Goal: Task Accomplishment & Management: Use online tool/utility

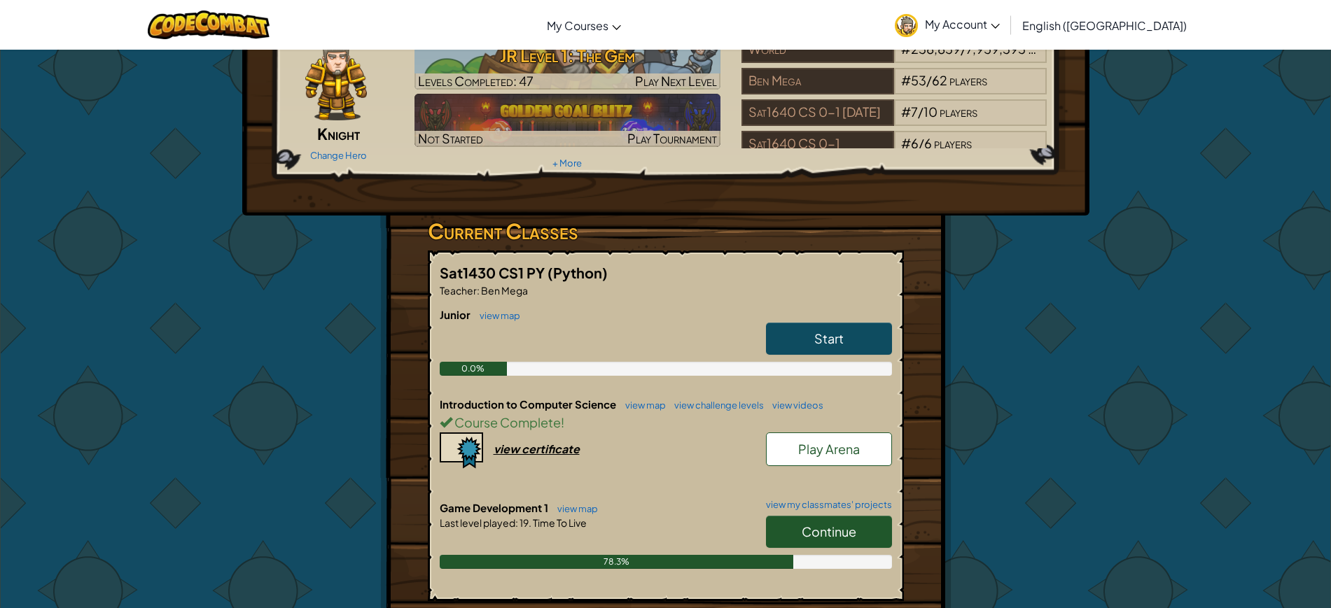
scroll to position [175, 0]
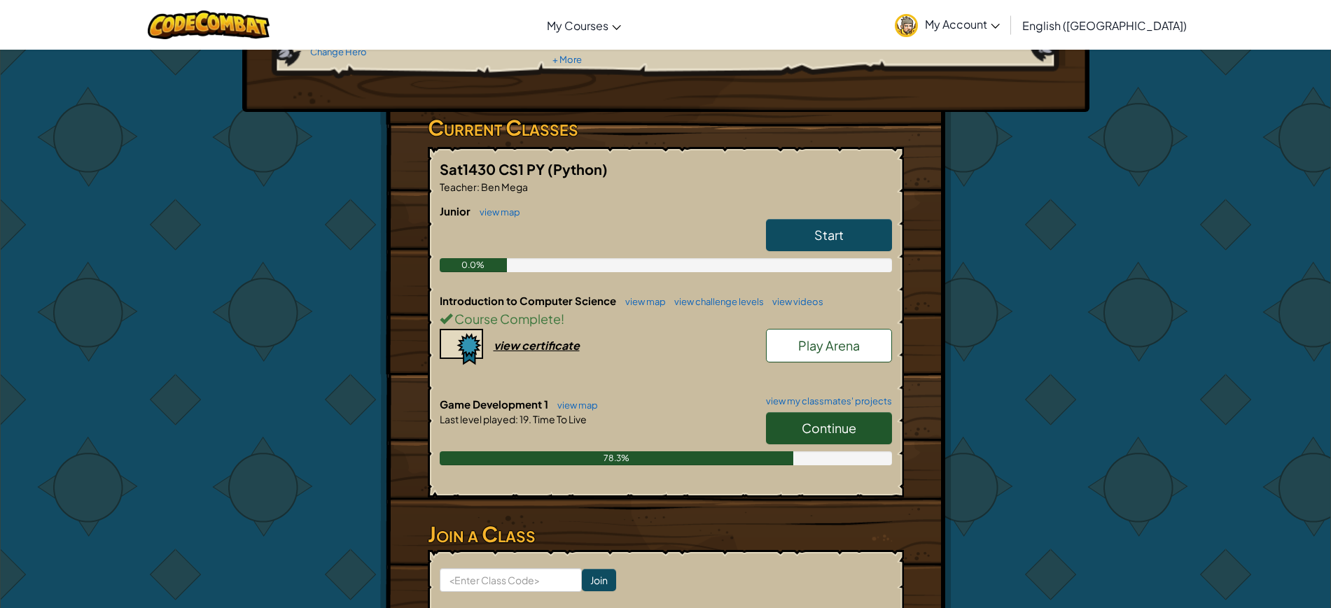
click at [810, 422] on span "Continue" at bounding box center [829, 428] width 55 height 16
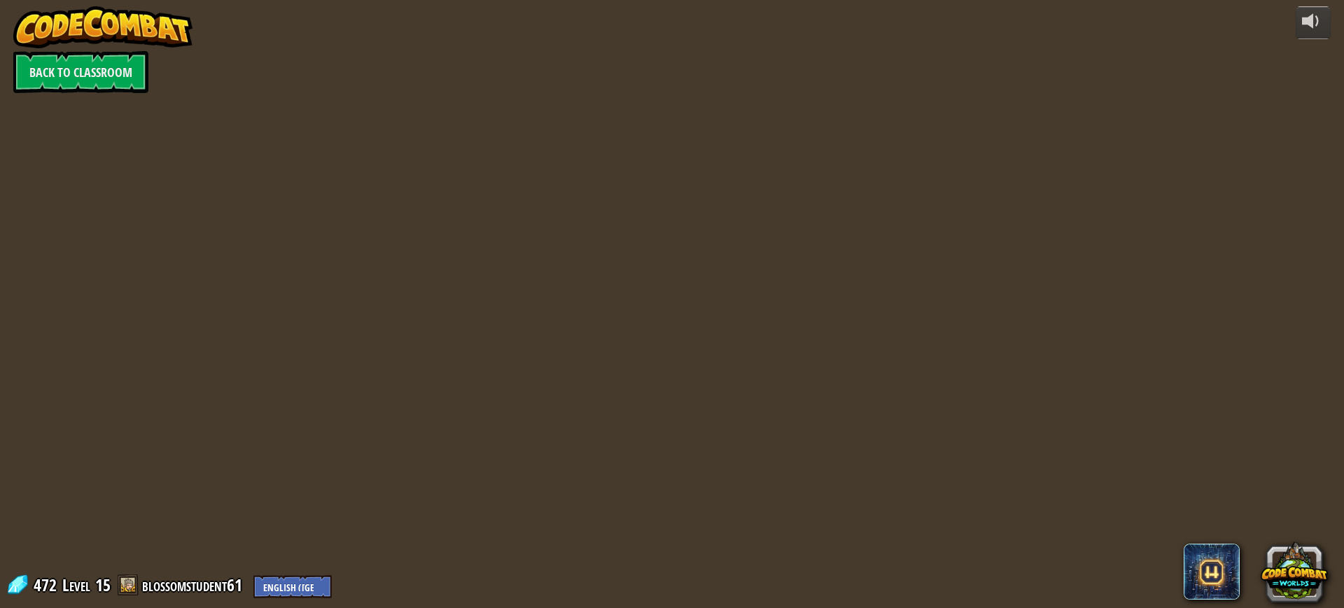
click at [828, 342] on div "powered by Back to Classroom 472 Level 15 blossomstudent61 English ([GEOGRAPHIC…" at bounding box center [672, 304] width 1344 height 608
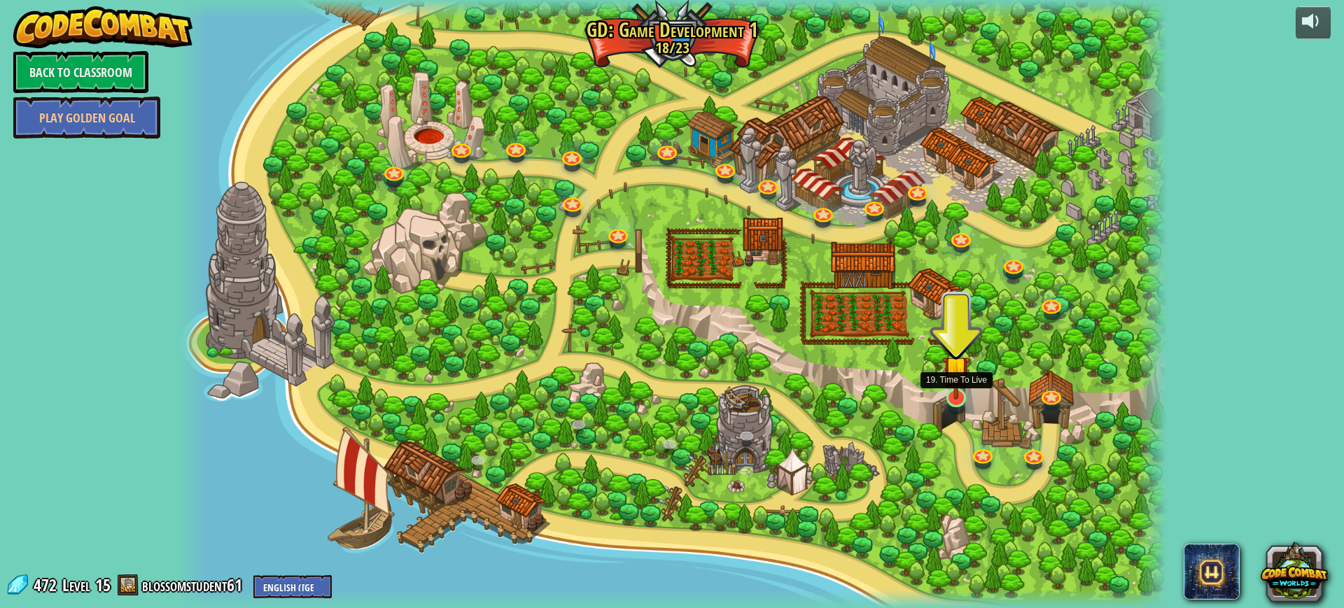
click at [953, 391] on img at bounding box center [956, 369] width 27 height 61
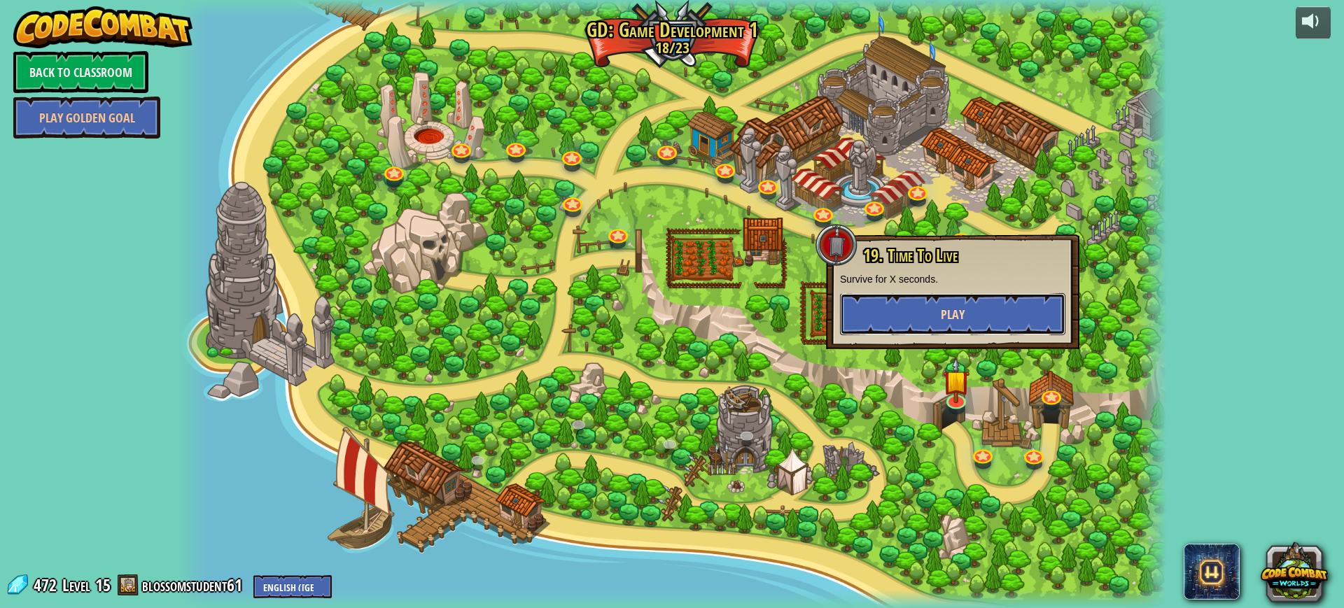
click at [943, 306] on span "Play" at bounding box center [953, 315] width 24 height 18
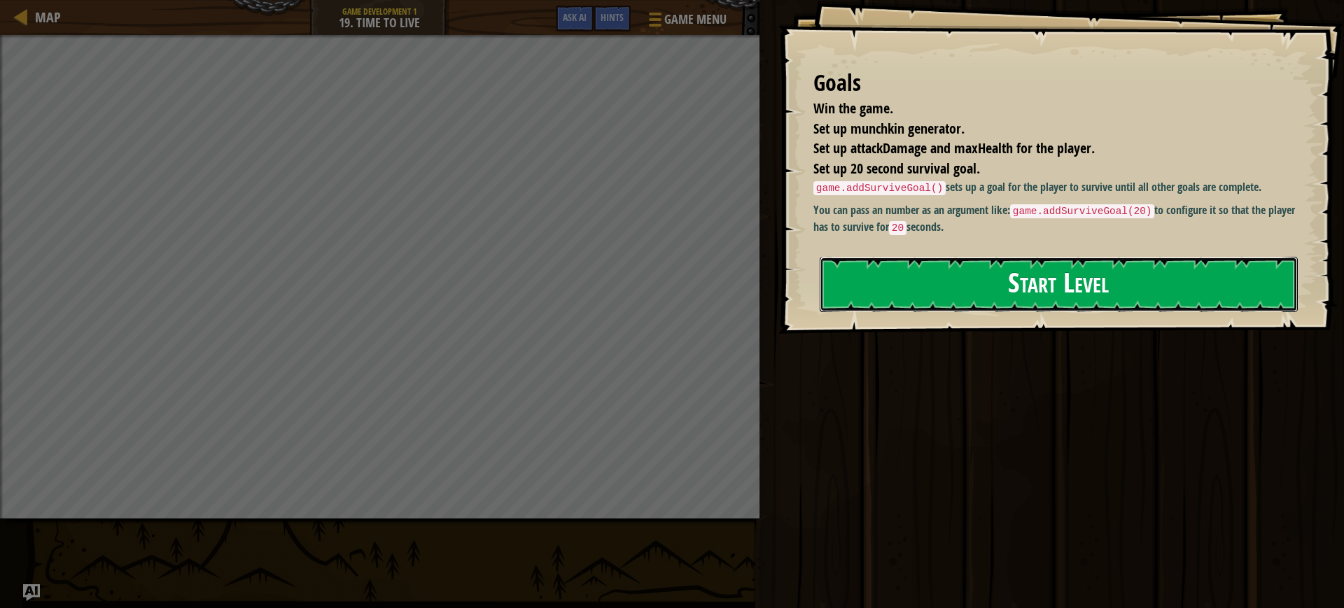
click at [1011, 276] on button "Start Level" at bounding box center [1059, 284] width 478 height 55
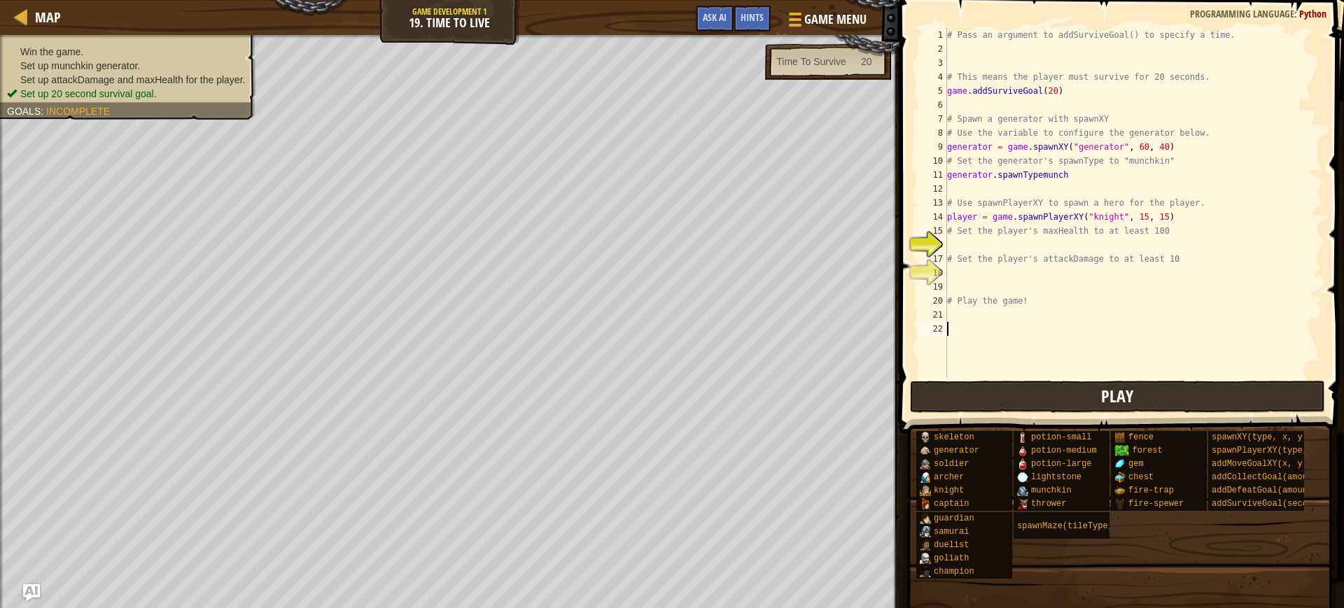
drag, startPoint x: 975, startPoint y: 376, endPoint x: 968, endPoint y: 400, distance: 25.0
click at [968, 395] on div "1 2 3 4 5 6 7 8 9 10 11 12 13 14 15 16 17 18 19 20 21 22 # Pass an argument to …" at bounding box center [1120, 244] width 449 height 475
click at [968, 400] on button "Play" at bounding box center [1117, 397] width 415 height 32
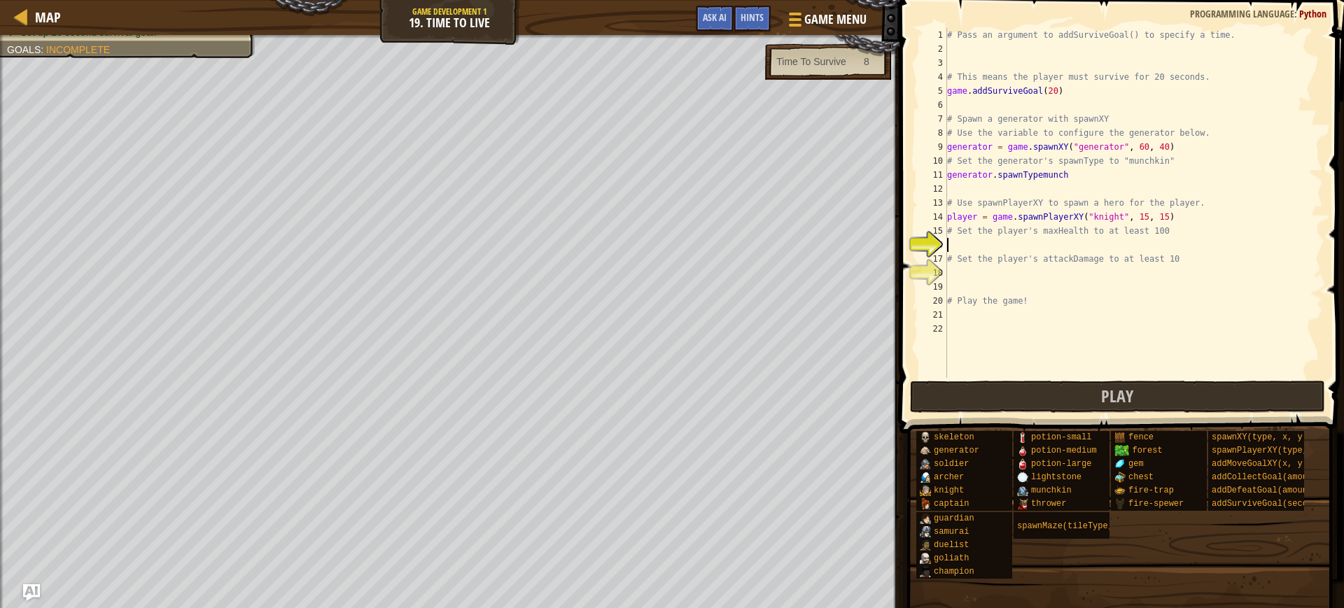
click at [980, 246] on div "# Pass an argument to addSurviveGoal() to specify a time. # This means the play…" at bounding box center [1134, 217] width 379 height 378
click at [989, 286] on div "# Pass an argument to addSurviveGoal() to specify a time. # This means the play…" at bounding box center [1134, 217] width 379 height 378
click at [980, 270] on div "# Pass an argument to addSurviveGoal() to specify a time. # This means the play…" at bounding box center [1134, 217] width 379 height 378
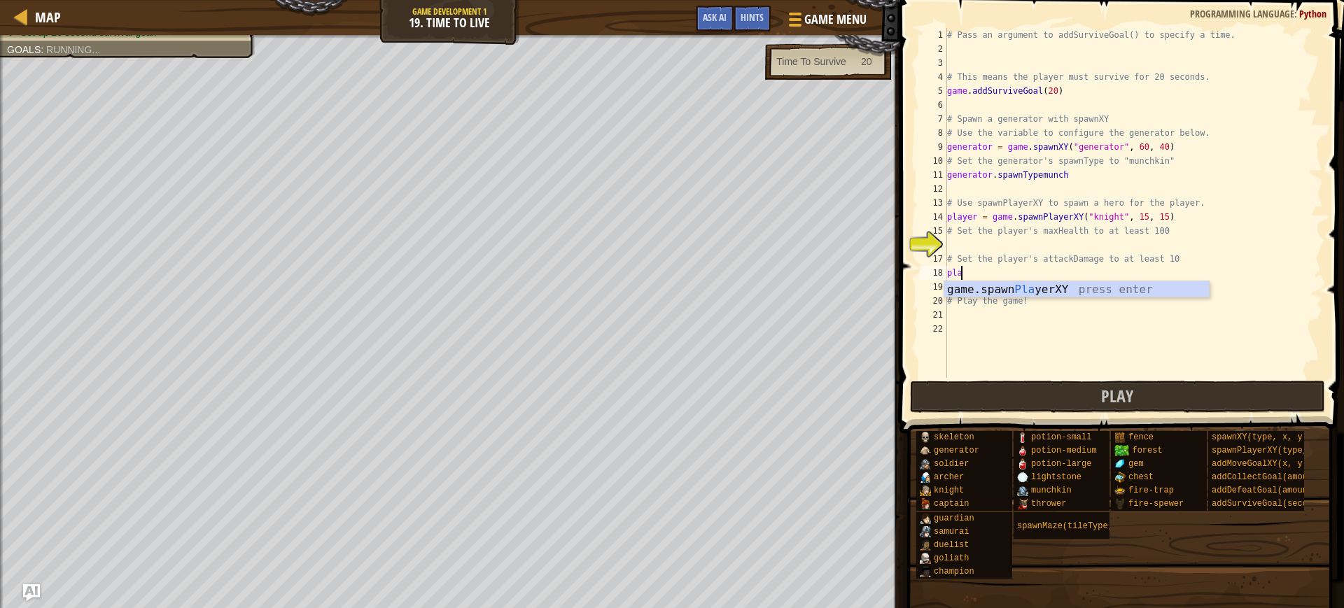
scroll to position [6, 0]
type textarea "p"
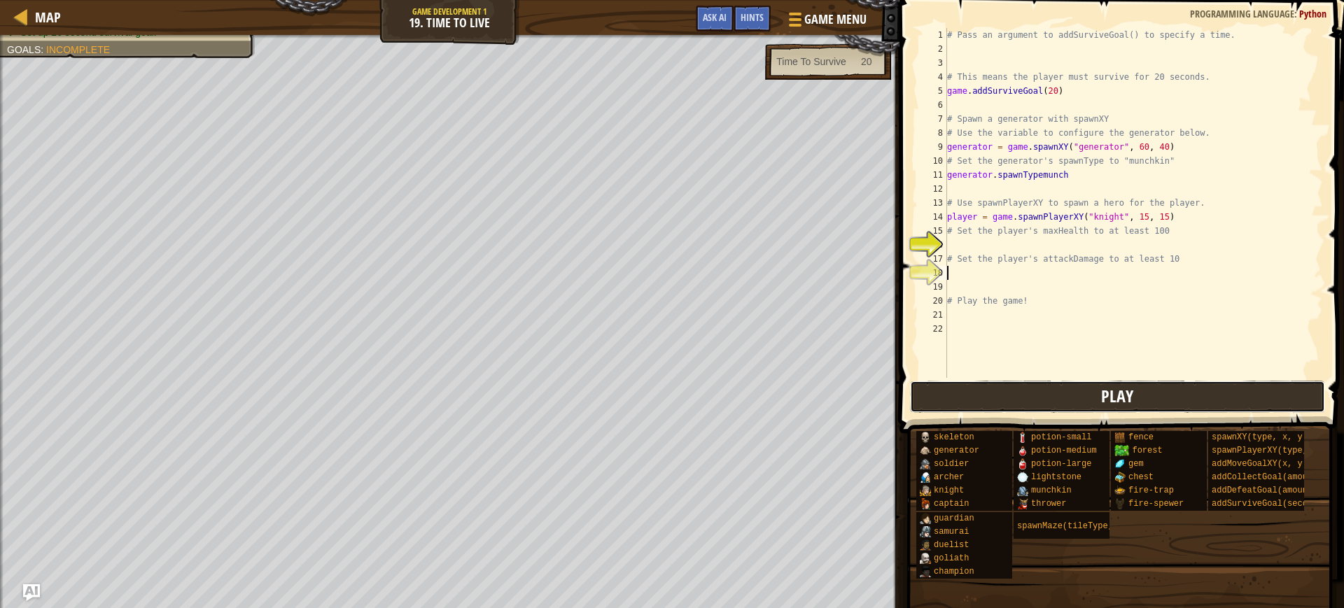
click at [963, 405] on button "Play" at bounding box center [1117, 397] width 415 height 32
click at [994, 395] on button "Play" at bounding box center [1117, 397] width 415 height 32
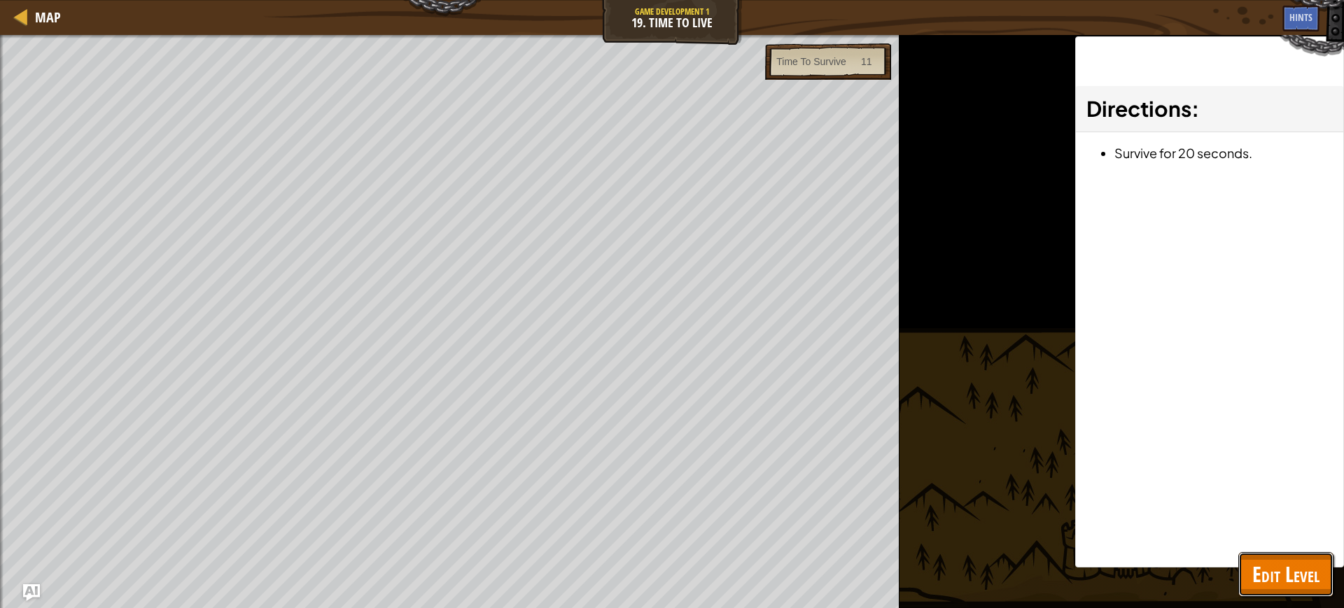
click at [1270, 579] on span "Edit Level" at bounding box center [1286, 574] width 67 height 29
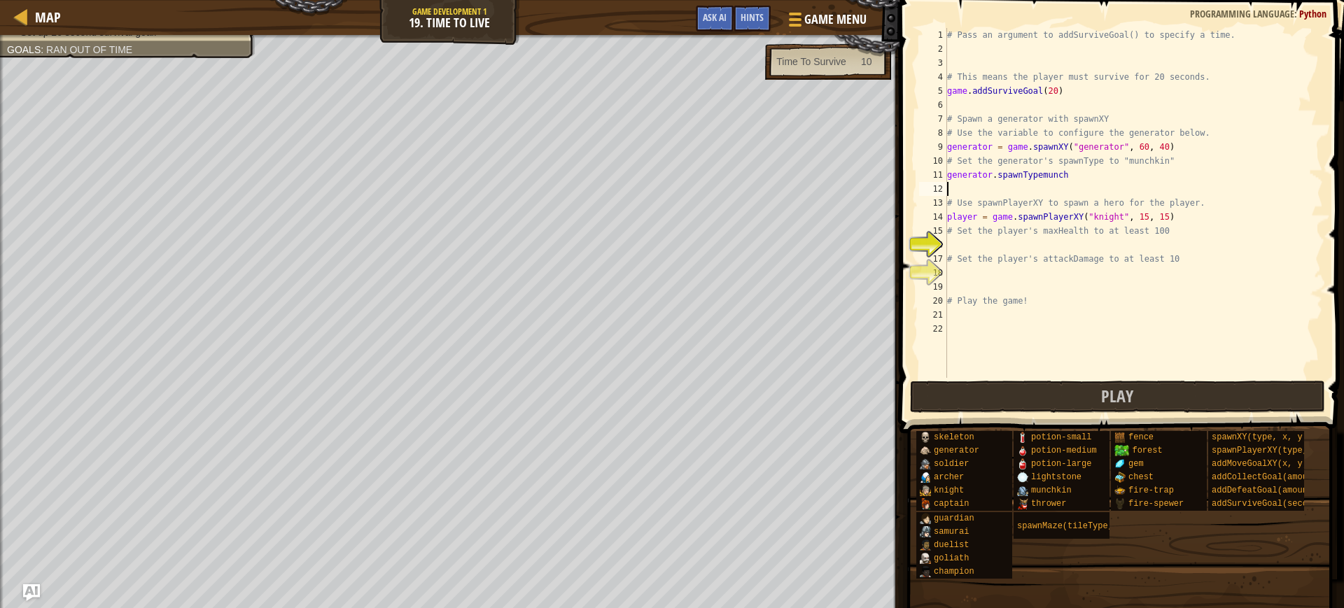
click at [1085, 184] on div "# Pass an argument to addSurviveGoal() to specify a time. # This means the play…" at bounding box center [1134, 217] width 379 height 378
click at [1076, 177] on div "# Pass an argument to addSurviveGoal() to specify a time. # This means the play…" at bounding box center [1134, 217] width 379 height 378
click at [1107, 398] on span "Play" at bounding box center [1117, 396] width 32 height 22
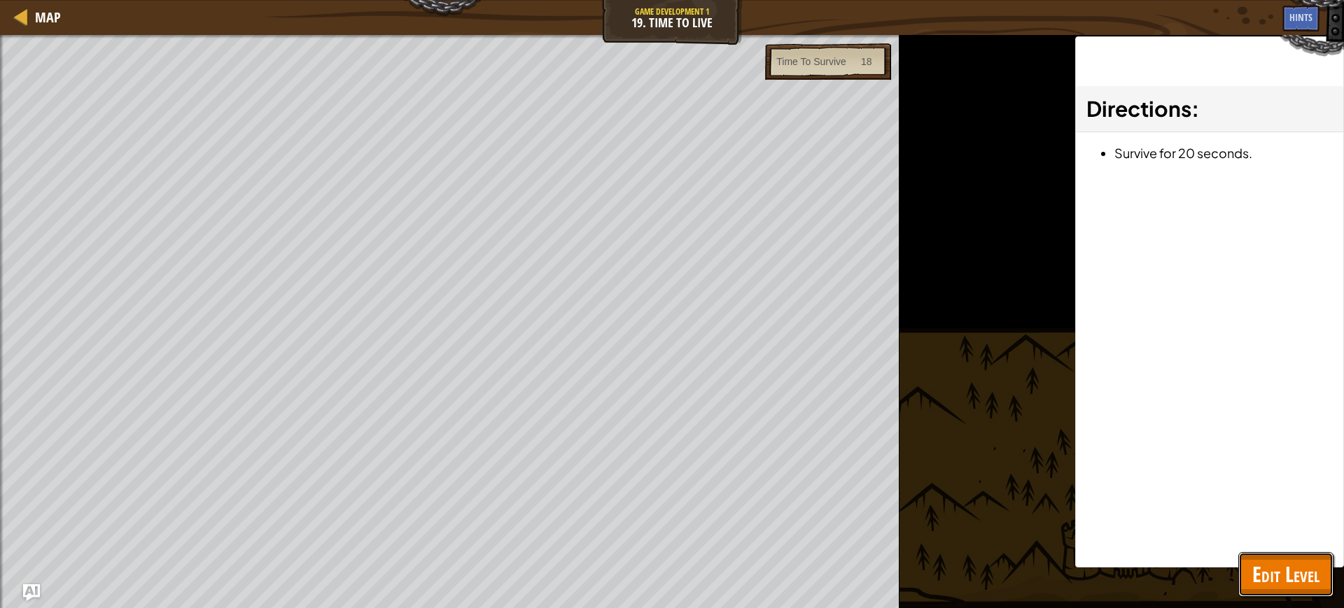
click at [1288, 583] on span "Edit Level" at bounding box center [1286, 574] width 67 height 29
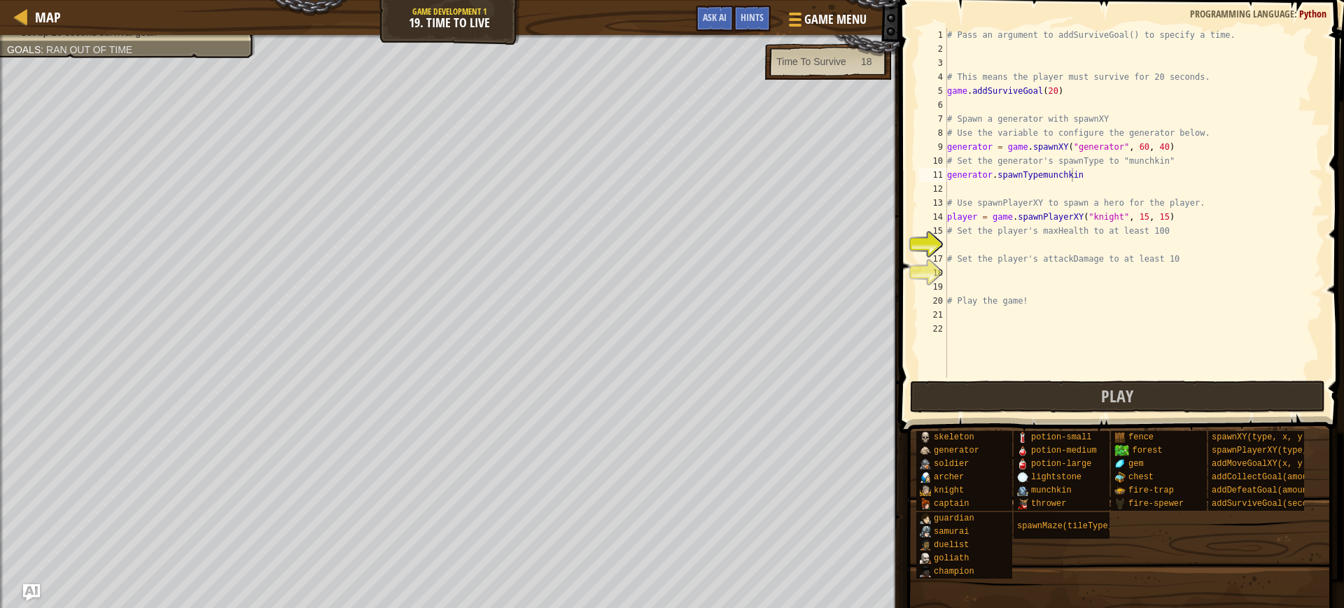
click at [1112, 177] on div "# Pass an argument to addSurviveGoal() to specify a time. # This means the play…" at bounding box center [1134, 217] width 379 height 378
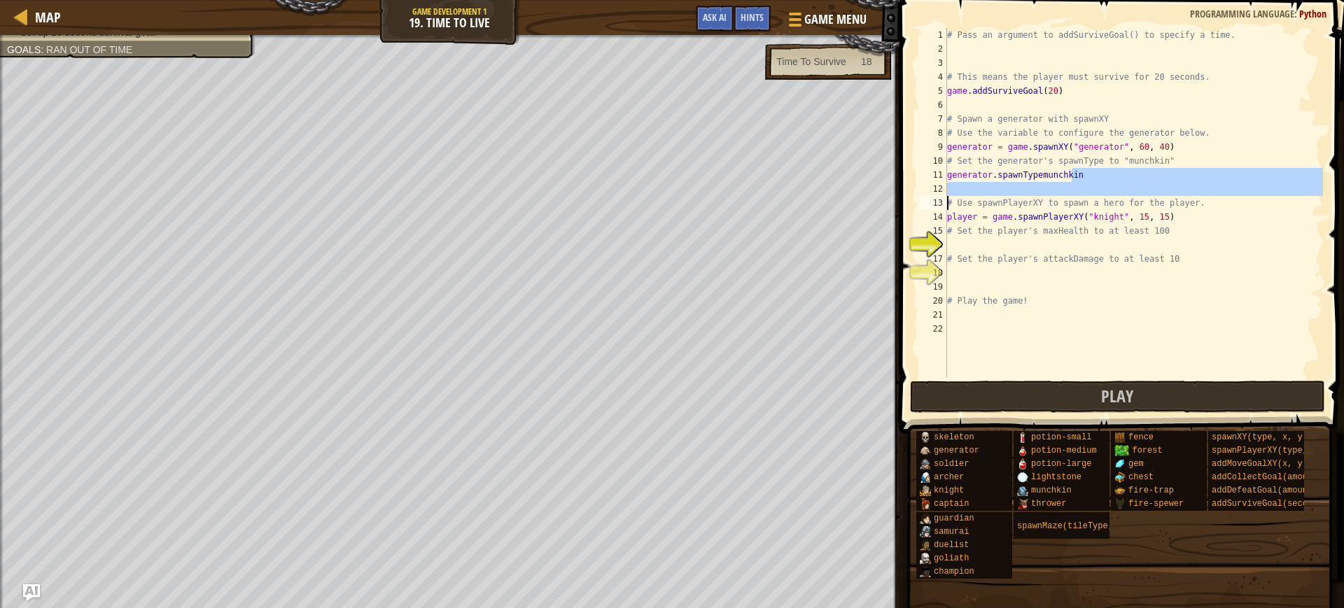
click at [812, 205] on div "Map Game Development 1 19. Time To Live Game Menu Done Hints Ask AI 1 ההההההההה…" at bounding box center [672, 304] width 1344 height 608
type textarea "# Use spawnPlayerXY to spawn a hero for the player."
click at [1129, 192] on div "# Pass an argument to addSurviveGoal() to specify a time. # This means the play…" at bounding box center [1134, 203] width 379 height 350
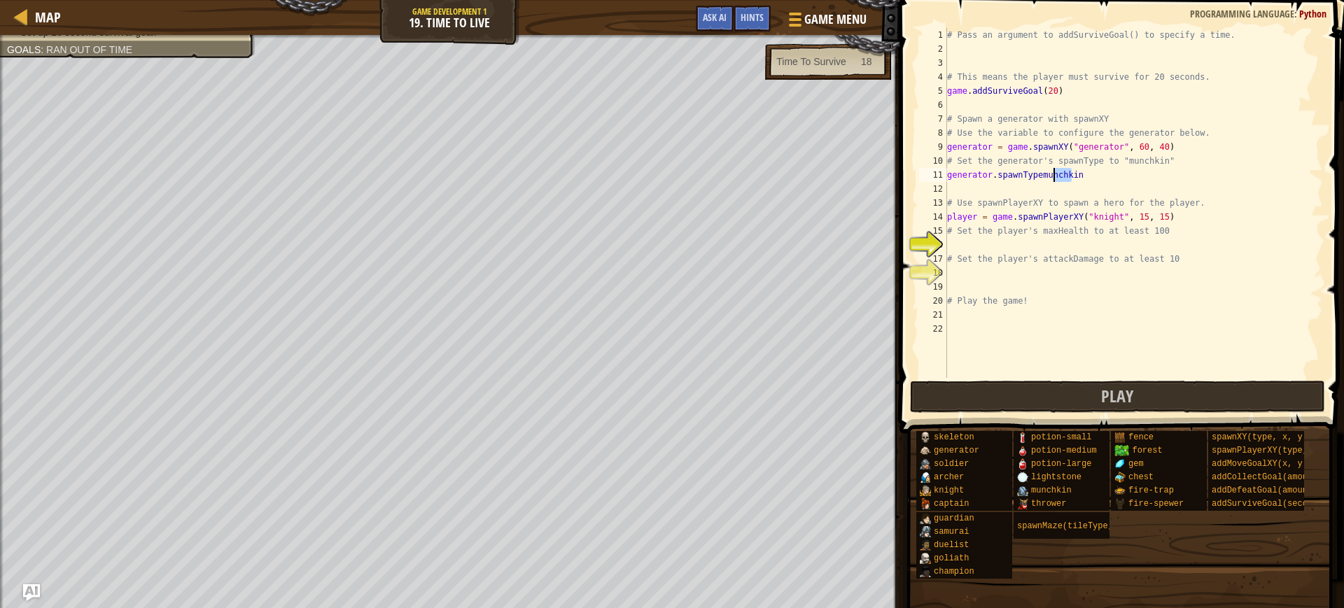
drag, startPoint x: 1111, startPoint y: 176, endPoint x: 1052, endPoint y: 175, distance: 58.8
click at [1052, 175] on div "# Pass an argument to addSurviveGoal() to specify a time. # This means the play…" at bounding box center [1134, 217] width 379 height 378
drag, startPoint x: 1069, startPoint y: 176, endPoint x: 1055, endPoint y: 179, distance: 14.3
click at [1055, 179] on div "# Pass an argument to addSurviveGoal() to specify a time. # This means the play…" at bounding box center [1134, 217] width 379 height 378
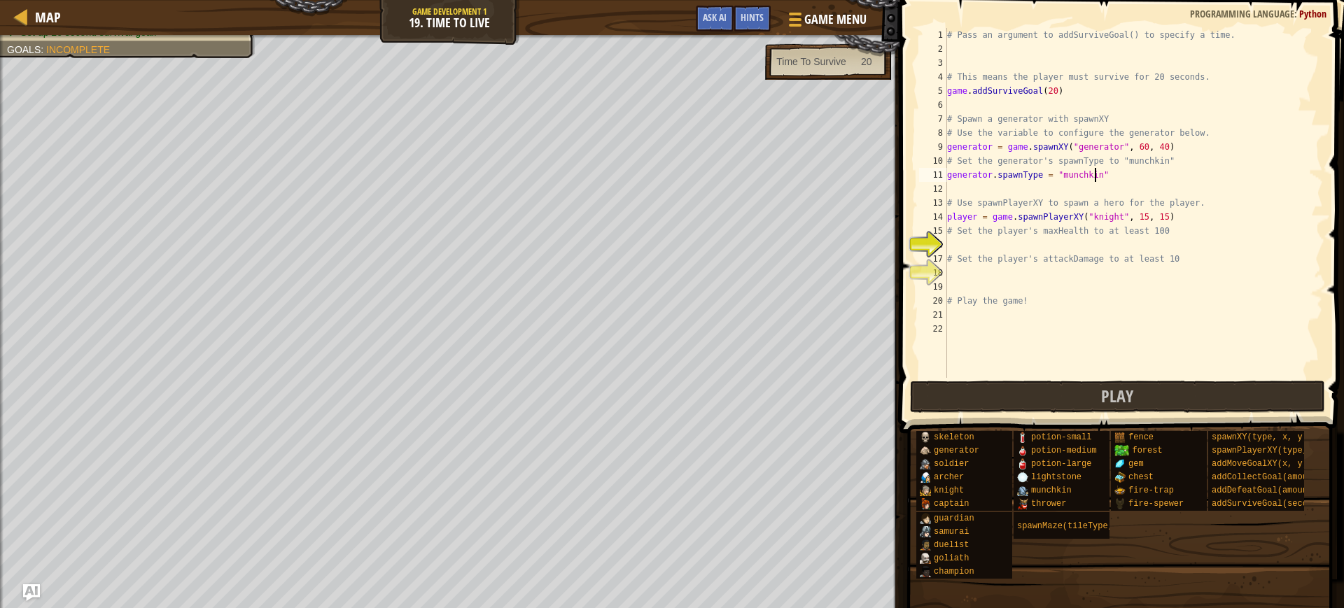
click at [970, 146] on div "# Pass an argument to addSurviveGoal() to specify a time. # This means the play…" at bounding box center [1134, 217] width 379 height 378
type textarea "generator = game.spawnXY("generator", 60, 40)"
click at [968, 398] on button "Play" at bounding box center [1117, 397] width 415 height 32
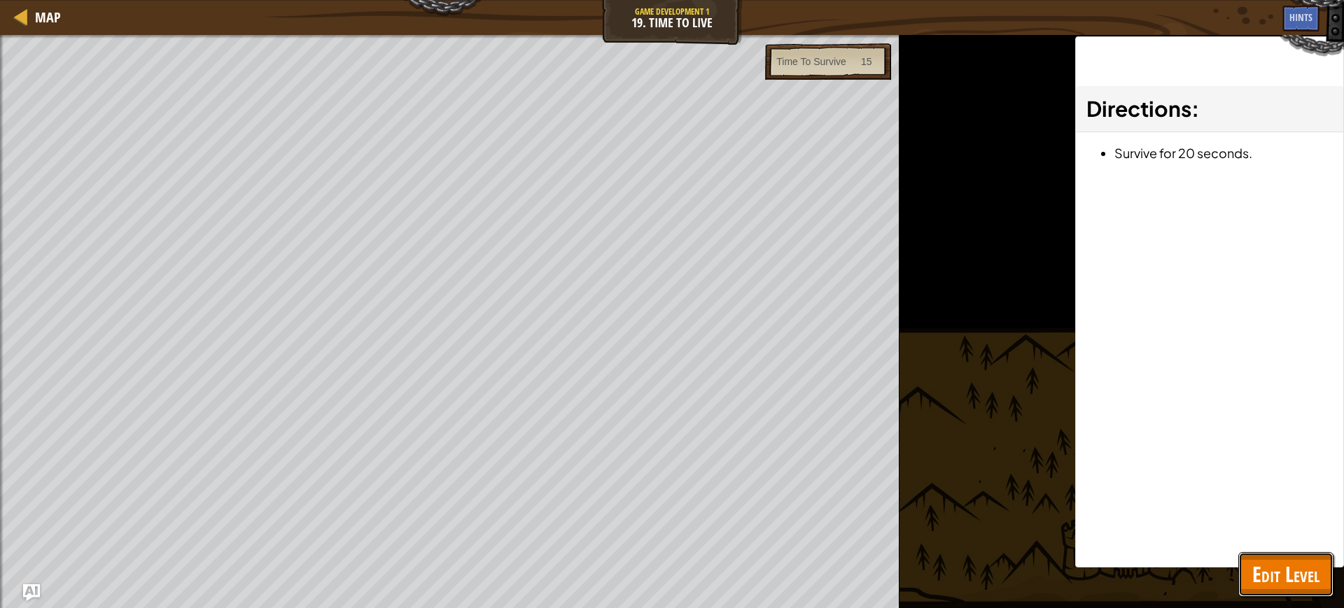
click at [1295, 569] on span "Edit Level" at bounding box center [1286, 574] width 67 height 29
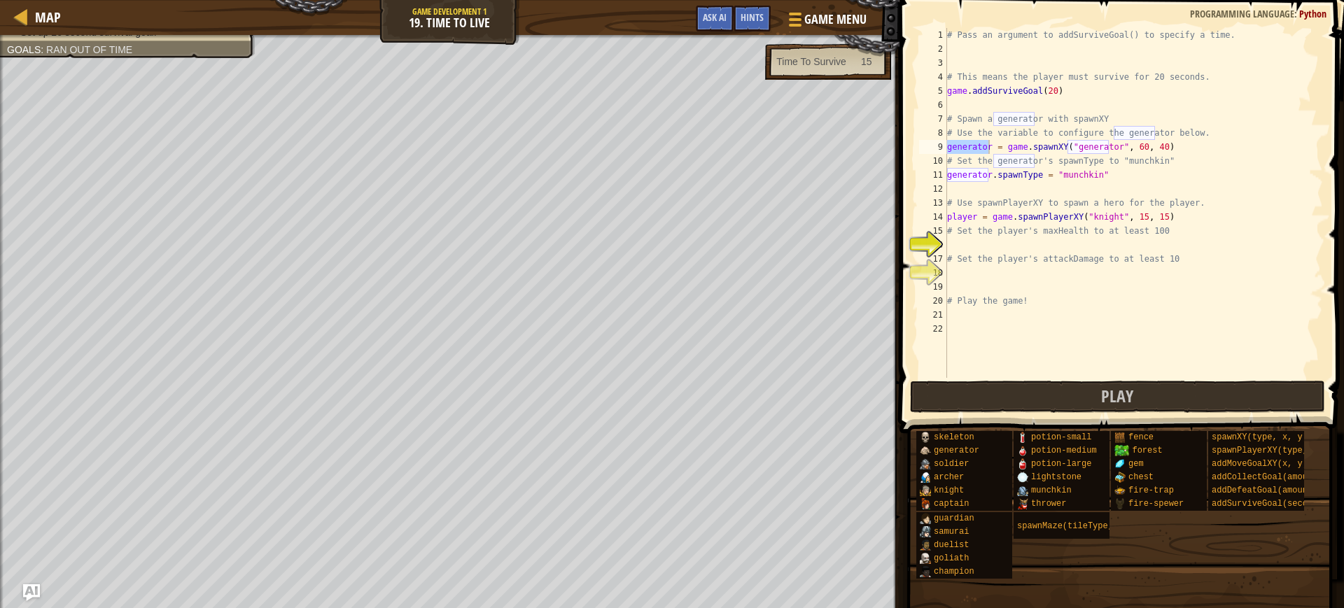
scroll to position [6, 0]
click at [964, 242] on div "# Pass an argument to addSurviveGoal() to specify a time. # This means the play…" at bounding box center [1134, 217] width 379 height 378
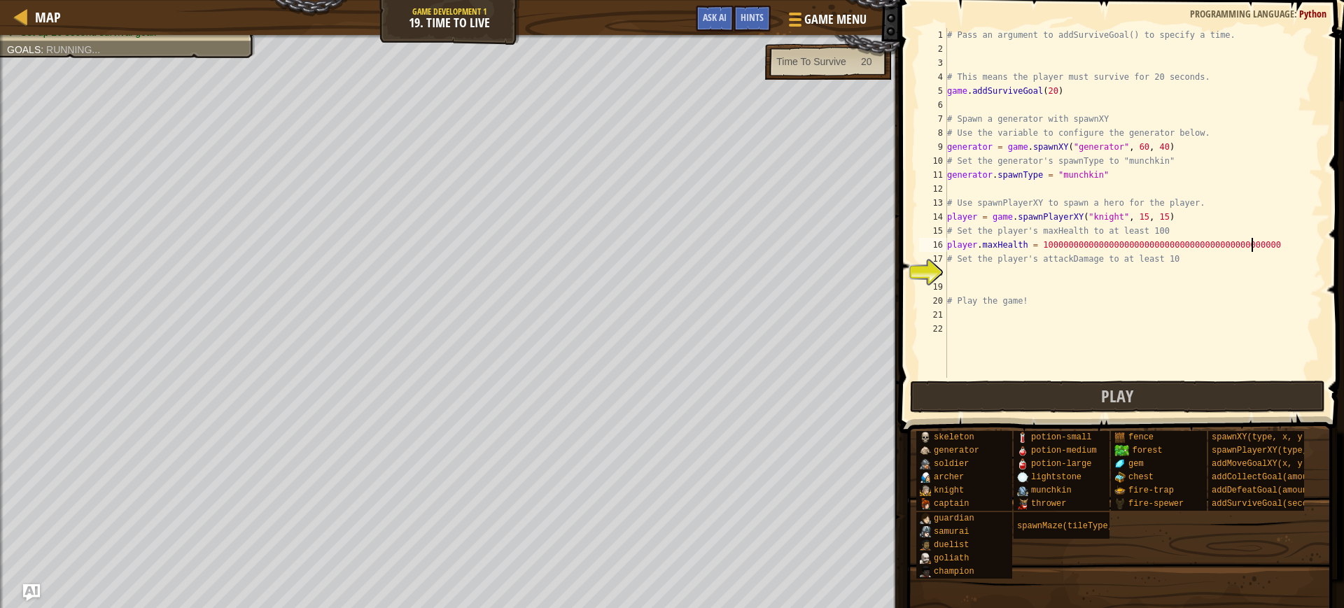
type textarea "player.maxHealth = 10000000000000000000000000000000000000000000000000000"
click at [1005, 276] on div "# Pass an argument to addSurviveGoal() to specify a time. # This means the play…" at bounding box center [1134, 217] width 379 height 378
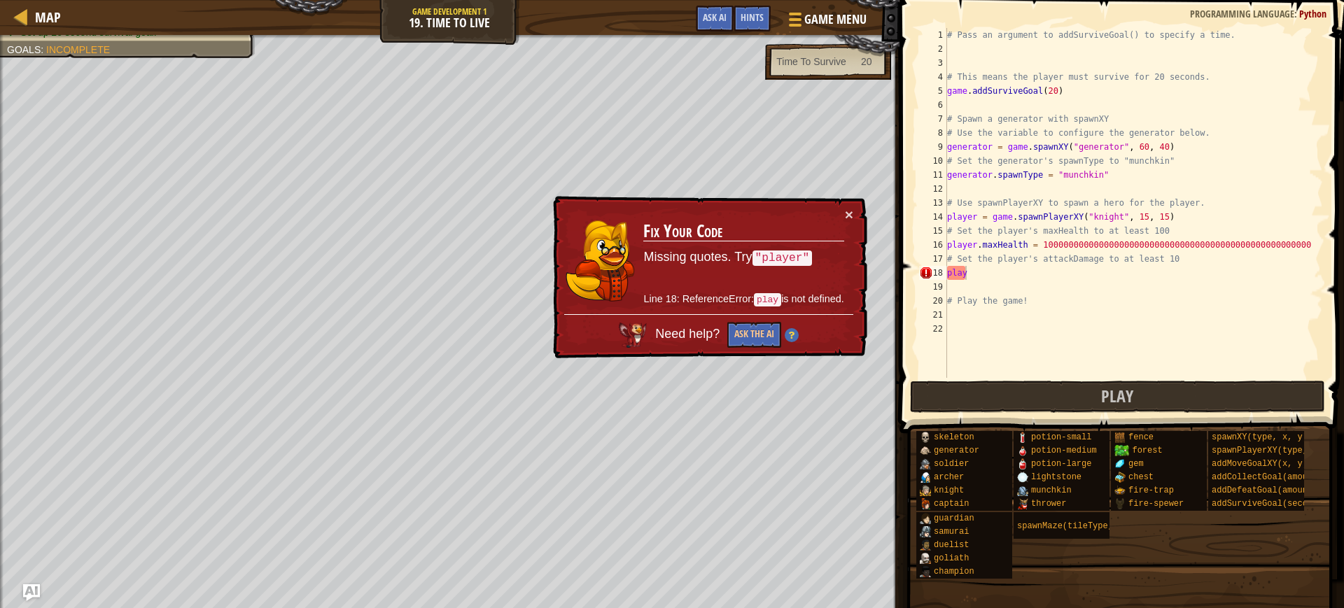
click at [770, 256] on code ""player"" at bounding box center [783, 258] width 60 height 15
click at [774, 255] on code ""player"" at bounding box center [783, 258] width 60 height 15
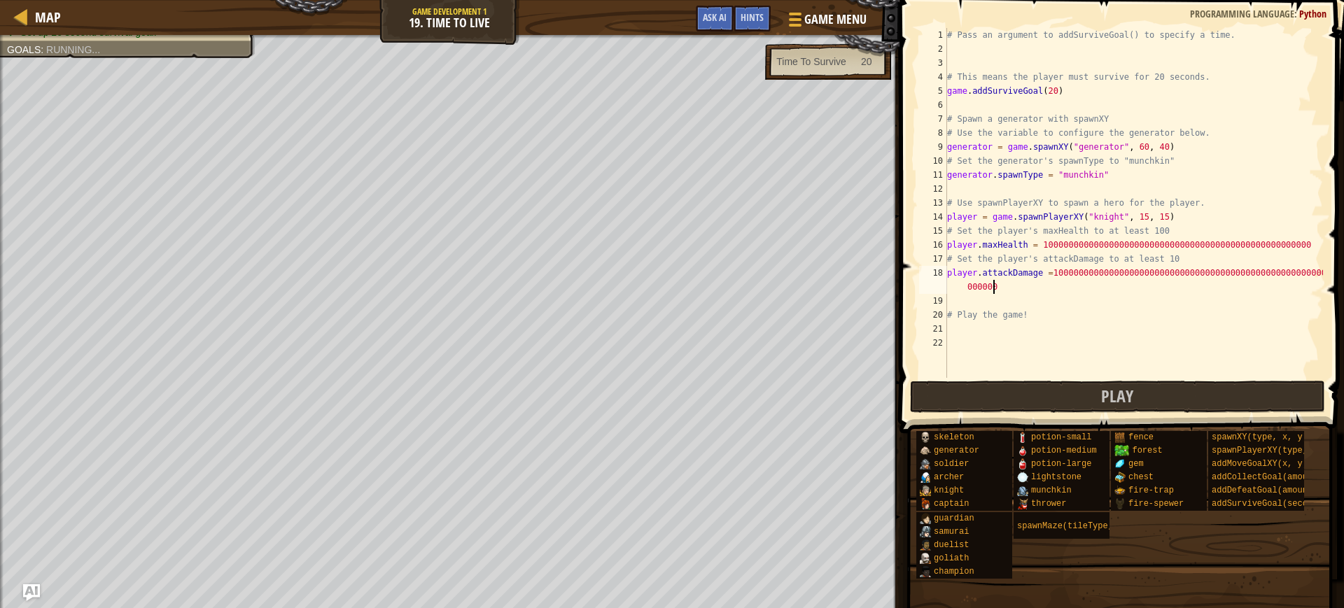
scroll to position [6, 33]
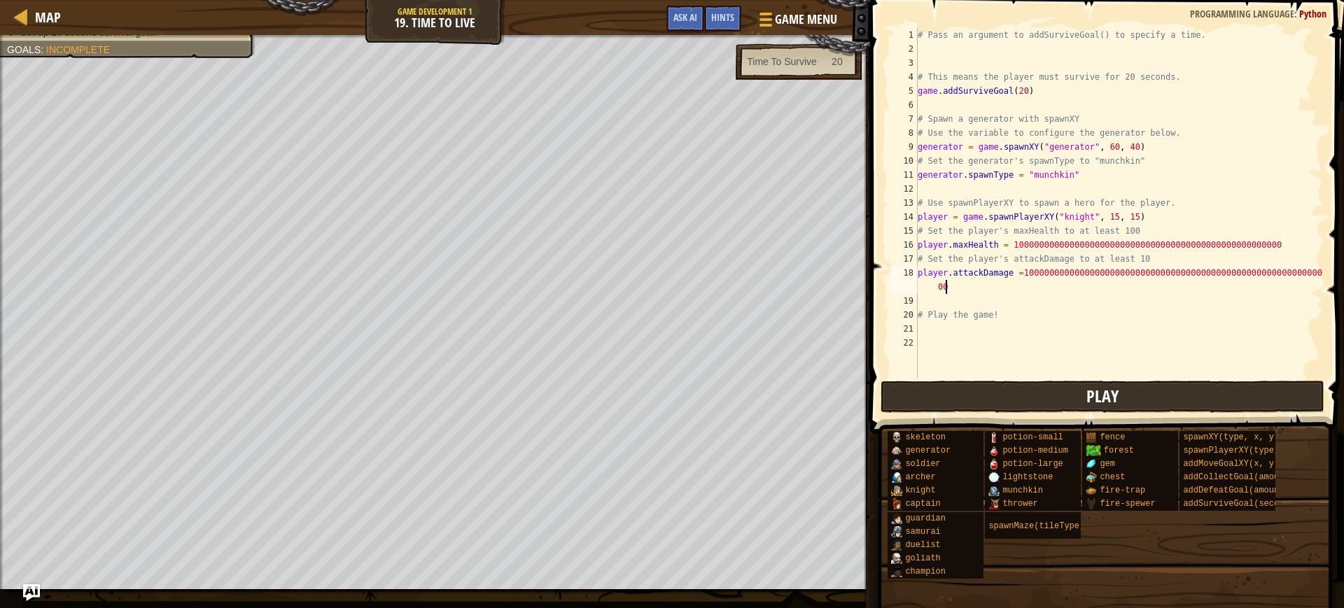
type textarea "player.attackDamage =1000000000000000000000000000000000000000000000000000000000…"
click at [962, 391] on button "Play" at bounding box center [1103, 397] width 444 height 32
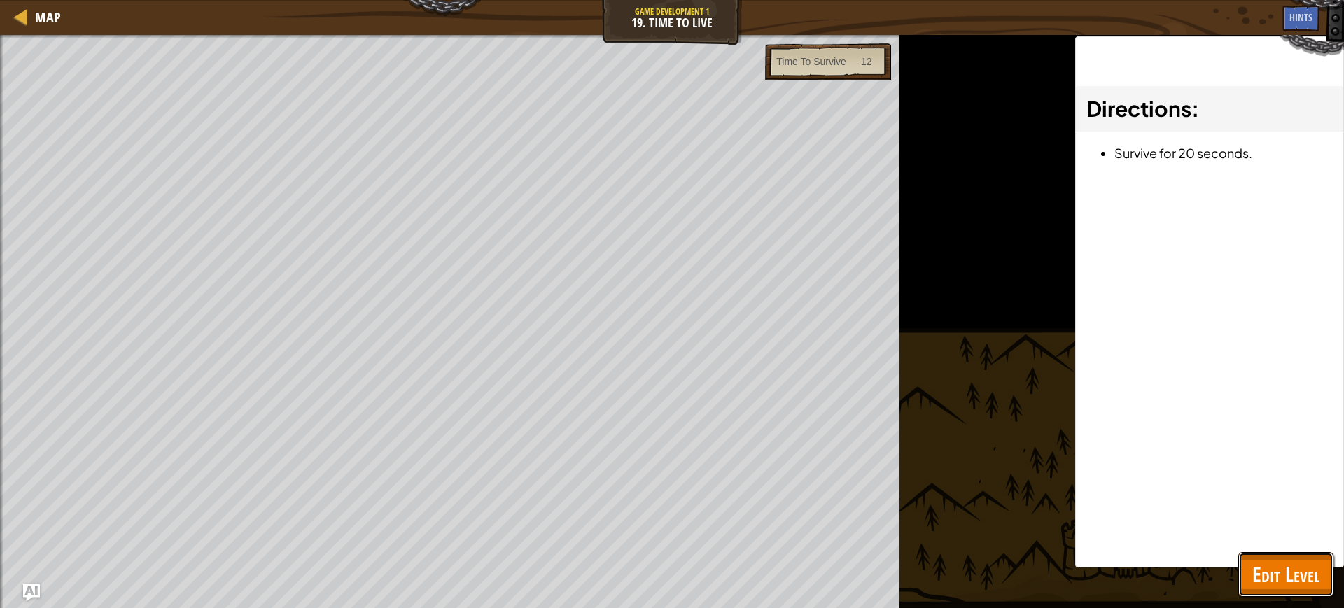
click at [1316, 571] on span "Edit Level" at bounding box center [1286, 574] width 67 height 29
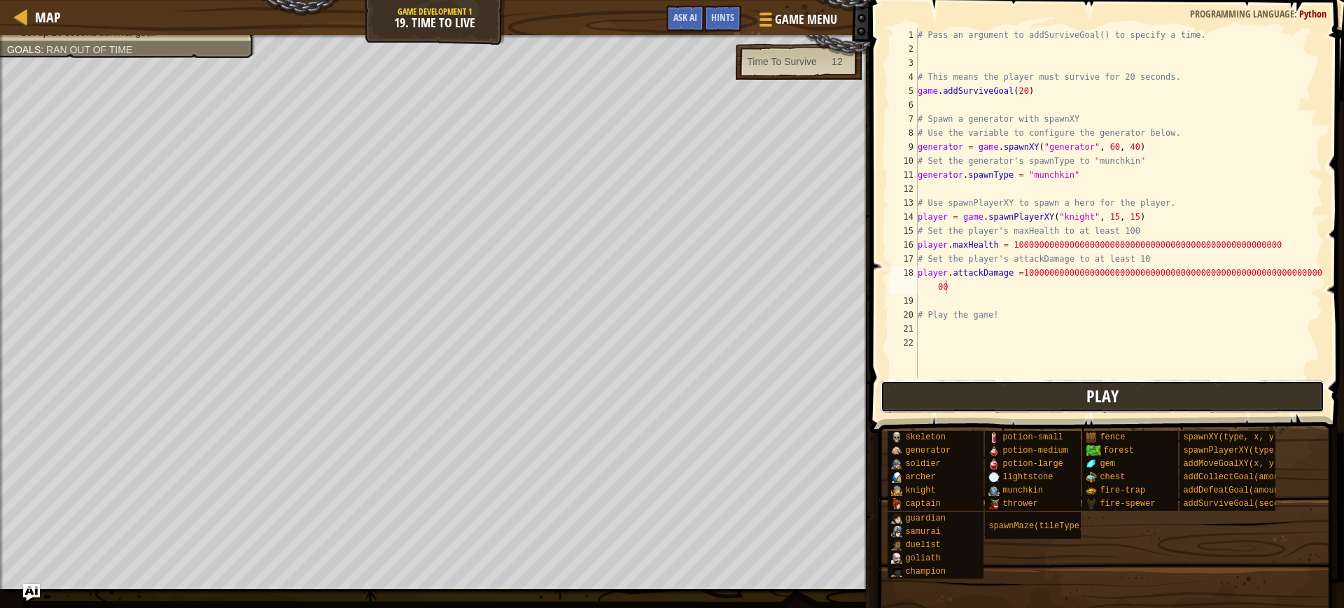
click at [939, 406] on button "Play" at bounding box center [1103, 397] width 444 height 32
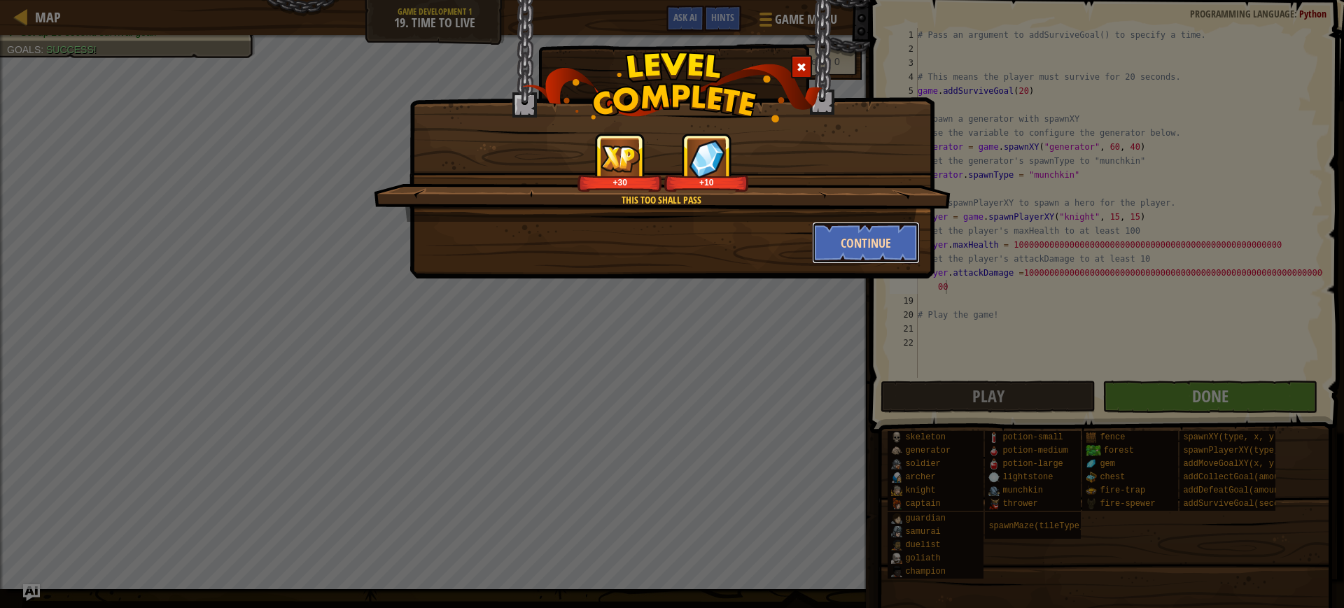
click at [834, 240] on button "Continue" at bounding box center [866, 243] width 109 height 42
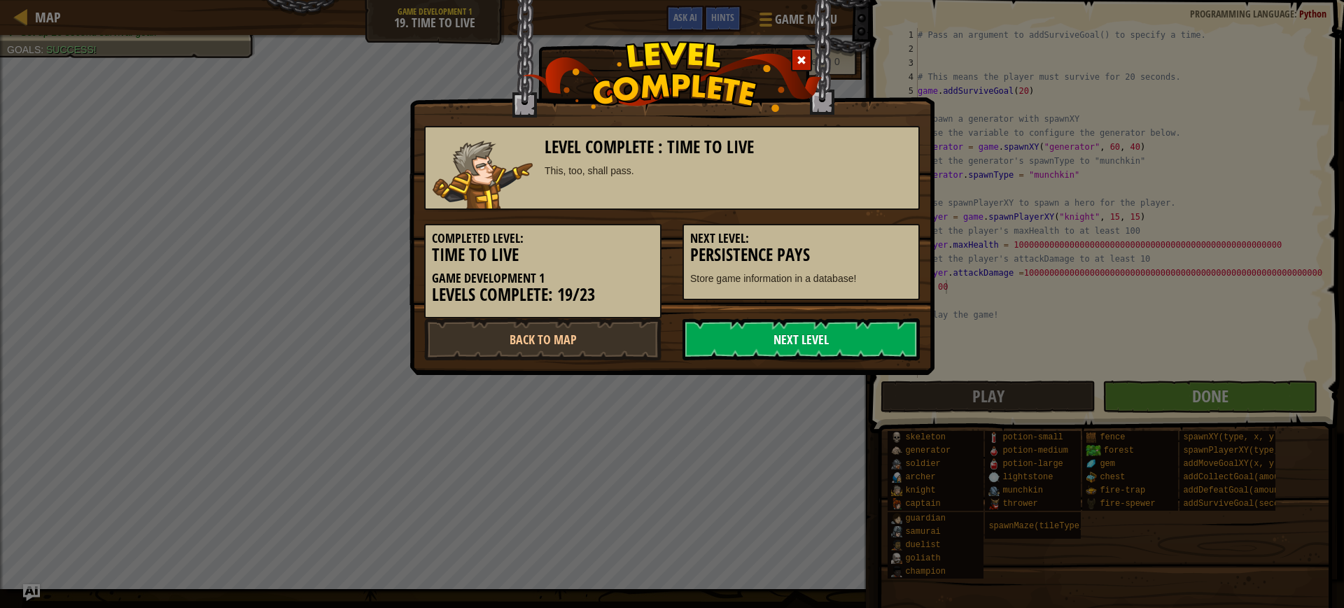
click at [802, 335] on link "Next Level" at bounding box center [801, 340] width 237 height 42
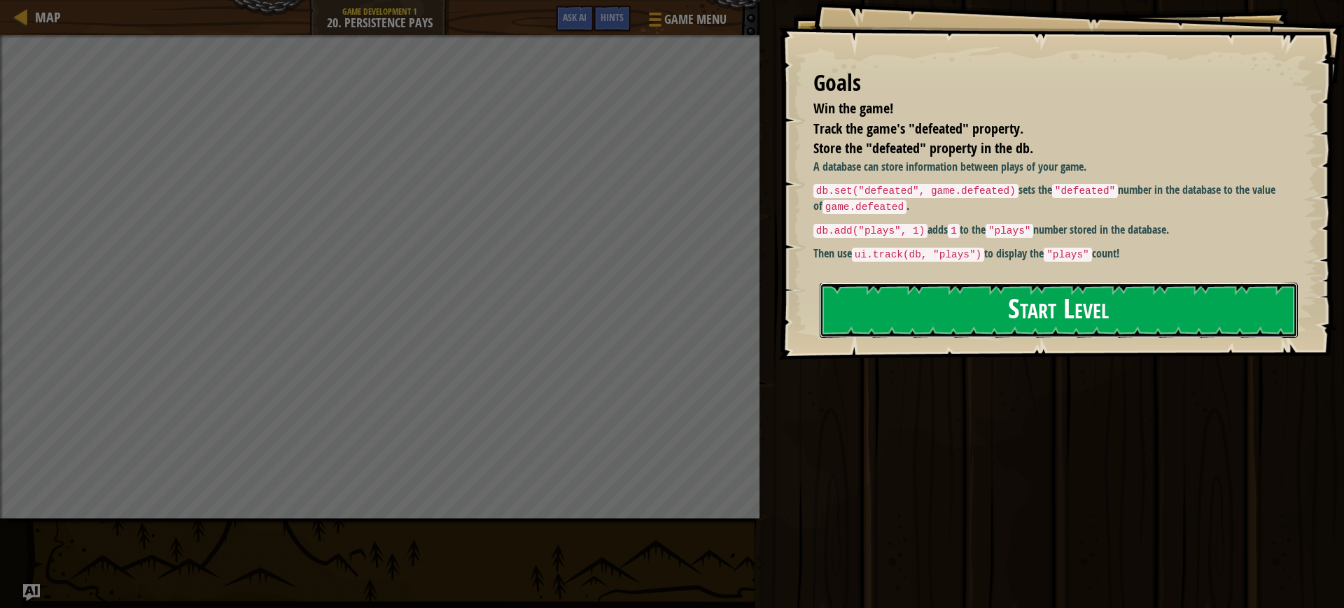
click at [992, 283] on button "Start Level" at bounding box center [1059, 310] width 478 height 55
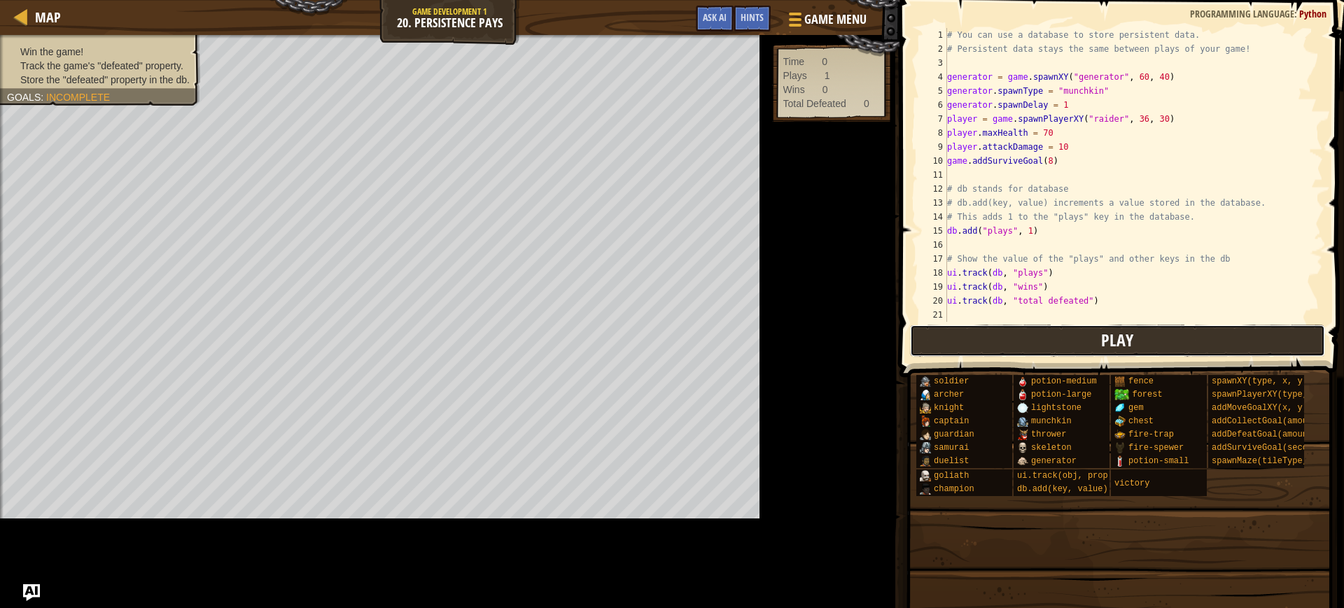
click at [913, 347] on button "Play" at bounding box center [1117, 341] width 415 height 32
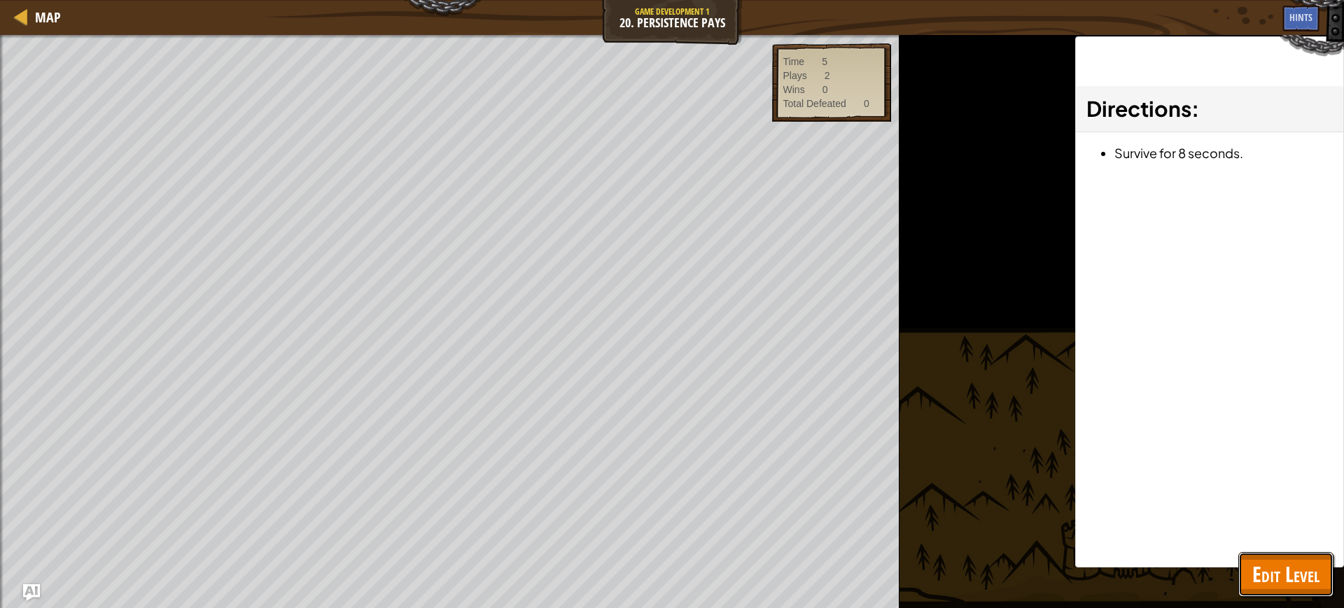
click at [1309, 587] on span "Edit Level" at bounding box center [1286, 574] width 67 height 29
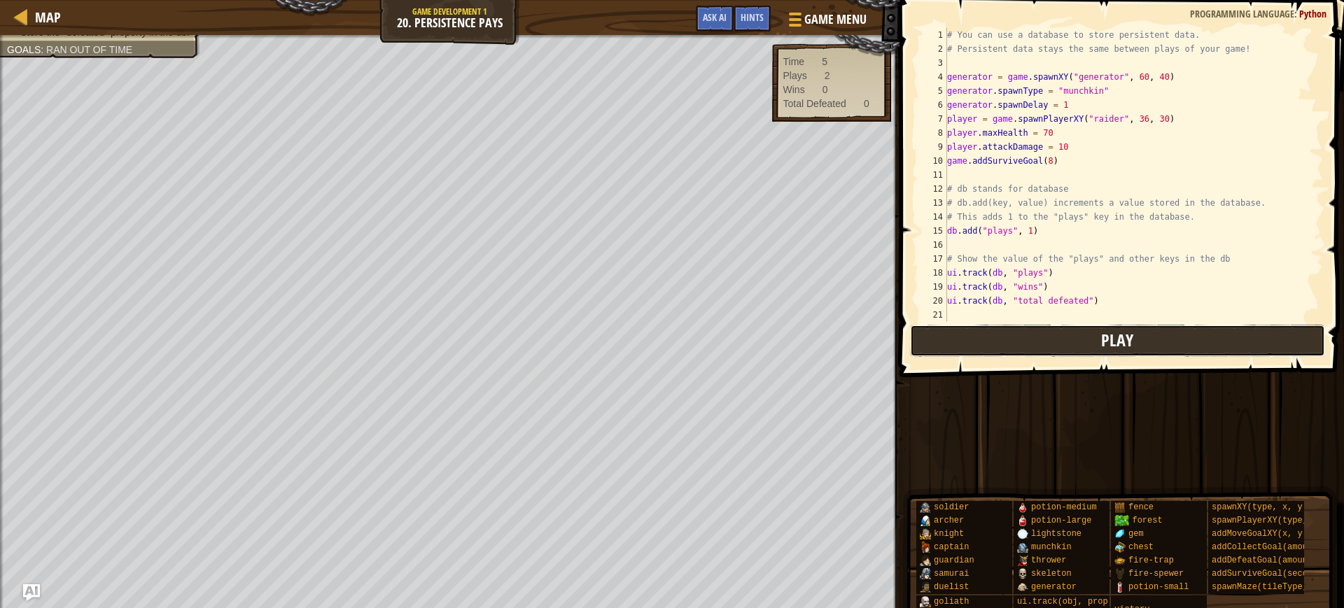
click at [1065, 346] on button "Play" at bounding box center [1117, 341] width 415 height 32
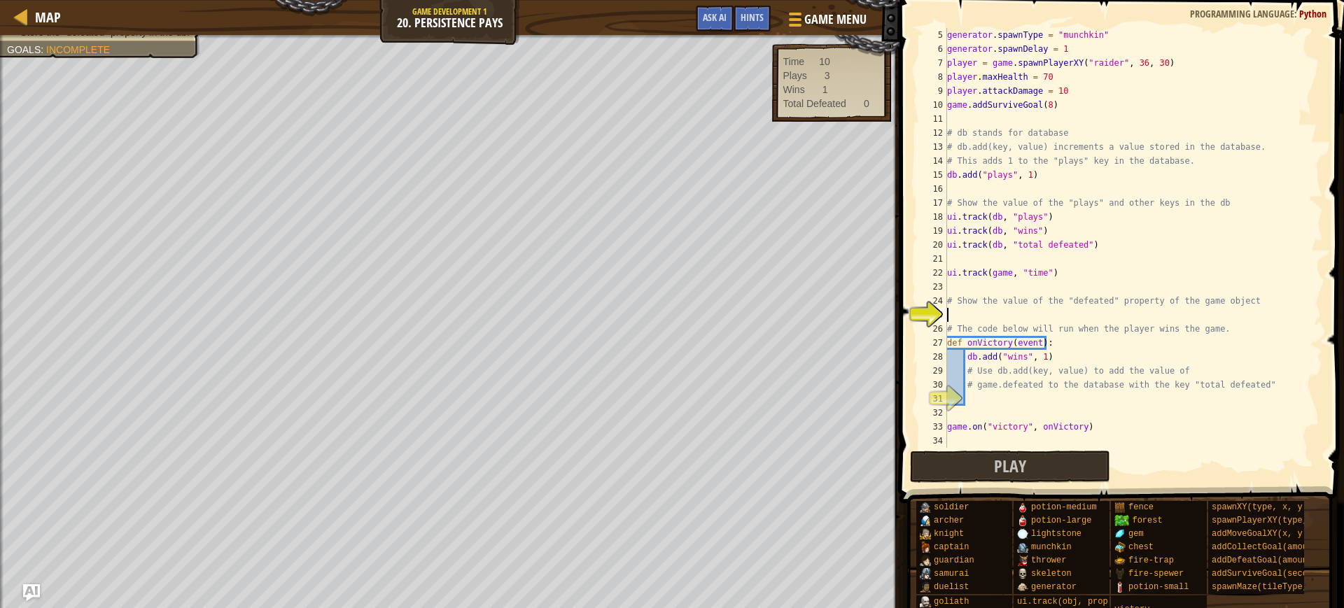
scroll to position [6, 0]
type textarea "u"
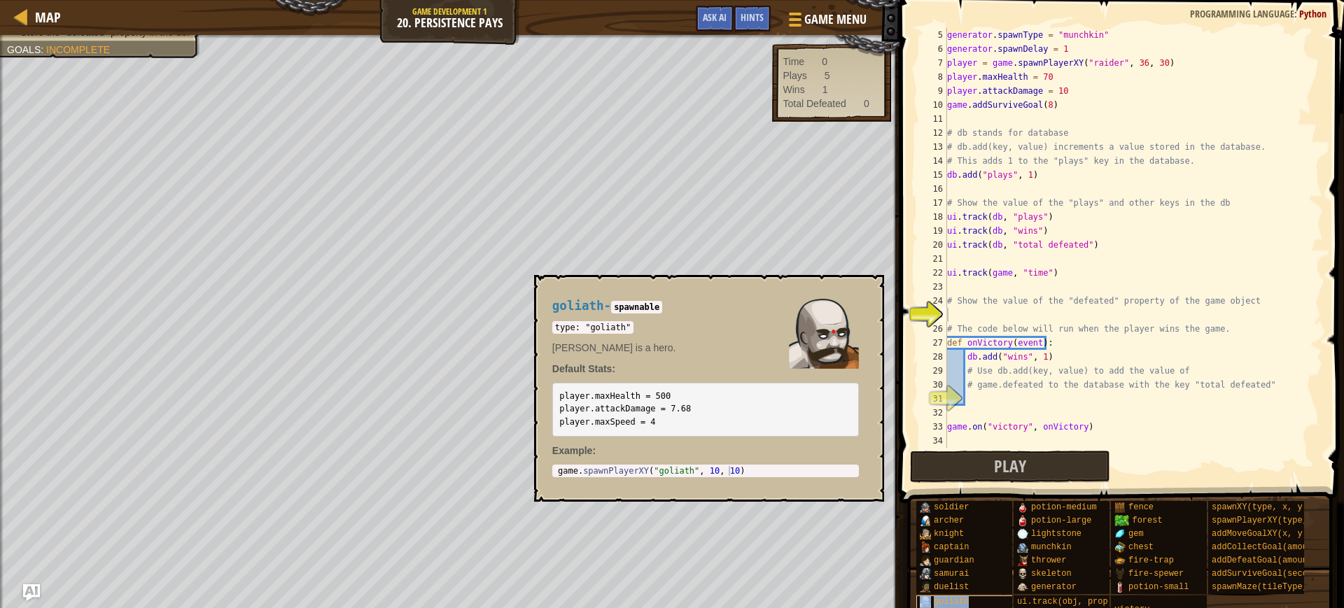
click at [975, 597] on div "goliath" at bounding box center [984, 602] width 134 height 13
type textarea "game.spawnPlayerXY("goliath", 10, 10)"
drag, startPoint x: 747, startPoint y: 466, endPoint x: 620, endPoint y: 487, distance: 128.4
click at [620, 487] on div "goliath - spawnable type: "goliath" Okar Stompfoot is a hero. Default Stats: pl…" at bounding box center [706, 388] width 326 height 204
click at [971, 116] on div "generator . spawnType = "munchkin" generator . spawnDelay = 1 player = game . s…" at bounding box center [1128, 252] width 366 height 448
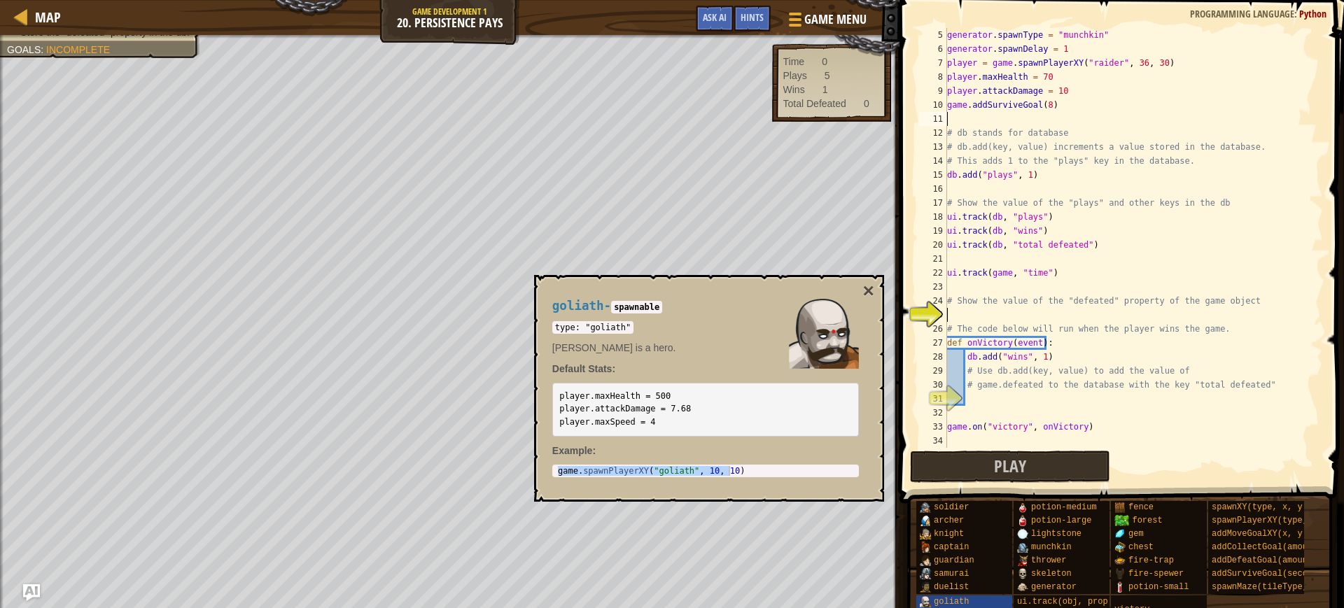
paste textarea "game.spawnPlayerXY("goliath", 10, 10)"
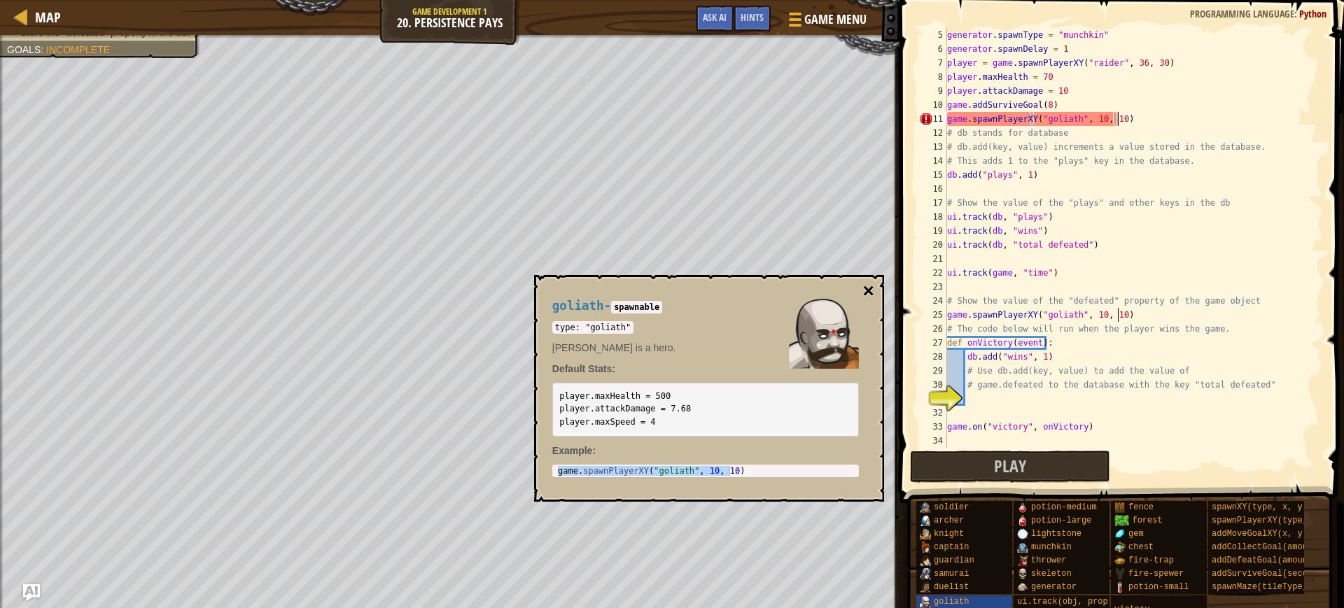
click at [868, 282] on button "×" at bounding box center [868, 291] width 11 height 20
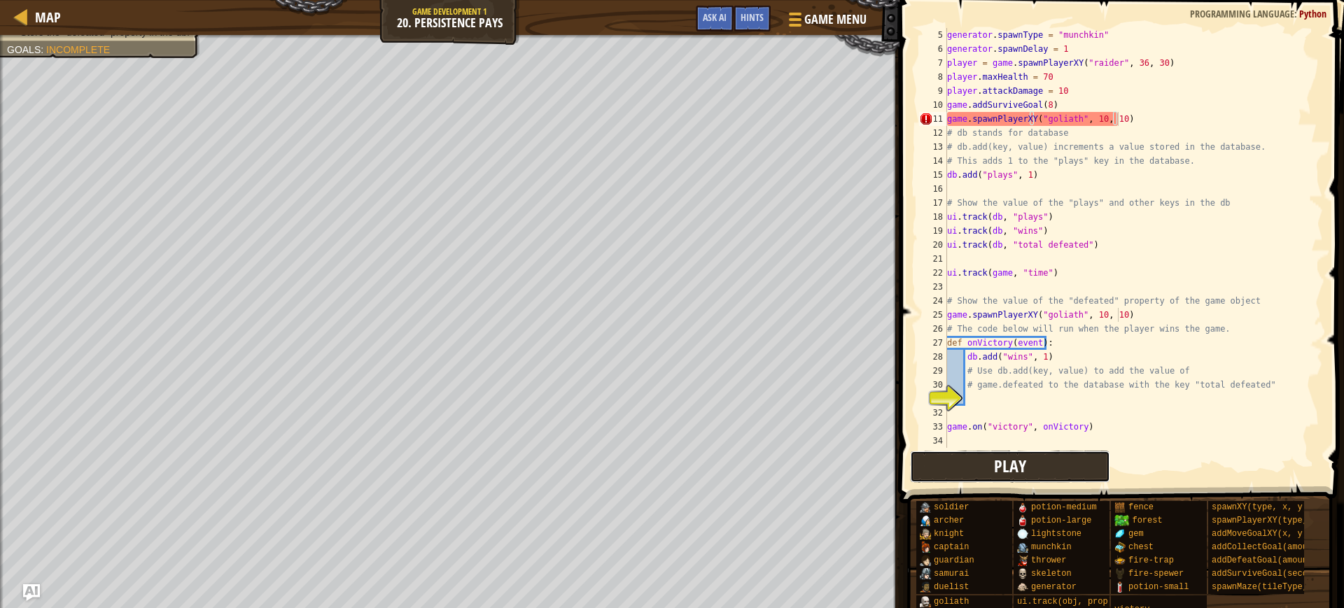
click at [978, 468] on button "Play" at bounding box center [1010, 467] width 200 height 32
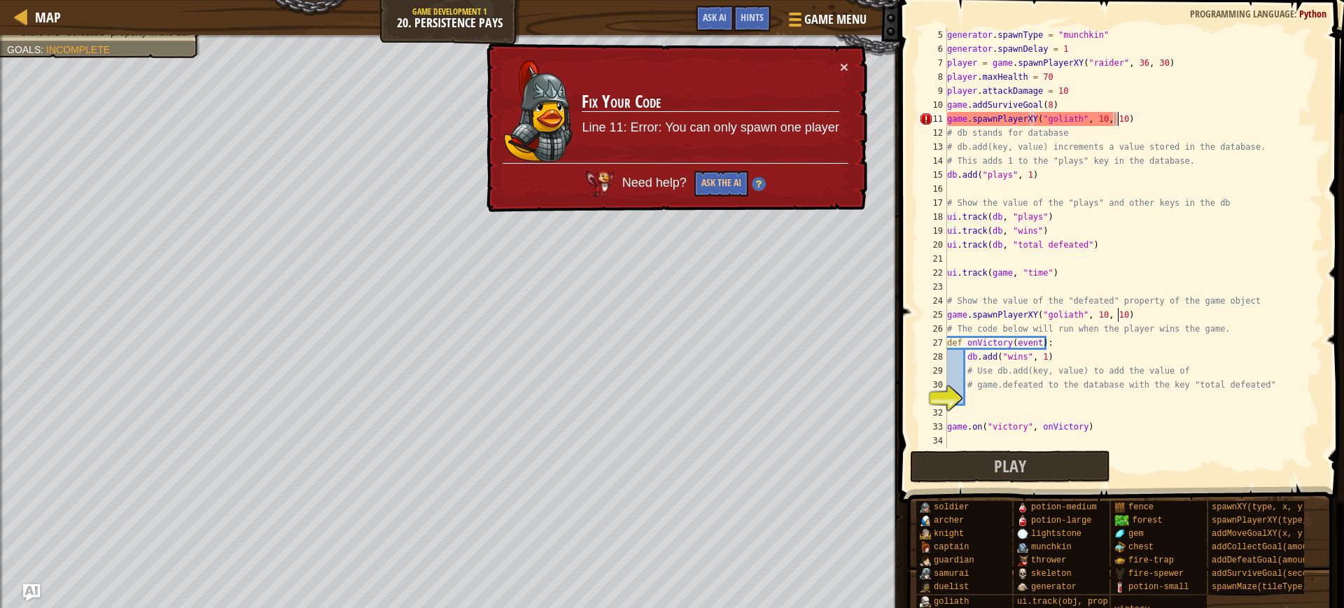
click at [855, 60] on div "× Fix Your Code Line 11: Error: You can only spawn one player Need help? Ask th…" at bounding box center [676, 128] width 384 height 172
drag, startPoint x: 1153, startPoint y: 124, endPoint x: 1131, endPoint y: 120, distance: 22.7
click at [1130, 120] on div "generator . spawnType = "munchkin" generator . spawnDelay = 1 player = game . s…" at bounding box center [1128, 252] width 366 height 448
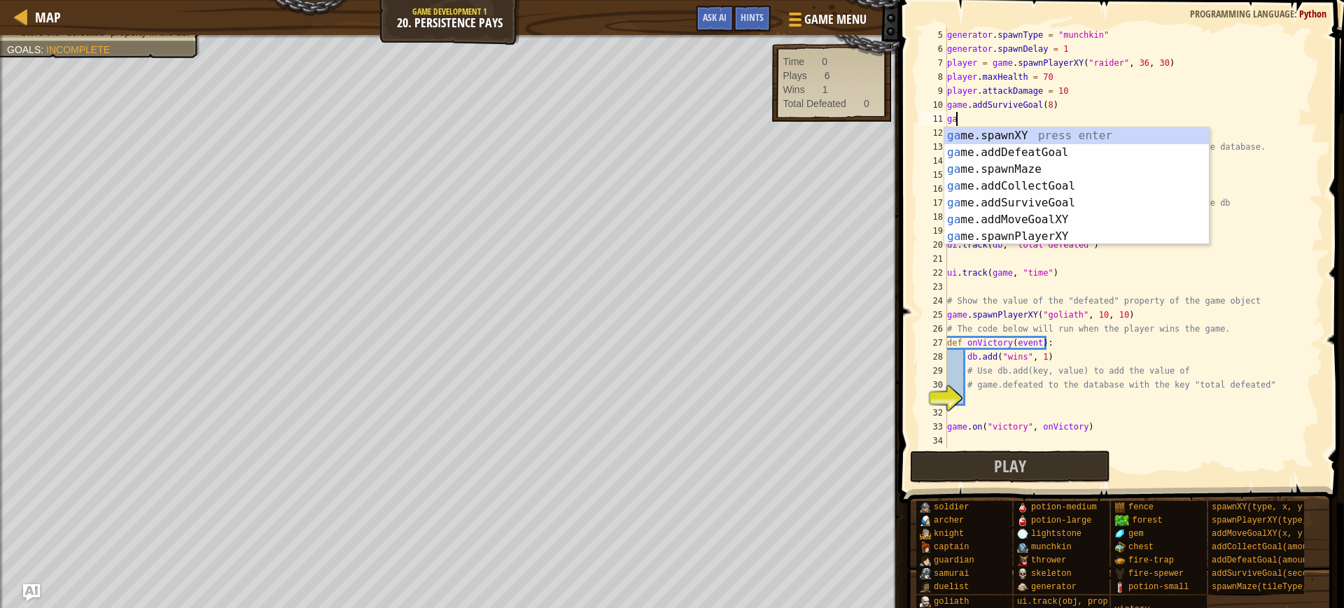
type textarea "g"
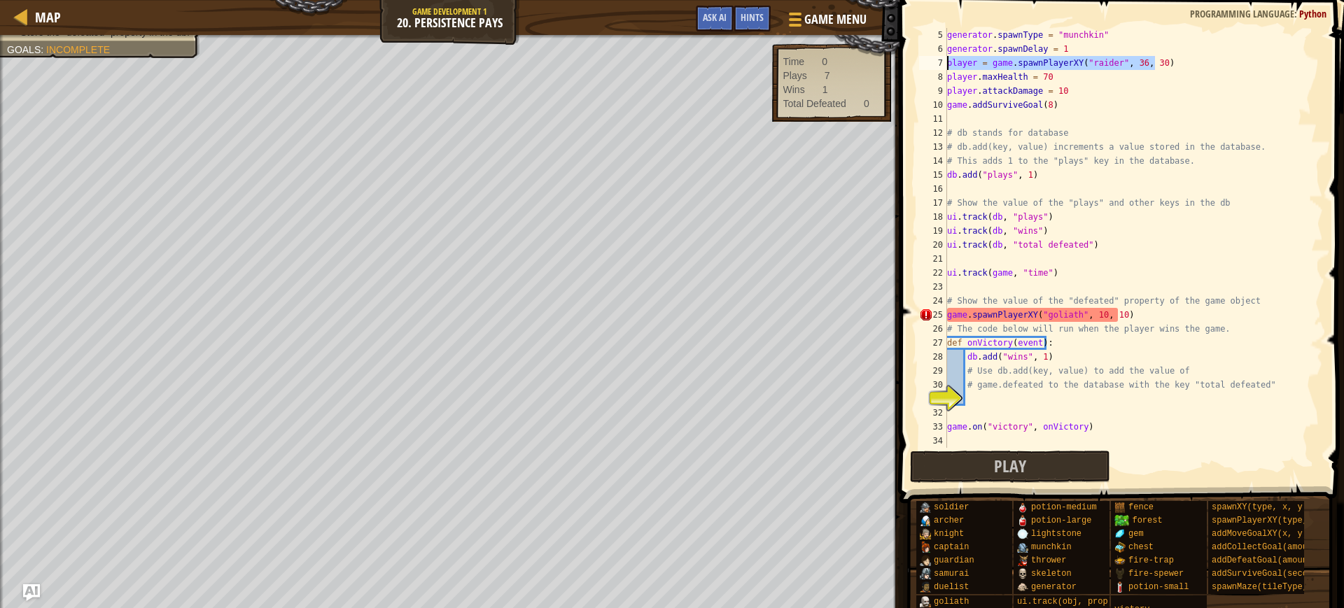
drag, startPoint x: 1160, startPoint y: 62, endPoint x: 927, endPoint y: 61, distance: 233.2
click at [927, 61] on div "5 6 7 8 9 10 11 12 13 14 15 16 17 18 19 20 21 22 23 24 25 26 27 28 29 30 31 32 …" at bounding box center [1120, 238] width 407 height 420
type textarea "player = game.spawnPlayerXY("raider", 36, 30)"
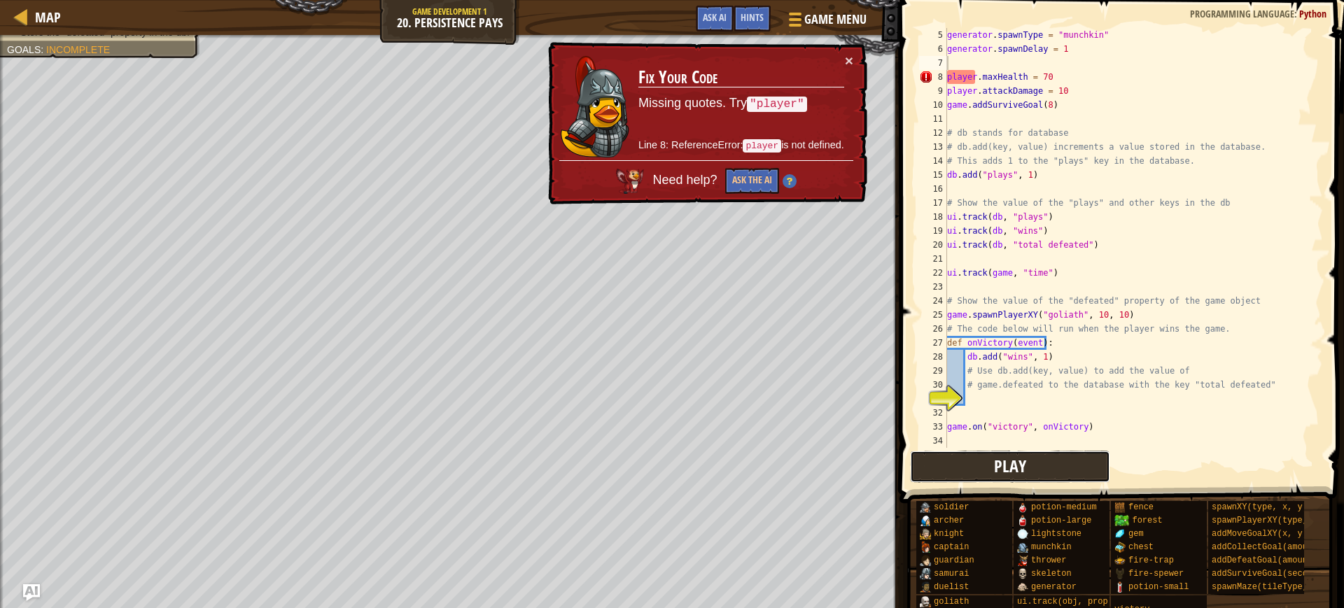
click at [990, 466] on button "Play" at bounding box center [1010, 467] width 200 height 32
click at [1069, 71] on div "generator . spawnType = "munchkin" generator . spawnDelay = 1 player . maxHealt…" at bounding box center [1128, 252] width 366 height 448
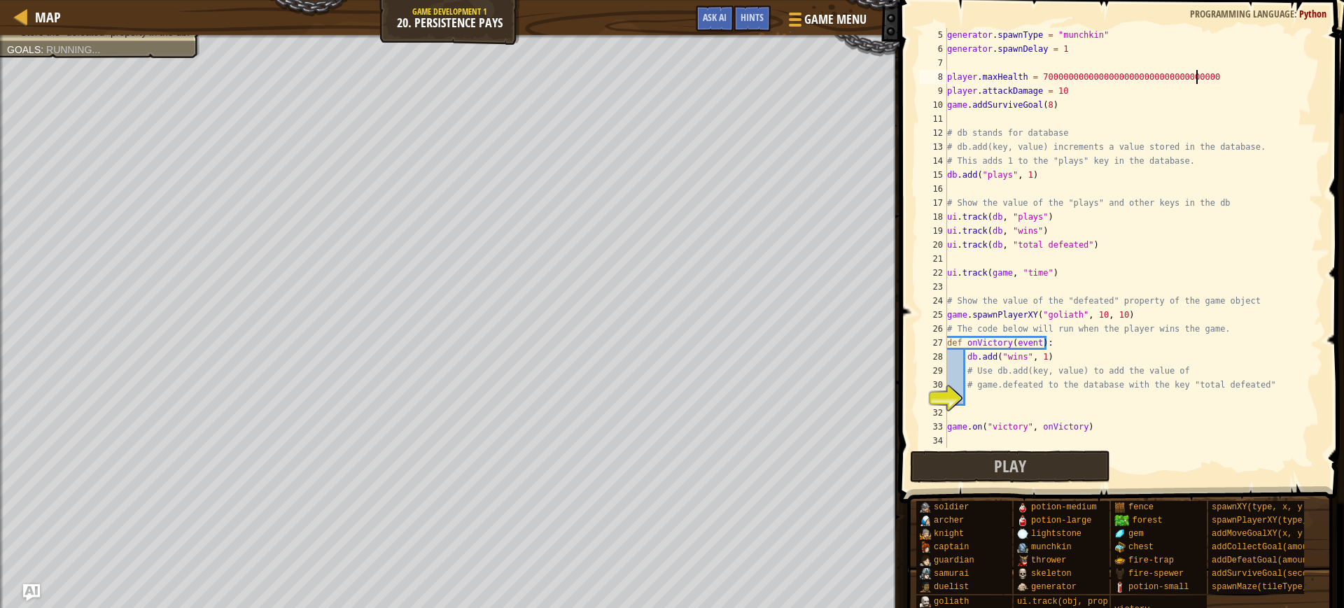
scroll to position [6, 22]
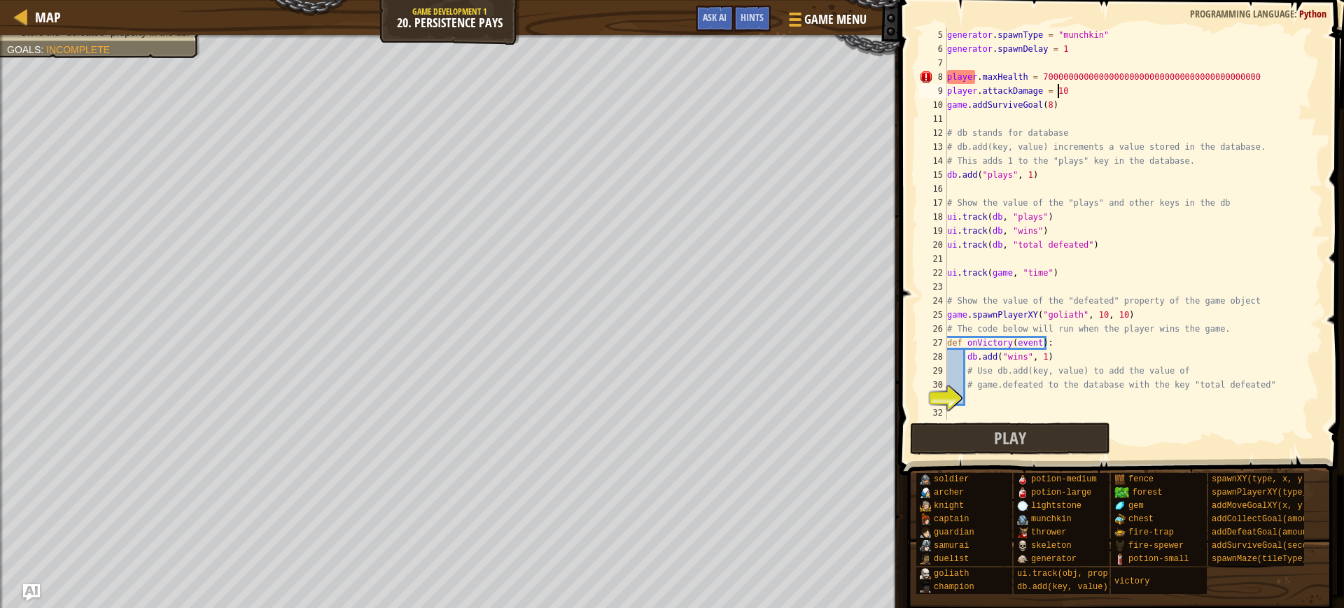
click at [1071, 94] on div "generator . spawnType = "munchkin" generator . spawnDelay = 1 player . maxHealt…" at bounding box center [1128, 238] width 366 height 420
click at [1071, 441] on button "Play" at bounding box center [1010, 439] width 200 height 32
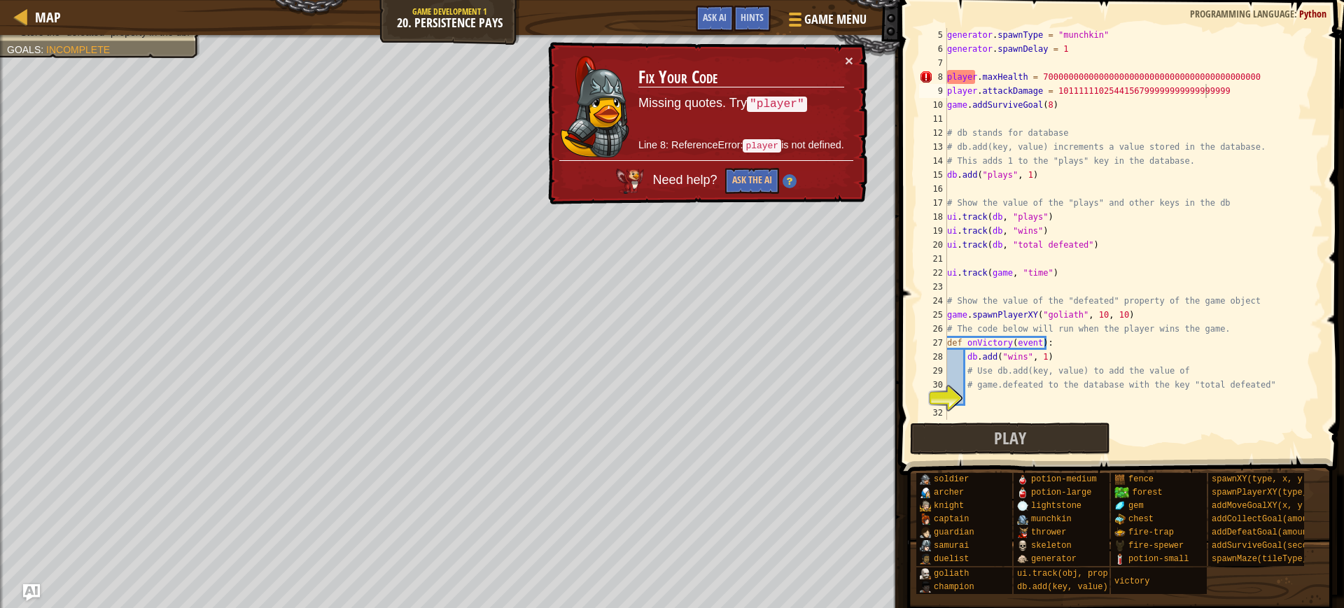
scroll to position [6, 8]
click at [973, 269] on div "generator . spawnType = "munchkin" generator . spawnDelay = 1 player . maxHealt…" at bounding box center [1128, 238] width 366 height 420
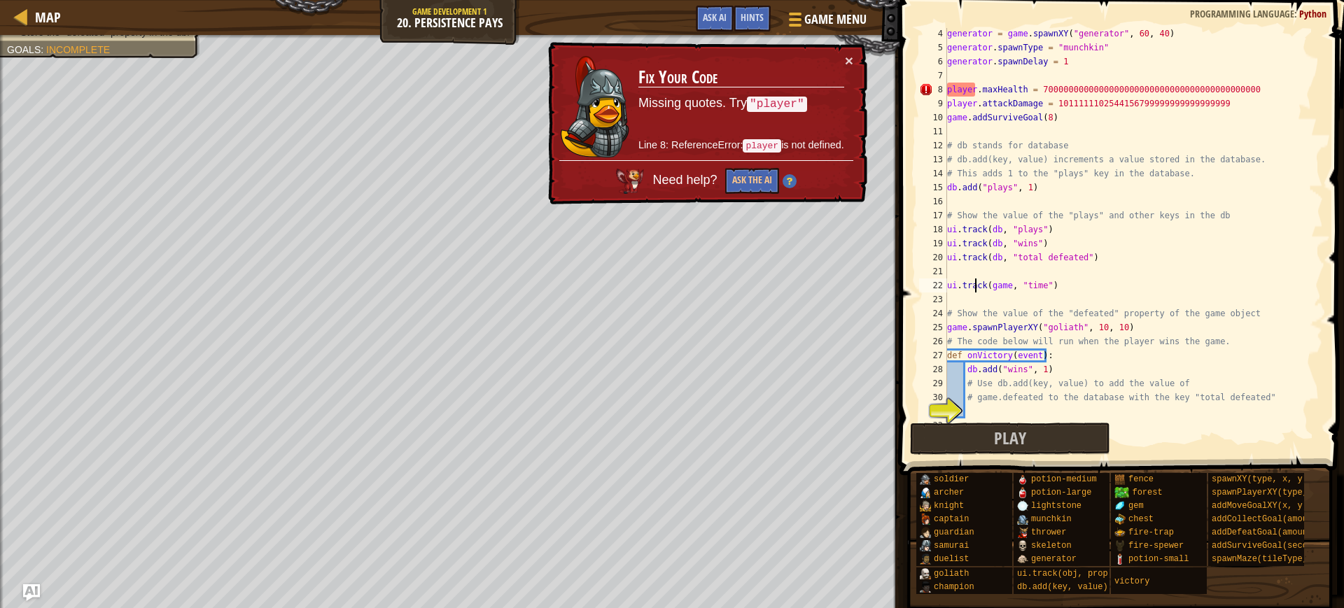
scroll to position [0, 0]
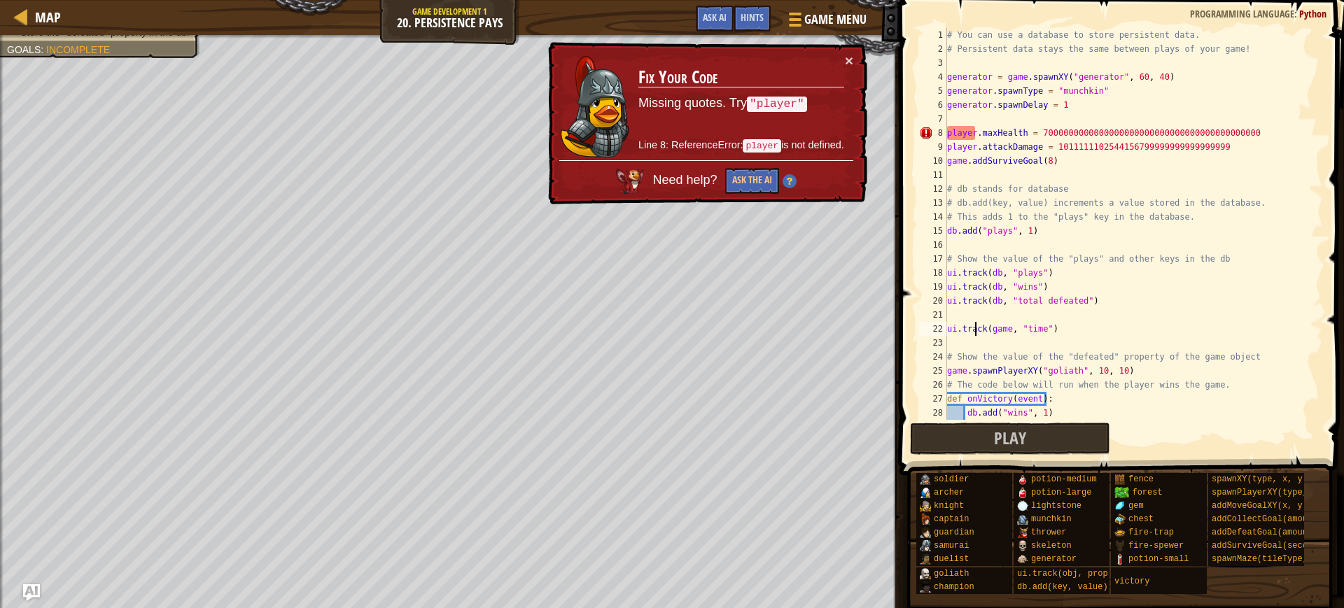
click at [982, 137] on div "# You can use a database to store persistent data. # Persistent data stays the …" at bounding box center [1128, 238] width 366 height 420
type textarea "player.maxHealth = 7000000000000000000000000000000000000000000"
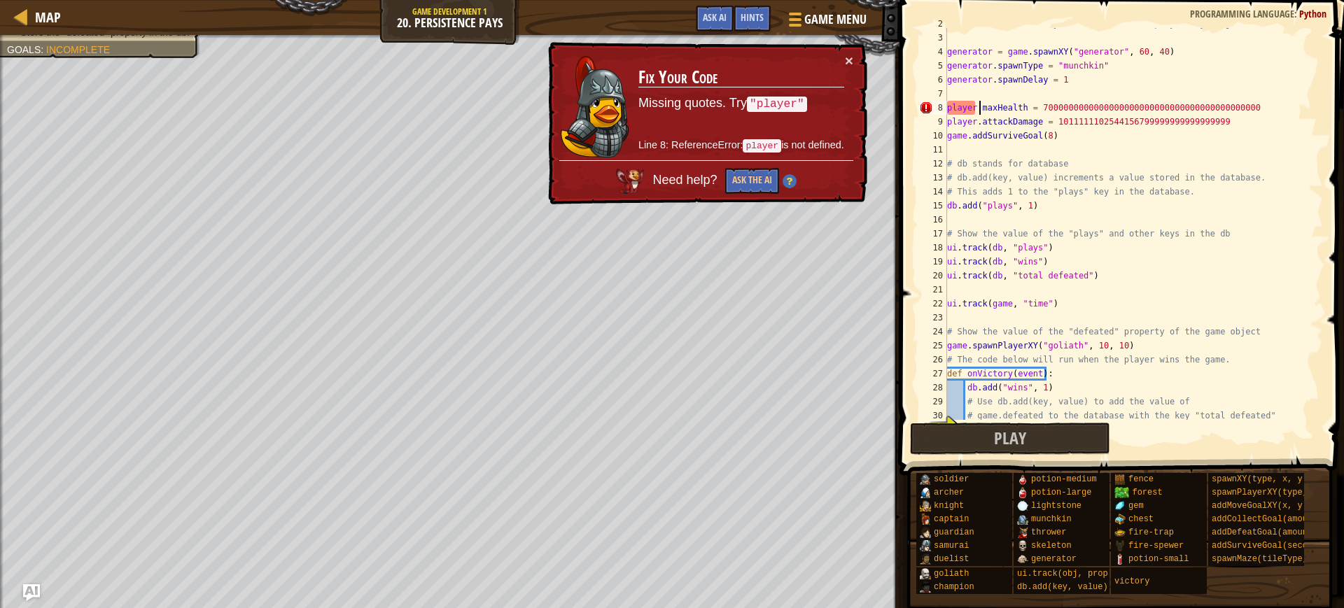
scroll to position [24, 0]
click at [1084, 95] on div "# Persistent data stays the same between plays of your game! generator = game .…" at bounding box center [1128, 229] width 366 height 420
click at [848, 62] on button "×" at bounding box center [850, 62] width 9 height 15
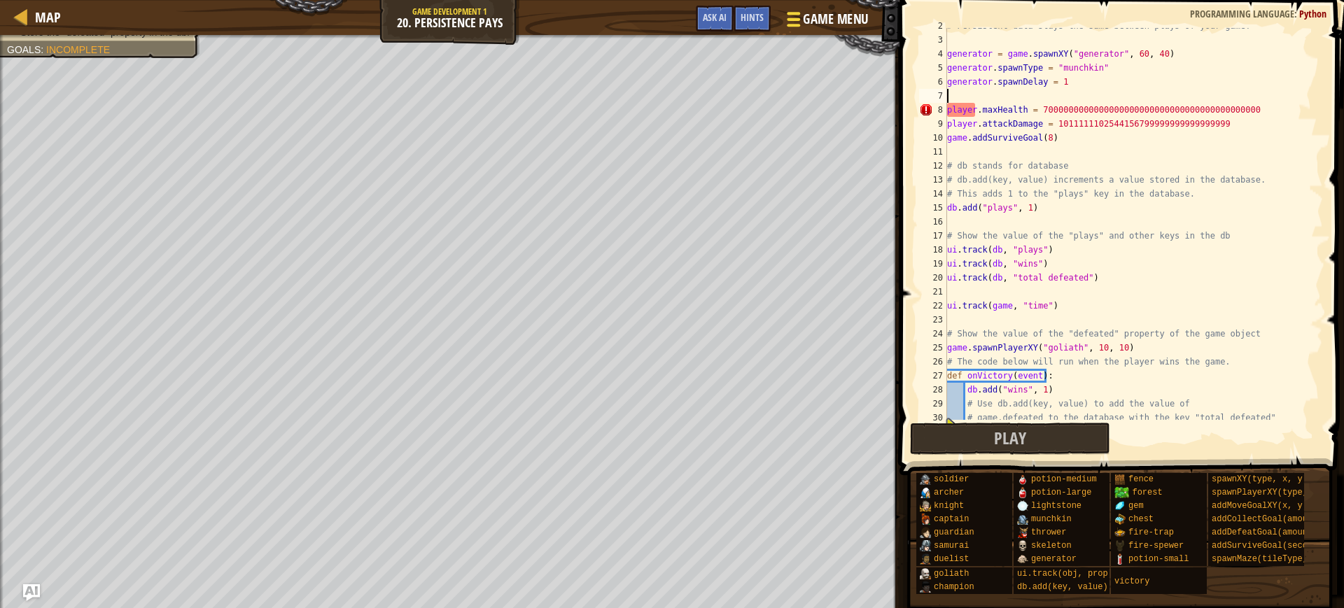
click at [812, 20] on span "Game Menu" at bounding box center [835, 19] width 65 height 19
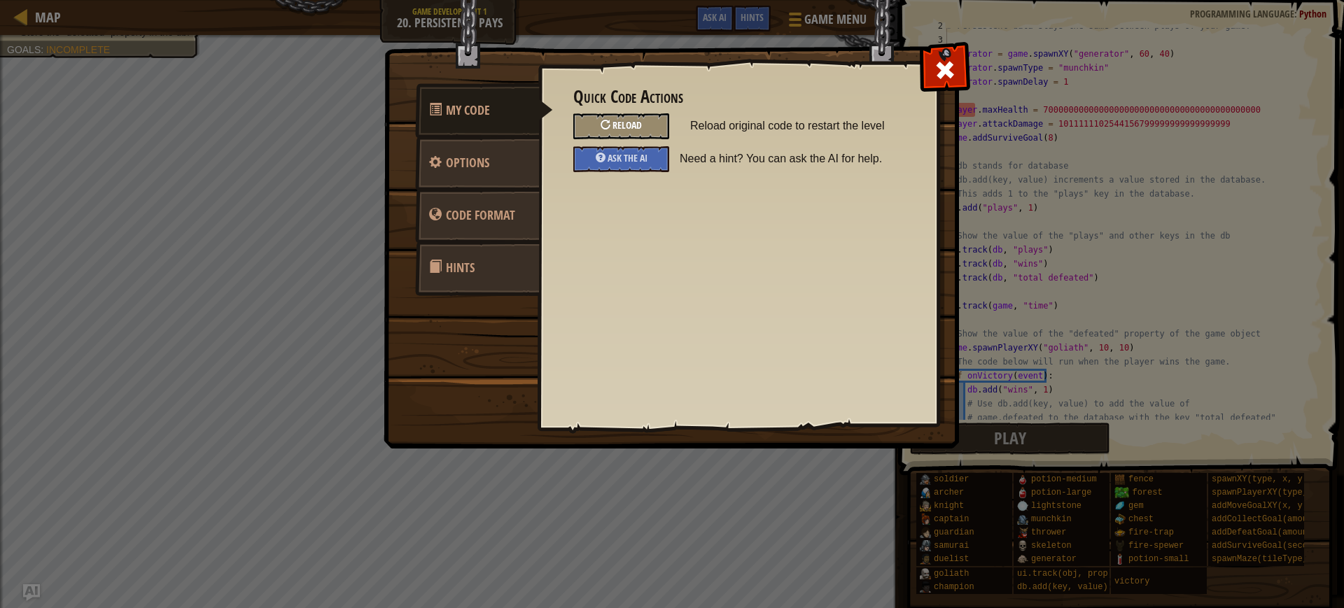
click at [613, 129] on div "Reload" at bounding box center [621, 126] width 96 height 26
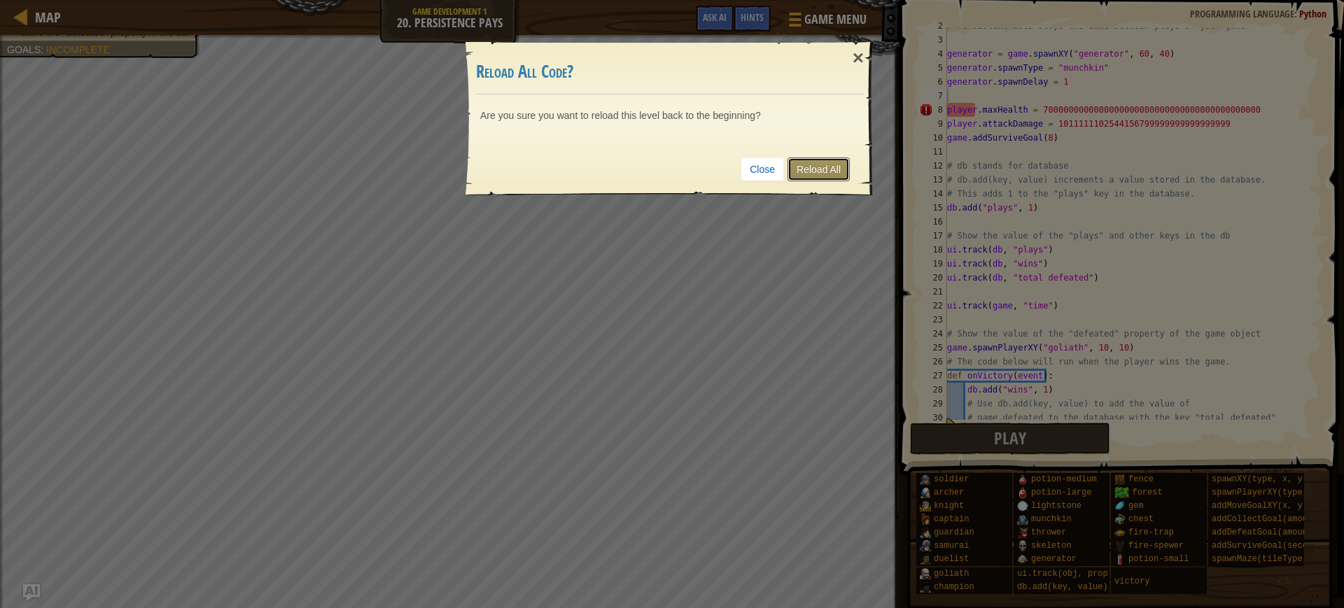
click at [802, 169] on link "Reload All" at bounding box center [819, 170] width 62 height 24
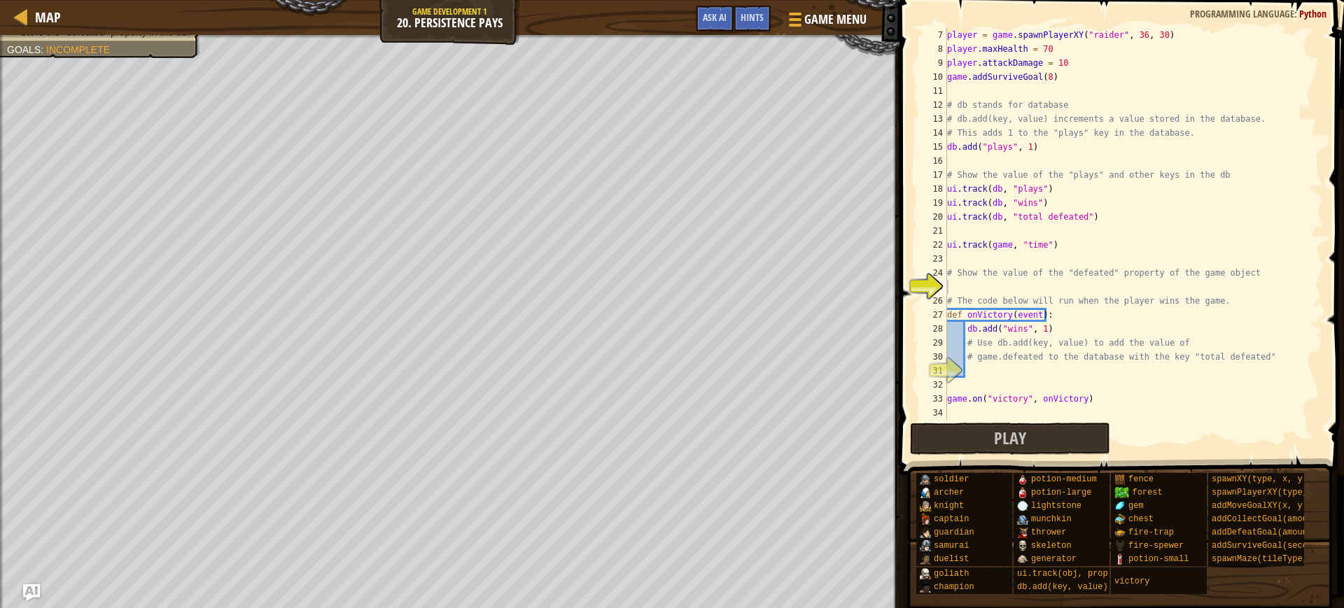
scroll to position [84, 0]
drag, startPoint x: 998, startPoint y: 136, endPoint x: 945, endPoint y: 321, distance: 193.2
type textarea "def onVictory(event):"
click at [961, 286] on div "player = game . spawnPlayerXY ( "raider" , 36 , 30 ) player . maxHealth = 70 pl…" at bounding box center [1128, 238] width 366 height 420
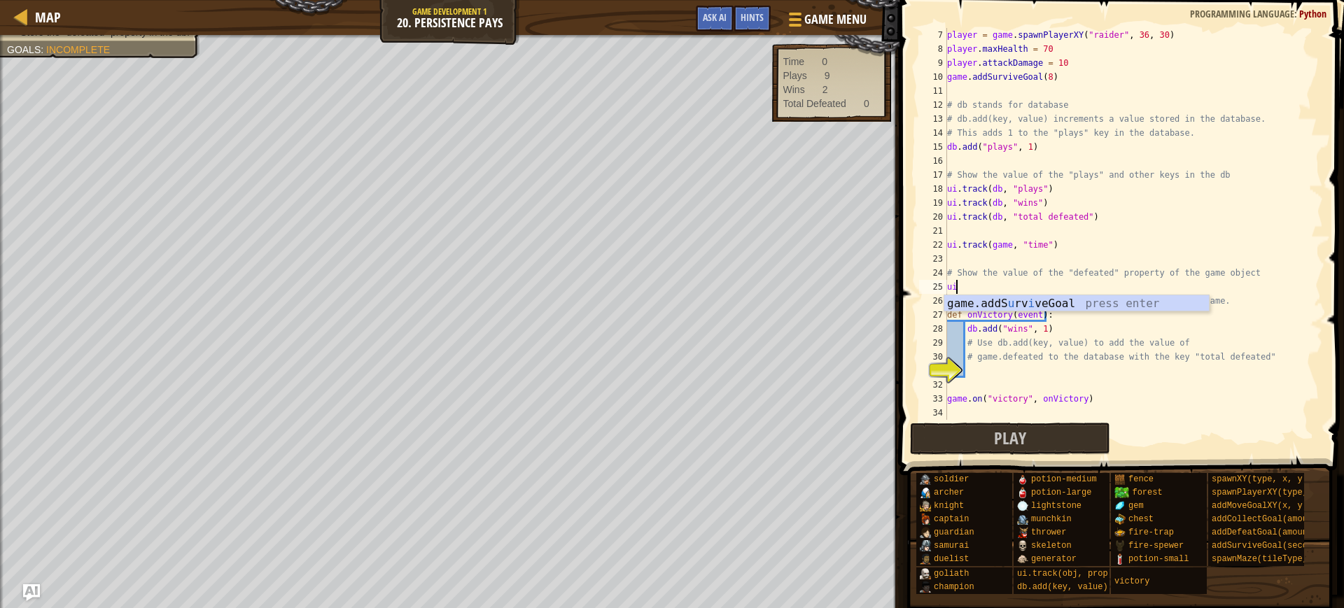
type textarea "u"
type textarea "i"
drag, startPoint x: 1013, startPoint y: 247, endPoint x: 944, endPoint y: 249, distance: 68.6
click at [944, 249] on div "ui.track 7 8 9 10 11 12 13 14 15 16 17 18 19 20 21 22 23 24 25 26 27 28 29 30 3…" at bounding box center [1120, 224] width 407 height 392
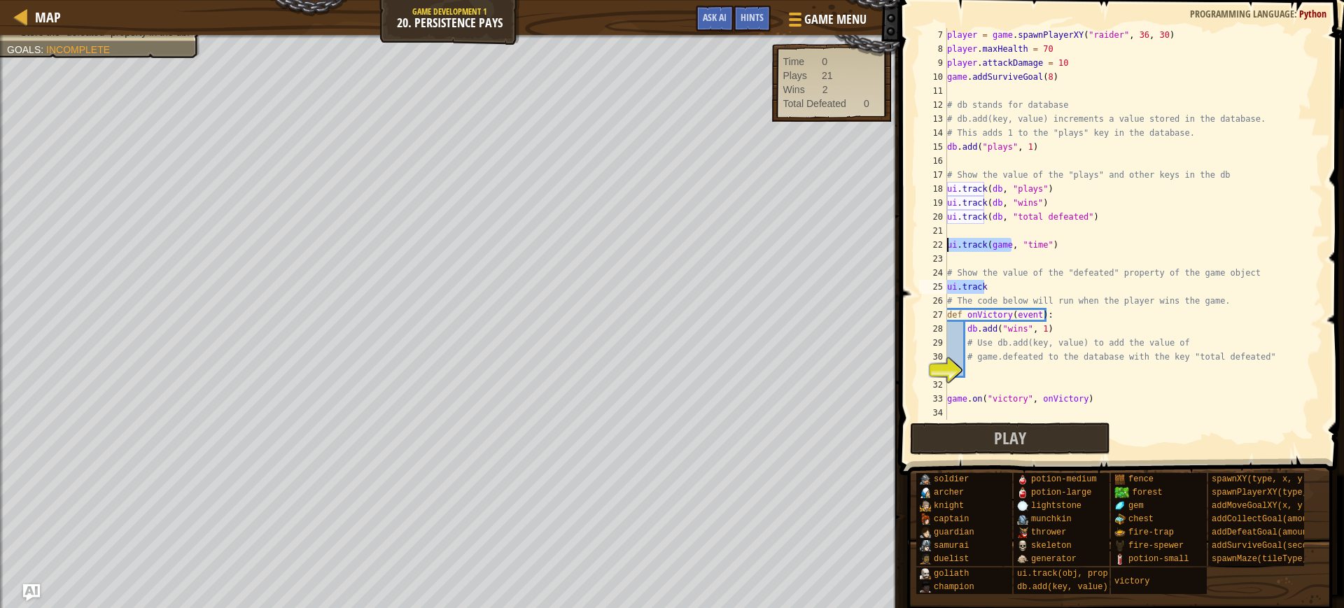
drag, startPoint x: 999, startPoint y: 288, endPoint x: 936, endPoint y: 285, distance: 63.1
click at [936, 285] on div "ui.track(game, "time") 7 8 9 10 11 12 13 14 15 16 17 18 19 20 21 22 23 24 25 26…" at bounding box center [1120, 224] width 407 height 392
click at [843, 15] on span "Game Menu" at bounding box center [835, 19] width 65 height 19
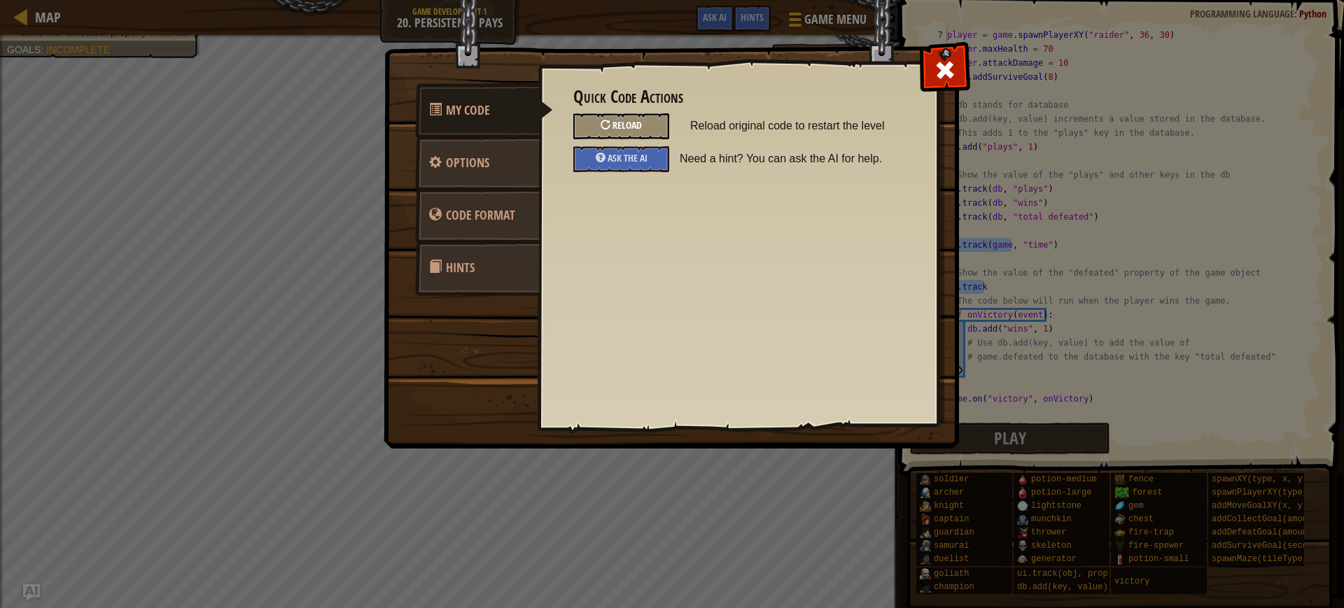
click at [593, 127] on div "Reload" at bounding box center [621, 126] width 96 height 26
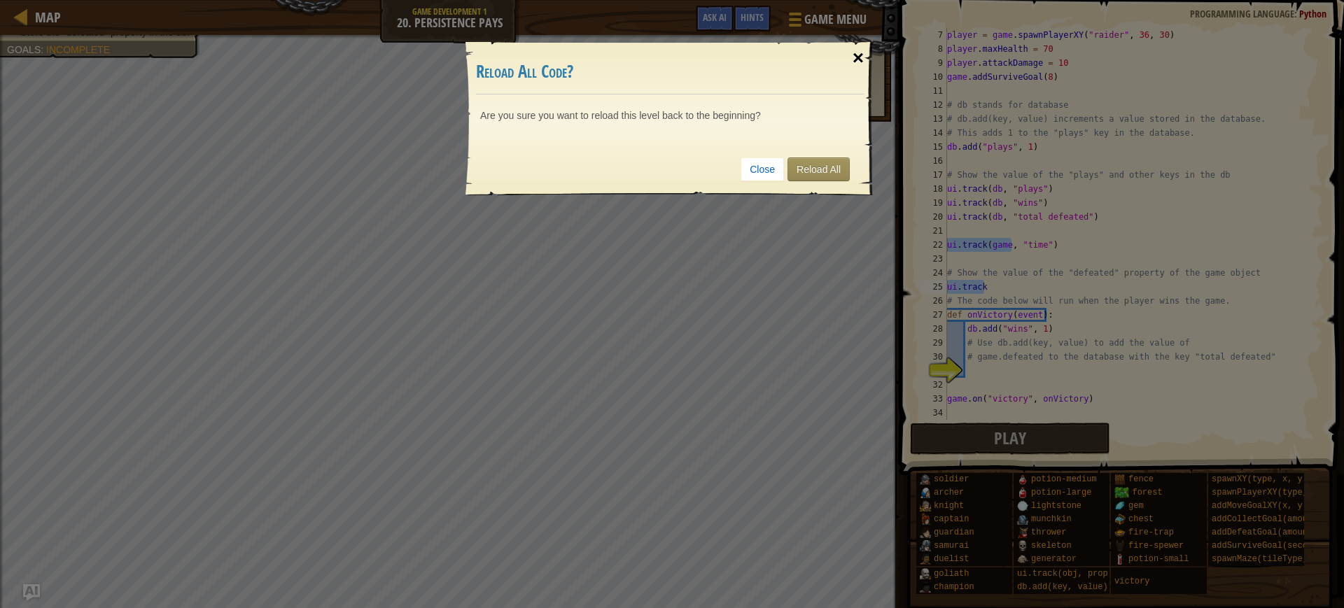
click at [855, 50] on div "×" at bounding box center [858, 58] width 32 height 41
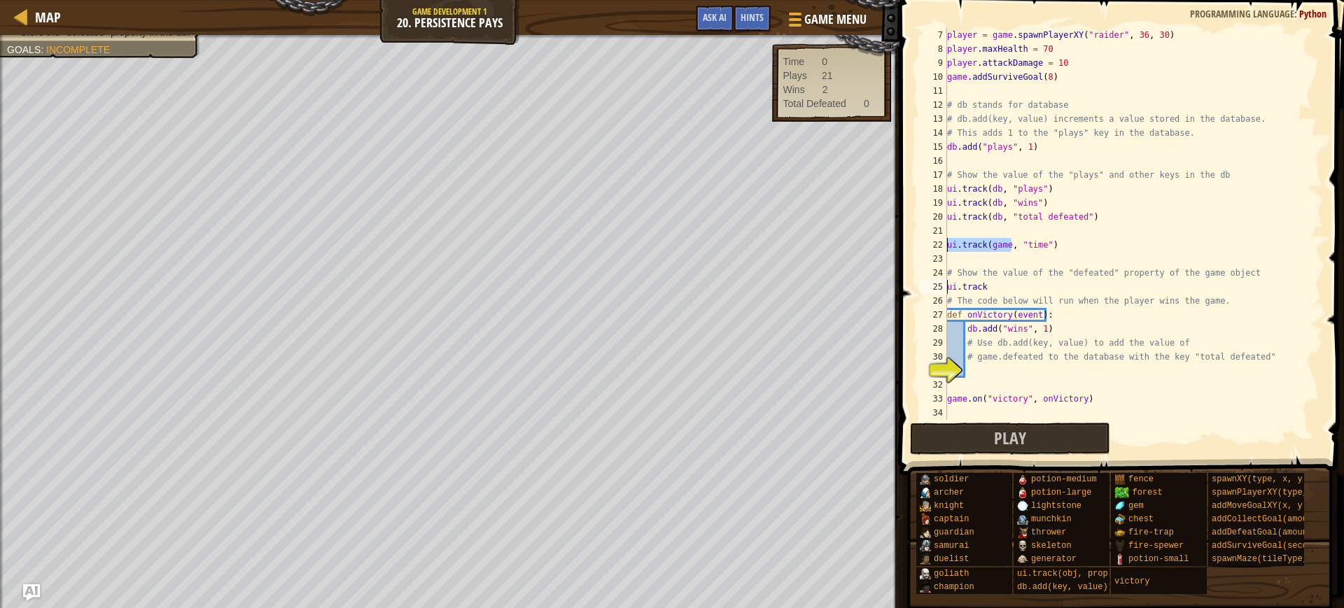
click at [982, 287] on div "player = game . spawnPlayerXY ( "raider" , 36 , 30 ) player . maxHealth = 70 pl…" at bounding box center [1128, 238] width 366 height 420
click at [994, 290] on div "player = game . spawnPlayerXY ( "raider" , 36 , 30 ) player . maxHealth = 70 pl…" at bounding box center [1128, 238] width 366 height 420
drag, startPoint x: 994, startPoint y: 290, endPoint x: 918, endPoint y: 296, distance: 75.9
click at [918, 296] on div "ui.track 7 8 9 10 11 12 13 14 15 16 17 18 19 20 21 22 23 24 25 26 27 28 29 30 3…" at bounding box center [1120, 224] width 407 height 392
click at [843, 25] on span "Game Menu" at bounding box center [835, 19] width 65 height 19
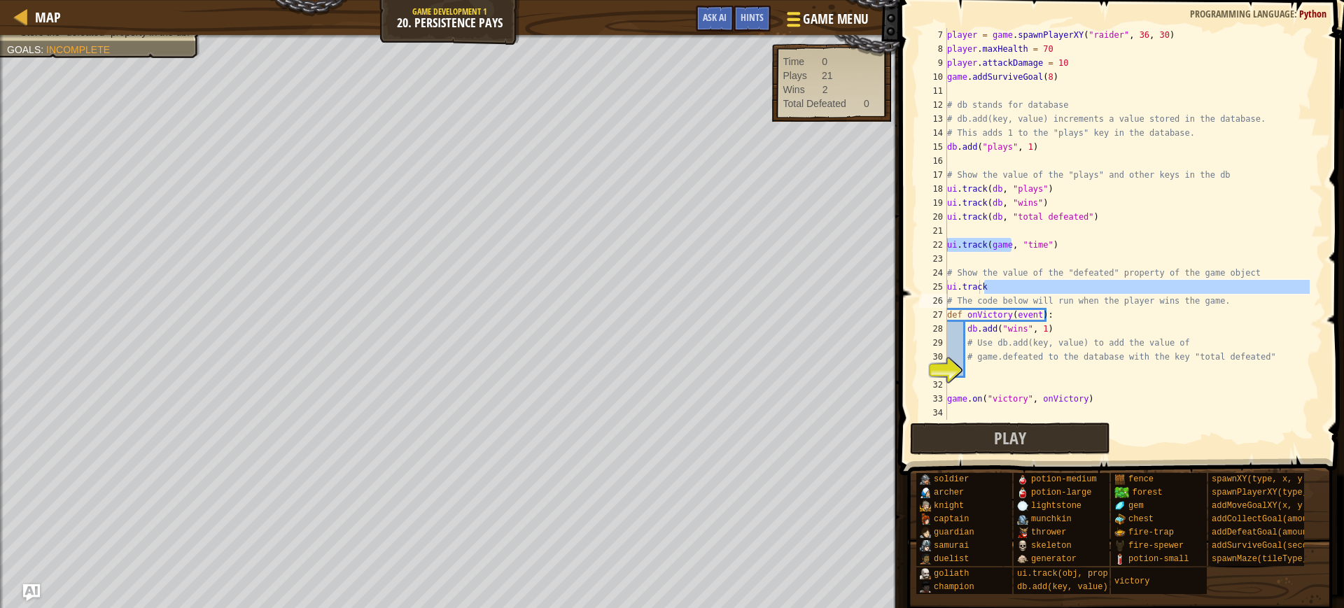
type textarea "# The code below will run when the player wins the game."
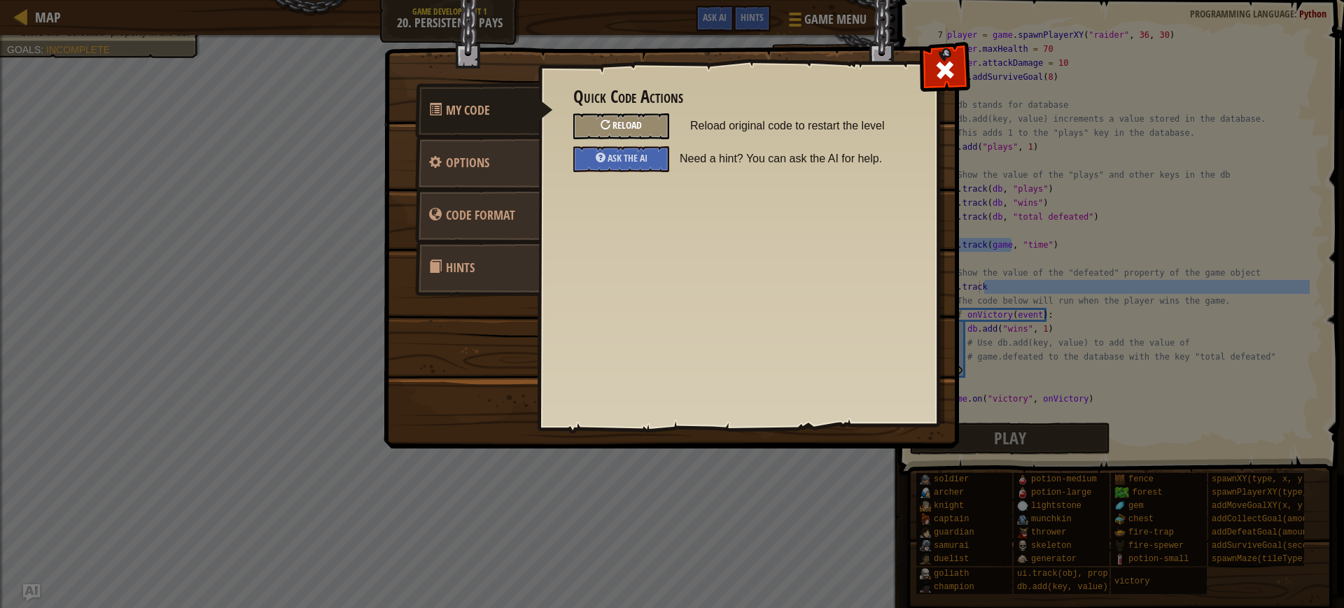
click at [609, 126] on div at bounding box center [606, 125] width 10 height 10
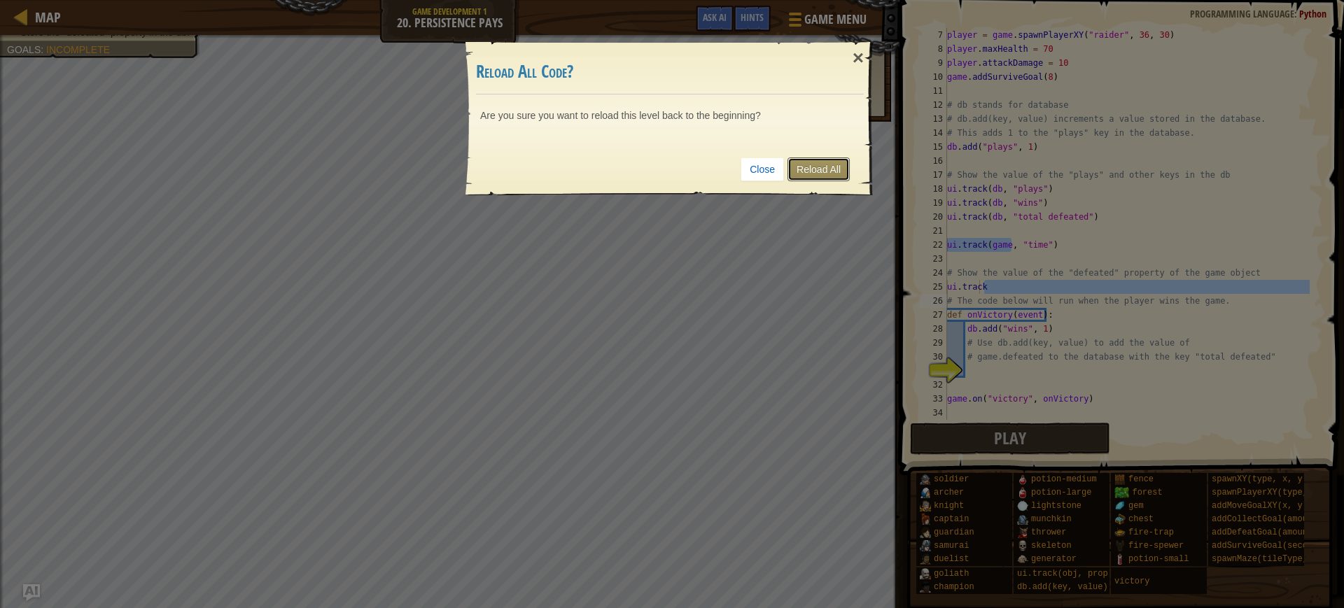
click at [818, 159] on link "Reload All" at bounding box center [819, 170] width 62 height 24
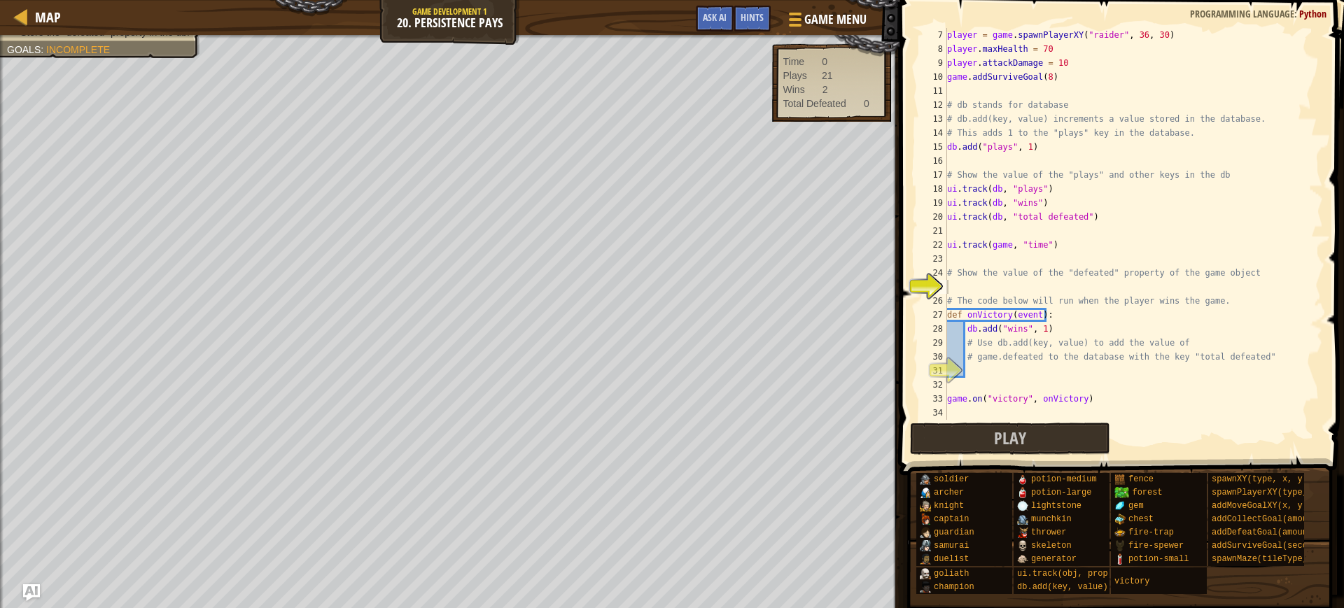
scroll to position [6, 0]
click at [997, 437] on span "Play" at bounding box center [1010, 438] width 32 height 22
drag, startPoint x: 1011, startPoint y: 245, endPoint x: 978, endPoint y: 253, distance: 33.8
click at [978, 253] on div "player = game . spawnPlayerXY ( "raider" , 36 , 30 ) player . maxHealth = 70 pl…" at bounding box center [1128, 238] width 366 height 420
click at [1120, 249] on div "player = game . spawnPlayerXY ( "raider" , 36 , 30 ) player . maxHealth = 70 pl…" at bounding box center [1128, 224] width 366 height 392
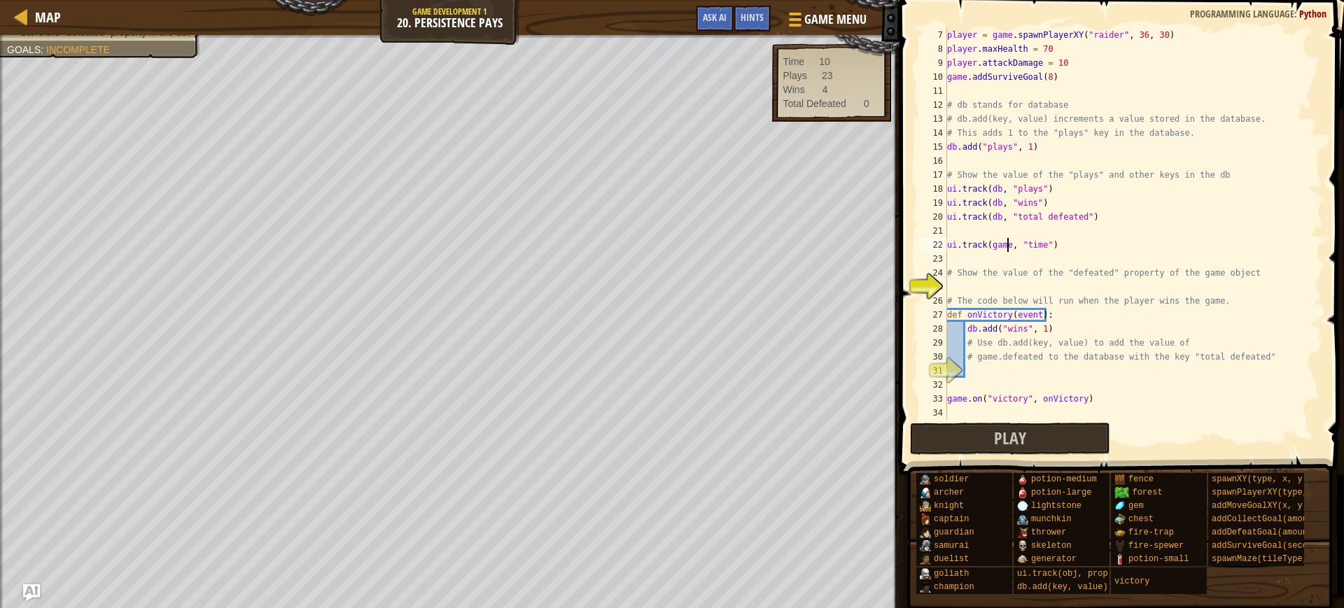
click at [1008, 248] on div "player = game . spawnPlayerXY ( "raider" , 36 , 30 ) player . maxHealth = 70 pl…" at bounding box center [1128, 238] width 366 height 420
click at [1010, 246] on div "player = game . spawnPlayerXY ( "raider" , 36 , 30 ) player . maxHealth = 70 pl…" at bounding box center [1128, 238] width 366 height 420
drag, startPoint x: 1010, startPoint y: 246, endPoint x: 948, endPoint y: 253, distance: 61.9
click at [948, 253] on div "player = game . spawnPlayerXY ( "raider" , 36 , 30 ) player . maxHealth = 70 pl…" at bounding box center [1128, 238] width 366 height 420
click at [1013, 247] on div "player = game . spawnPlayerXY ( "raider" , 36 , 30 ) player . maxHealth = 70 pl…" at bounding box center [1128, 224] width 366 height 392
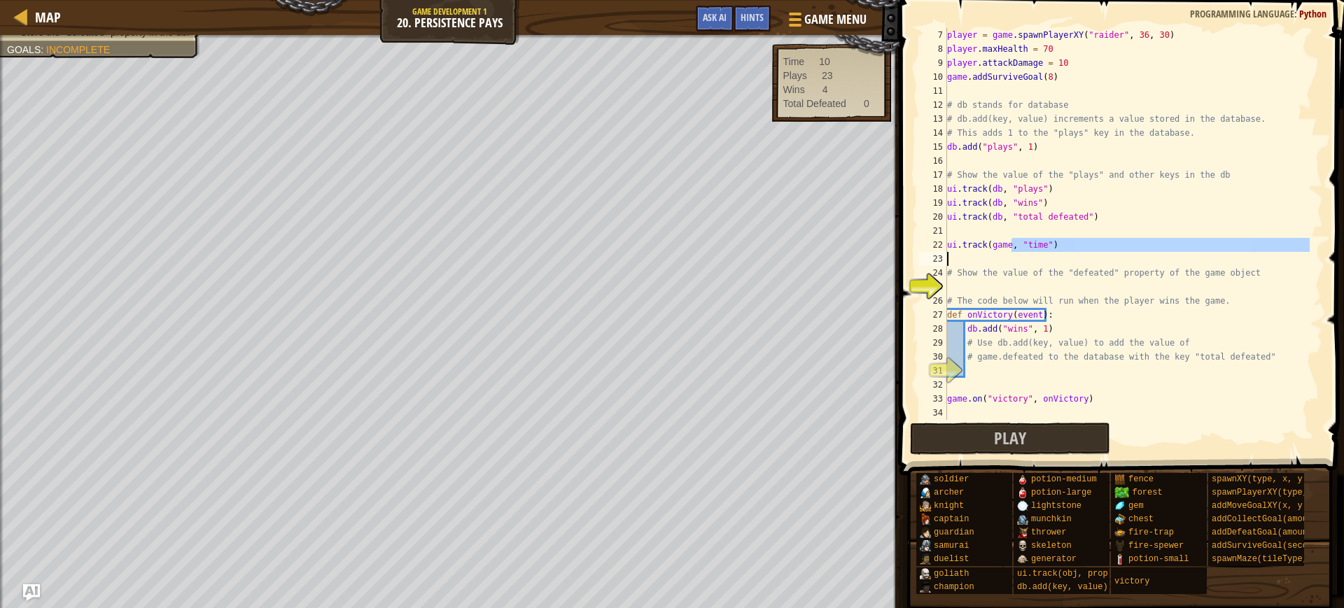
type textarea "ui.track(game, "time")"
drag, startPoint x: 1011, startPoint y: 246, endPoint x: 949, endPoint y: 247, distance: 62.3
click at [949, 247] on div "player = game . spawnPlayerXY ( "raider" , 36 , 30 ) player . maxHealth = 70 pl…" at bounding box center [1128, 238] width 366 height 420
click at [959, 291] on div "player = game . spawnPlayerXY ( "raider" , 36 , 30 ) player . maxHealth = 70 pl…" at bounding box center [1128, 238] width 366 height 420
click at [972, 288] on div "player = game . spawnPlayerXY ( "raider" , 36 , 30 ) player . maxHealth = 70 pl…" at bounding box center [1128, 238] width 366 height 420
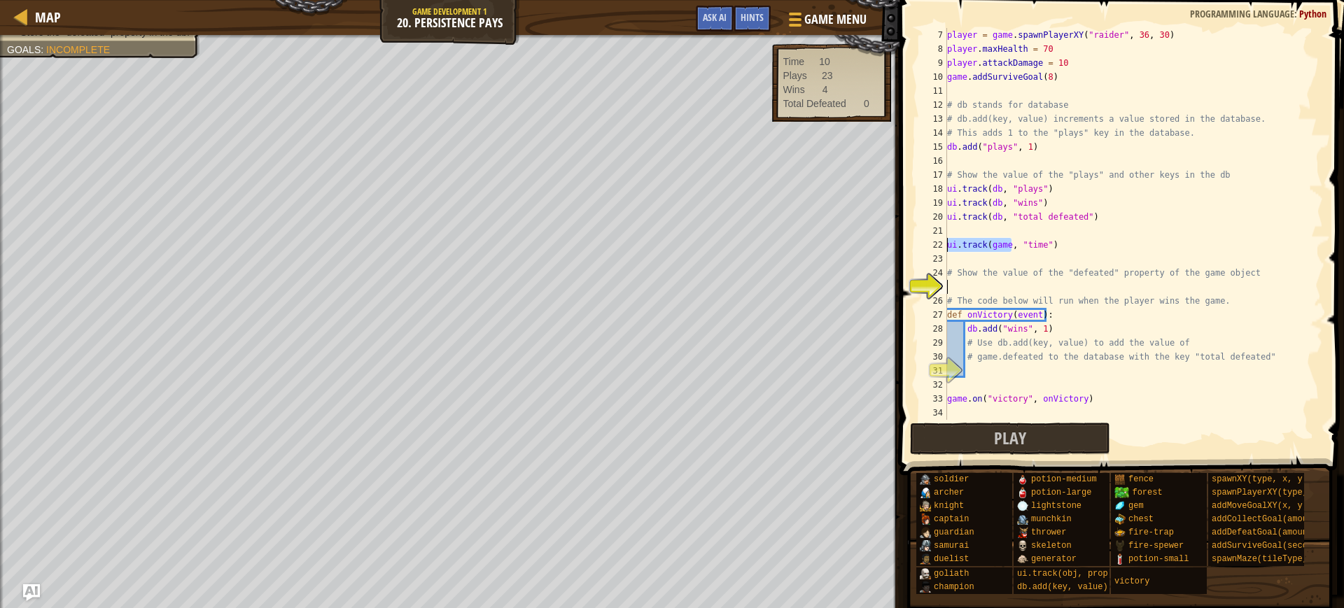
type textarea "ui.track(game, "time")"
click at [961, 288] on div "player = game . spawnPlayerXY ( "raider" , 36 , 30 ) player . maxHealth = 70 pl…" at bounding box center [1128, 238] width 366 height 420
click at [942, 290] on div "25" at bounding box center [933, 287] width 28 height 14
type textarea "# The code below will run when the player wins the game."
paste textarea "ui.track(game,"
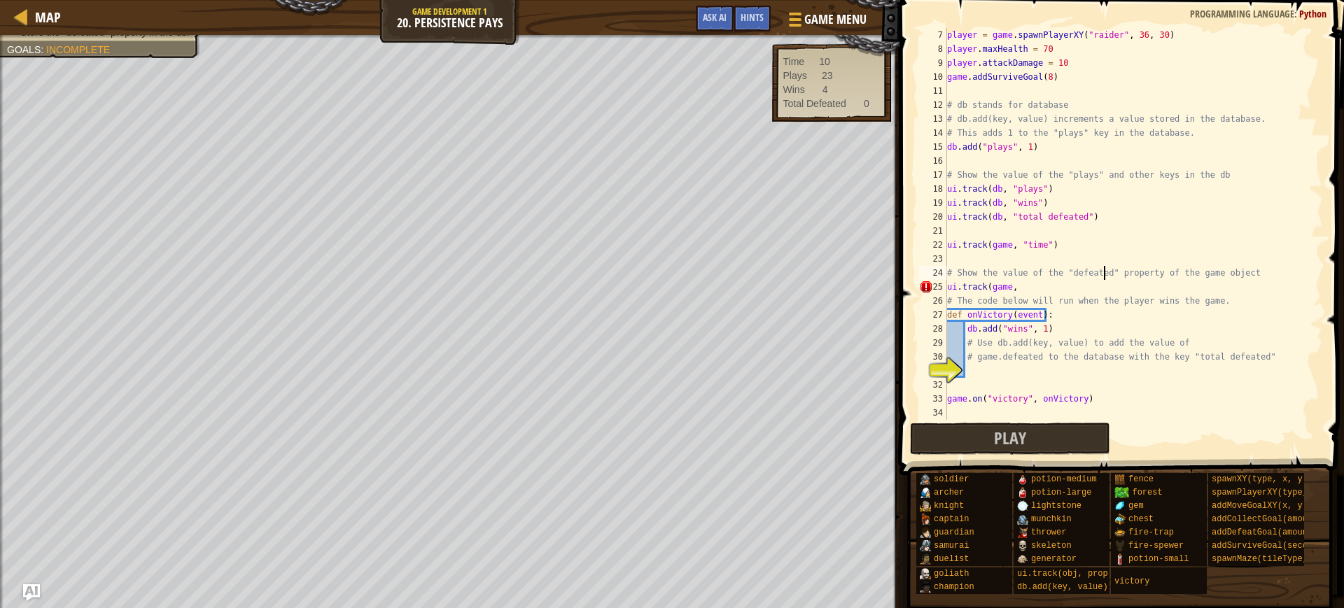
click at [1104, 277] on div "player = game . spawnPlayerXY ( "raider" , 36 , 30 ) player . maxHealth = 70 pl…" at bounding box center [1128, 238] width 366 height 420
click at [1100, 277] on div "player = game . spawnPlayerXY ( "raider" , 36 , 30 ) player . maxHealth = 70 pl…" at bounding box center [1128, 238] width 366 height 420
click at [1094, 278] on div "player = game . spawnPlayerXY ( "raider" , 36 , 30 ) player . maxHealth = 70 pl…" at bounding box center [1128, 238] width 366 height 420
click at [1085, 268] on div "player = game . spawnPlayerXY ( "raider" , 36 , 30 ) player . maxHealth = 70 pl…" at bounding box center [1128, 224] width 366 height 392
click at [1155, 204] on div "player = game . spawnPlayerXY ( "raider" , 36 , 30 ) player . maxHealth = 70 pl…" at bounding box center [1128, 238] width 366 height 420
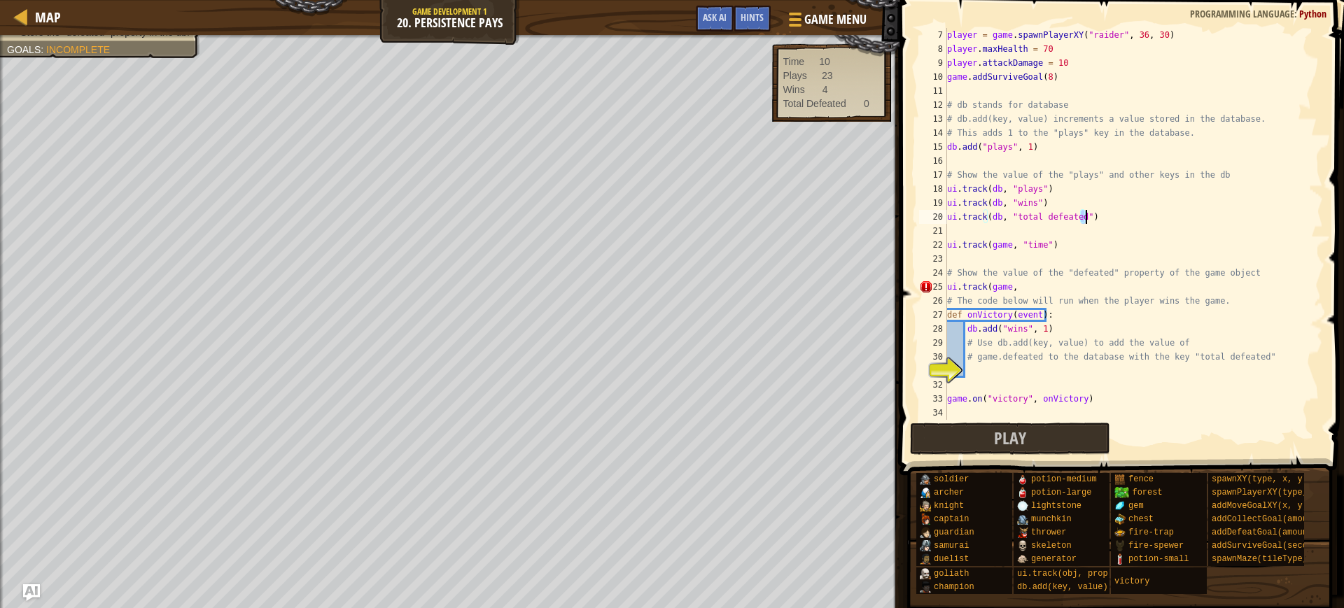
drag, startPoint x: 1079, startPoint y: 220, endPoint x: 1124, endPoint y: 213, distance: 45.4
click at [1124, 213] on div "player = game . spawnPlayerXY ( "raider" , 36 , 30 ) player . maxHealth = 70 pl…" at bounding box center [1128, 238] width 366 height 420
click at [1128, 211] on div "player = game . spawnPlayerXY ( "raider" , 36 , 30 ) player . maxHealth = 70 pl…" at bounding box center [1128, 224] width 366 height 392
click at [1102, 221] on div "player = game . spawnPlayerXY ( "raider" , 36 , 30 ) player . maxHealth = 70 pl…" at bounding box center [1128, 238] width 366 height 420
click at [1077, 218] on div "player = game . spawnPlayerXY ( "raider" , 36 , 30 ) player . maxHealth = 70 pl…" at bounding box center [1128, 238] width 366 height 420
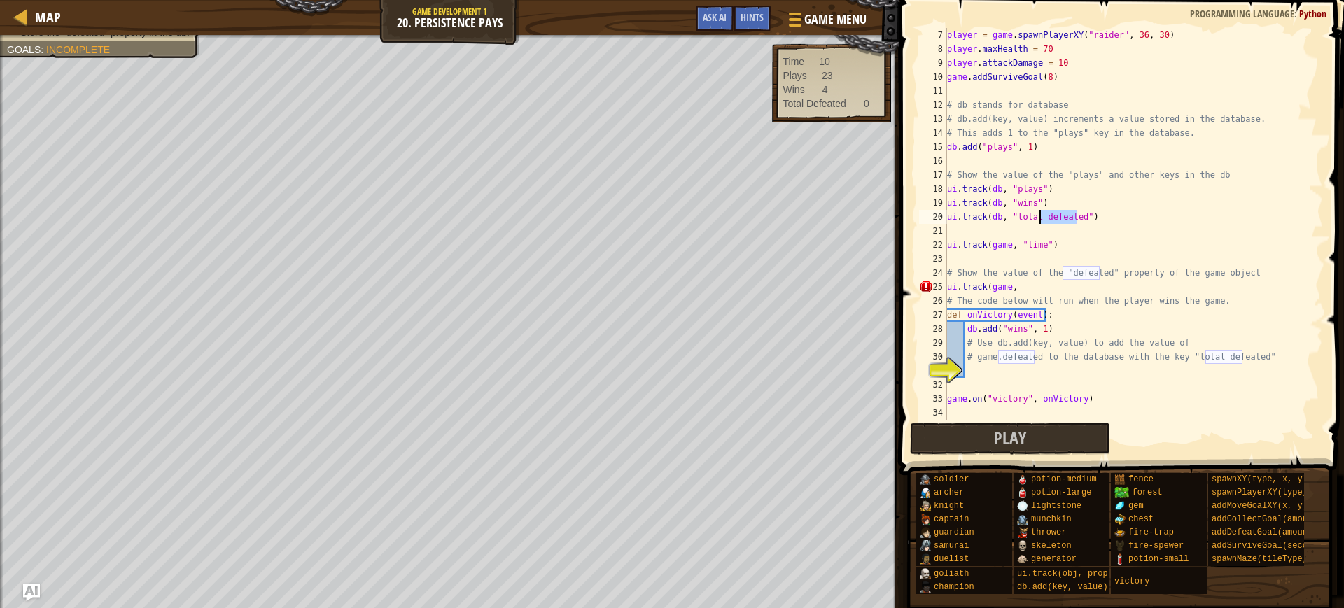
drag, startPoint x: 1077, startPoint y: 218, endPoint x: 1039, endPoint y: 221, distance: 37.9
click at [1039, 221] on div "player = game . spawnPlayerXY ( "raider" , 36 , 30 ) player . maxHealth = 70 pl…" at bounding box center [1128, 238] width 366 height 420
click at [1015, 284] on div "player = game . spawnPlayerXY ( "raider" , 36 , 30 ) player . maxHealth = 70 pl…" at bounding box center [1128, 238] width 366 height 420
paste textarea "defeated"
click at [1272, 305] on div "player = game . spawnPlayerXY ( "raider" , 36 , 30 ) player . maxHealth = 70 pl…" at bounding box center [1128, 238] width 366 height 420
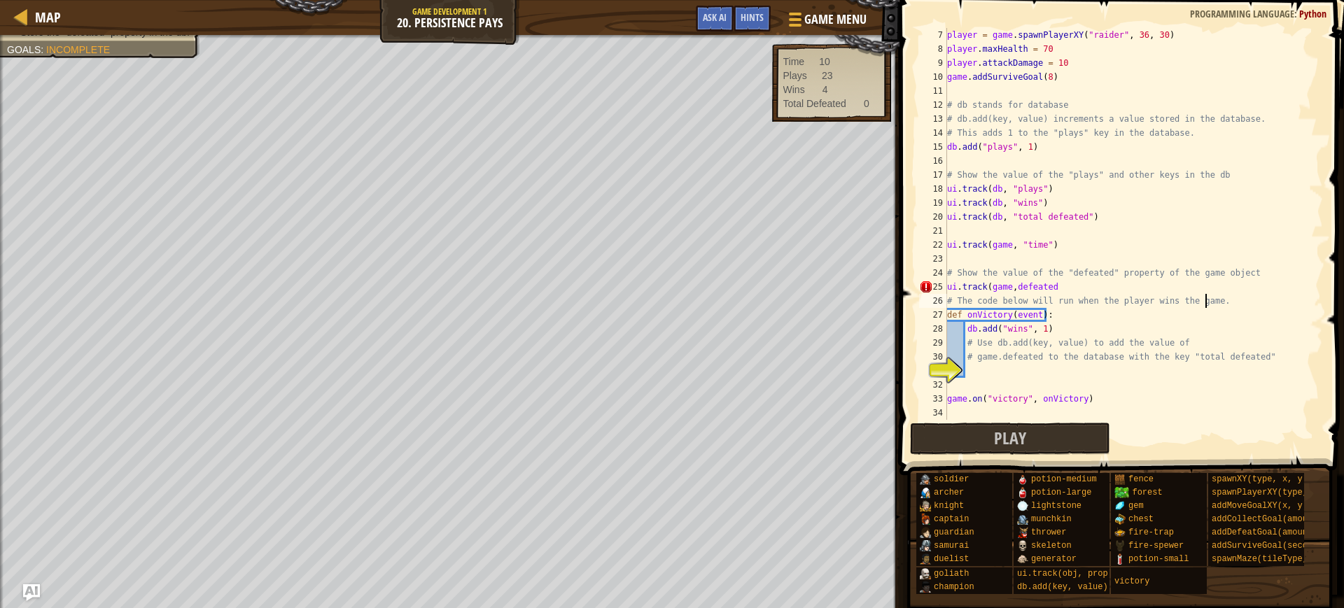
click at [1085, 293] on div "player = game . spawnPlayerXY ( "raider" , 36 , 30 ) player . maxHealth = 70 pl…" at bounding box center [1128, 238] width 366 height 420
click at [1010, 288] on div "player = game . spawnPlayerXY ( "raider" , 36 , 30 ) player . maxHealth = 70 pl…" at bounding box center [1128, 238] width 366 height 420
click at [1060, 287] on div "player = game . spawnPlayerXY ( "raider" , 36 , 30 ) player . maxHealth = 70 pl…" at bounding box center [1128, 238] width 366 height 420
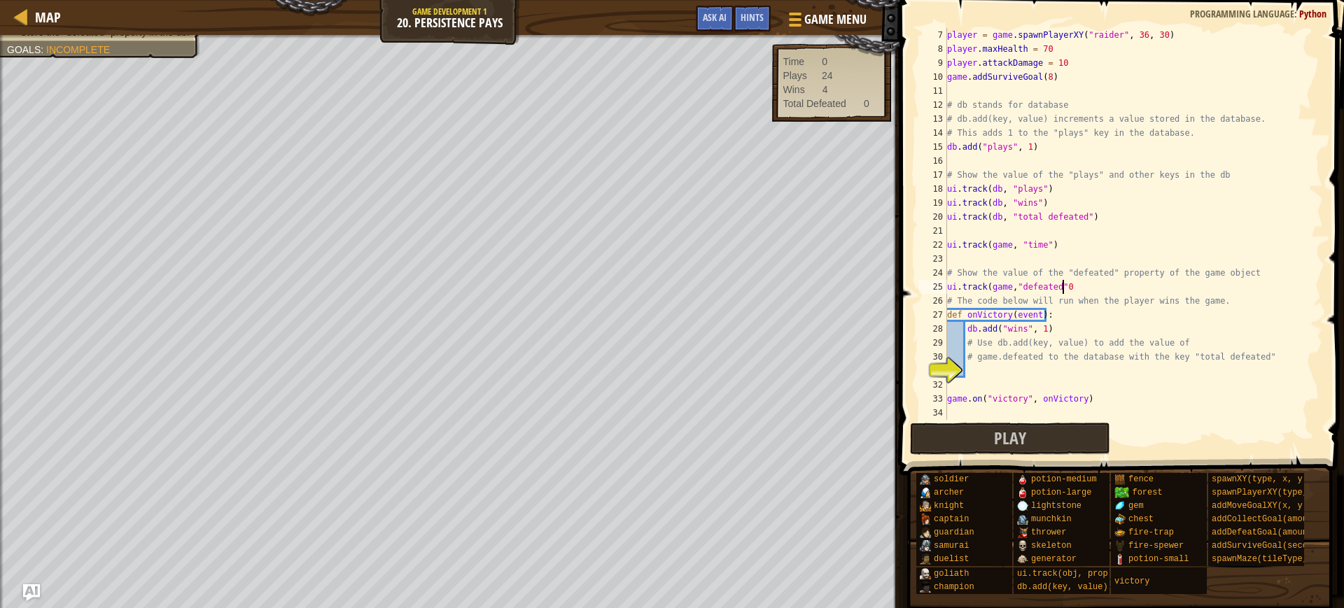
scroll to position [6, 8]
click at [1007, 436] on span "Play" at bounding box center [1010, 438] width 32 height 22
click at [1050, 53] on div "player = game . spawnPlayerXY ( "raider" , 36 , 30 ) player . maxHealth = 70 pl…" at bounding box center [1128, 238] width 366 height 420
click at [1064, 67] on div "player = game . spawnPlayerXY ( "raider" , 36 , 30 ) player . maxHealth = 7000 …" at bounding box center [1128, 238] width 366 height 420
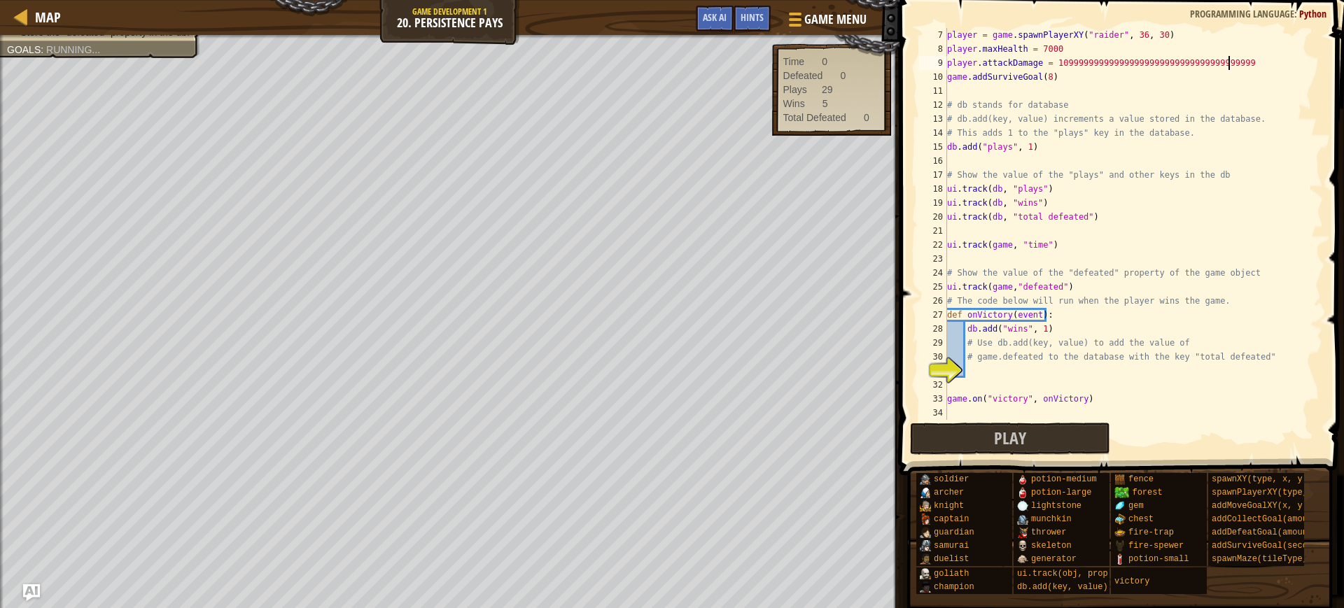
scroll to position [6, 22]
type textarea "player.attackDamage = 109999999999999999999999999999999999999"
click at [1020, 443] on span "Play" at bounding box center [1010, 438] width 32 height 22
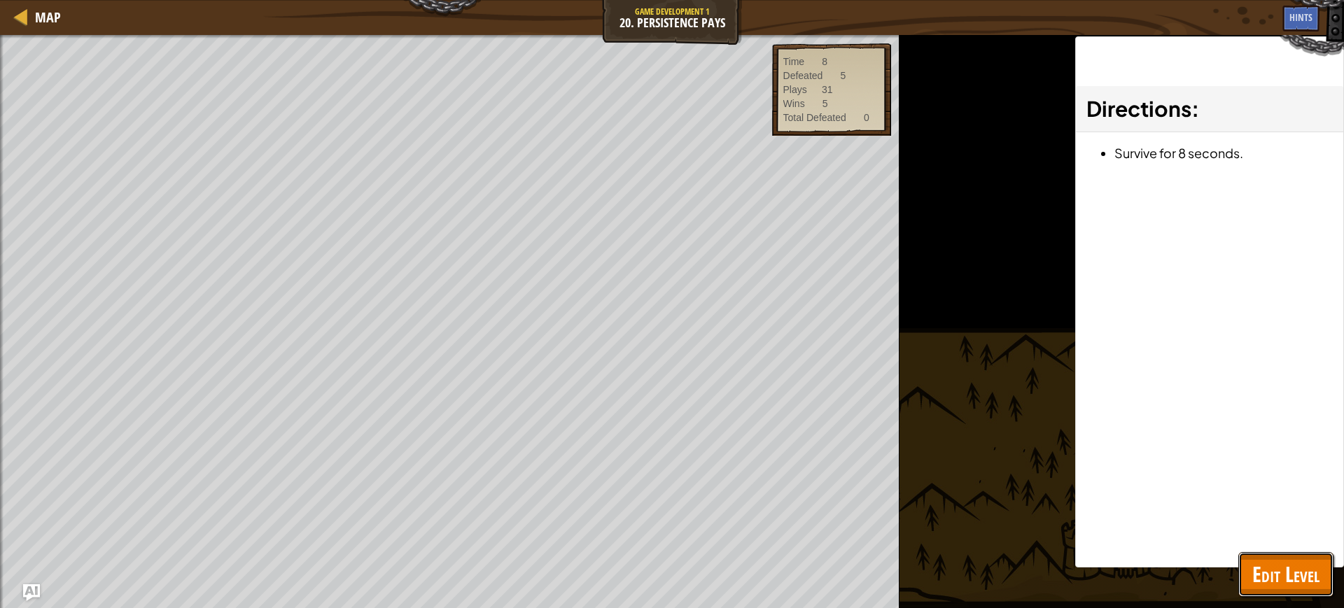
click at [1310, 555] on button "Edit Level" at bounding box center [1286, 574] width 95 height 45
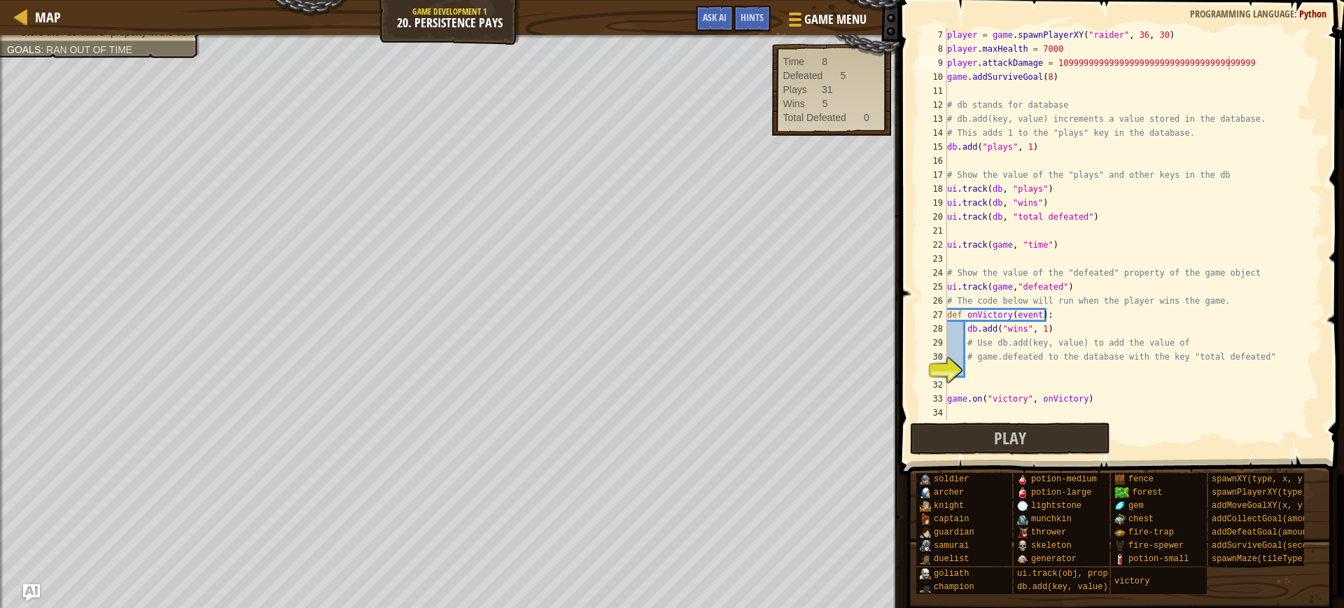
scroll to position [6, 0]
click at [1010, 382] on div "player = game . spawnPlayerXY ( "raider" , 36 , 30 ) player . maxHealth = 7000 …" at bounding box center [1128, 238] width 366 height 420
click at [1020, 359] on div "player = game . spawnPlayerXY ( "raider" , 36 , 30 ) player . maxHealth = 7000 …" at bounding box center [1128, 238] width 366 height 420
type textarea "# game.defeated to the database with the key "total defeated""
click at [1006, 366] on div "player = game . spawnPlayerXY ( "raider" , 36 , 30 ) player . maxHealth = 7000 …" at bounding box center [1128, 238] width 366 height 420
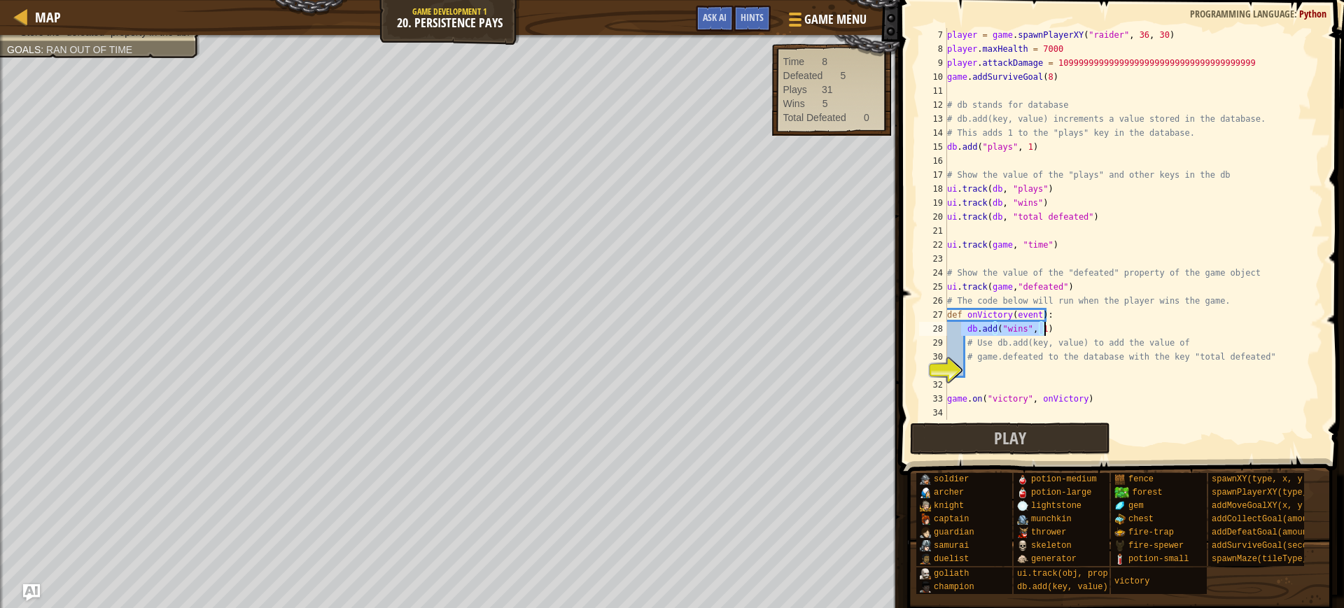
drag, startPoint x: 963, startPoint y: 329, endPoint x: 1057, endPoint y: 326, distance: 93.9
click at [1057, 326] on div "player = game . spawnPlayerXY ( "raider" , 36 , 30 ) player . maxHealth = 7000 …" at bounding box center [1128, 238] width 366 height 420
click at [1013, 335] on div "player = game . spawnPlayerXY ( "raider" , 36 , 30 ) player . maxHealth = 7000 …" at bounding box center [1128, 224] width 366 height 392
drag, startPoint x: 998, startPoint y: 323, endPoint x: 1025, endPoint y: 333, distance: 28.4
click at [1025, 333] on div "player = game . spawnPlayerXY ( "raider" , 36 , 30 ) player . maxHealth = 7000 …" at bounding box center [1128, 238] width 366 height 420
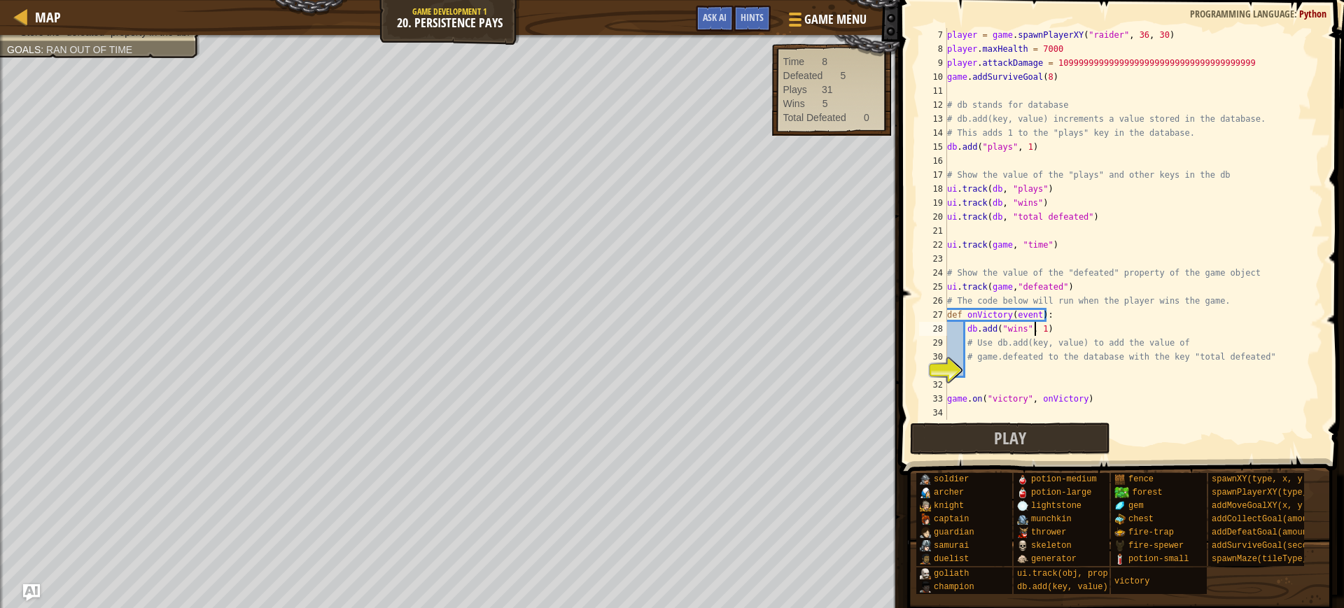
click at [1037, 326] on div "player = game . spawnPlayerXY ( "raider" , 36 , 30 ) player . maxHealth = 7000 …" at bounding box center [1128, 238] width 366 height 420
click at [1042, 328] on div "player = game . spawnPlayerXY ( "raider" , 36 , 30 ) player . maxHealth = 7000 …" at bounding box center [1128, 238] width 366 height 420
click at [991, 327] on div "player = game . spawnPlayerXY ( "raider" , 36 , 30 ) player . maxHealth = 7000 …" at bounding box center [1128, 238] width 366 height 420
click at [973, 321] on div "player = game . spawnPlayerXY ( "raider" , 36 , 30 ) player . maxHealth = 7000 …" at bounding box center [1128, 238] width 366 height 420
click at [973, 315] on div "player = game . spawnPlayerXY ( "raider" , 36 , 30 ) player . maxHealth = 7000 …" at bounding box center [1128, 238] width 366 height 420
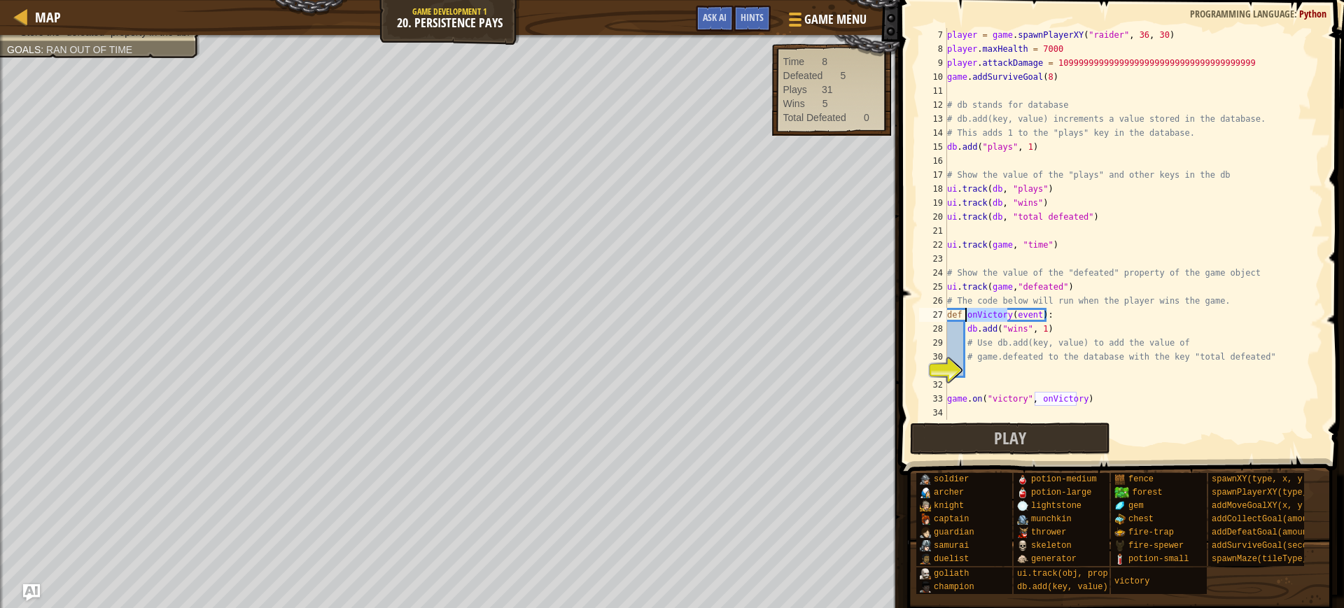
click at [973, 315] on div "player = game . spawnPlayerXY ( "raider" , 36 , 30 ) player . maxHealth = 7000 …" at bounding box center [1128, 238] width 366 height 420
click at [1031, 323] on div "player = game . spawnPlayerXY ( "raider" , 36 , 30 ) player . maxHealth = 7000 …" at bounding box center [1128, 238] width 366 height 420
type textarea "db.add("wins", 1)"
drag, startPoint x: 1002, startPoint y: 324, endPoint x: 1028, endPoint y: 330, distance: 26.5
click at [1028, 330] on div "player = game . spawnPlayerXY ( "raider" , 36 , 30 ) player . maxHealth = 7000 …" at bounding box center [1128, 238] width 366 height 420
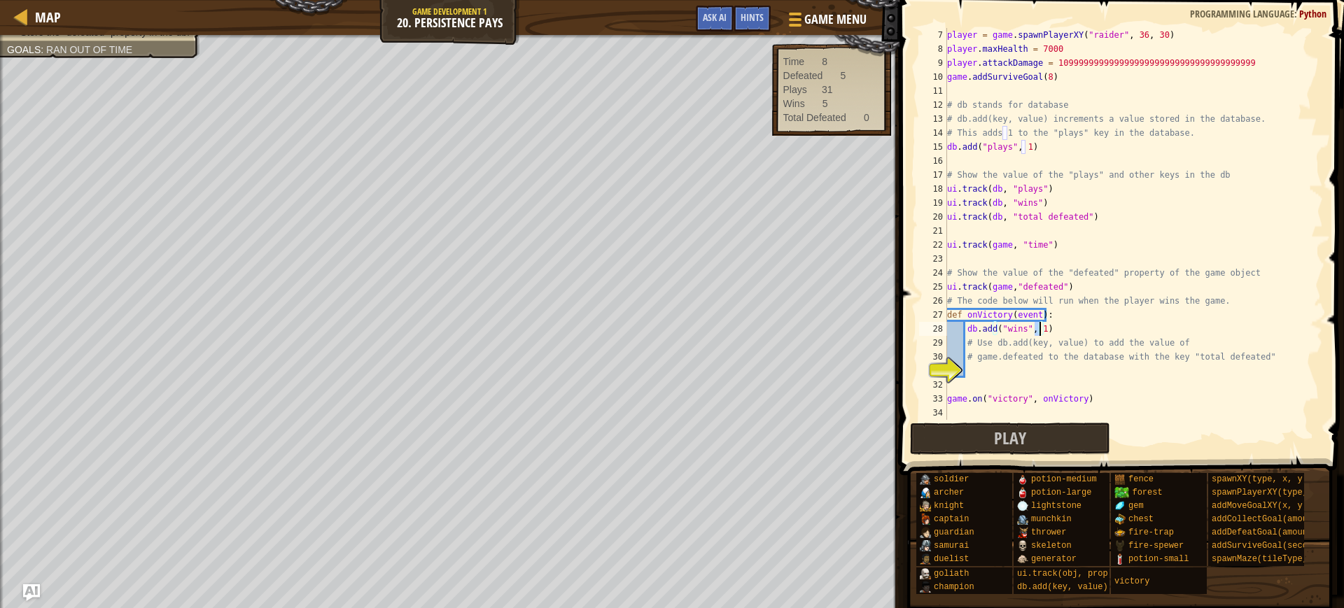
click at [1040, 326] on div "player = game . spawnPlayerXY ( "raider" , 36 , 30 ) player . maxHealth = 7000 …" at bounding box center [1128, 238] width 366 height 420
drag, startPoint x: 831, startPoint y: 102, endPoint x: 823, endPoint y: 97, distance: 10.1
click at [823, 97] on div "5" at bounding box center [822, 104] width 34 height 14
click at [1002, 368] on div "player = game . spawnPlayerXY ( "raider" , 36 , 30 ) player . maxHealth = 7000 …" at bounding box center [1128, 238] width 366 height 420
drag, startPoint x: 1002, startPoint y: 323, endPoint x: 1028, endPoint y: 329, distance: 26.5
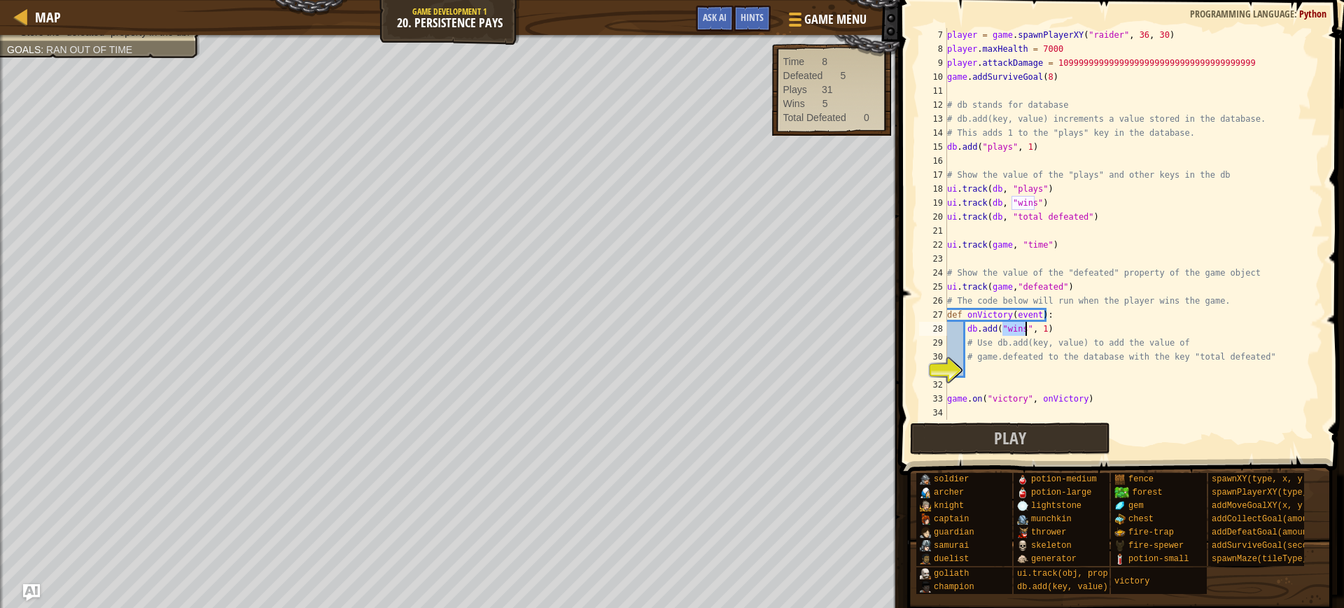
click at [1028, 329] on div "player = game . spawnPlayerXY ( "raider" , 36 , 30 ) player . maxHealth = 7000 …" at bounding box center [1128, 238] width 366 height 420
drag, startPoint x: 1177, startPoint y: 351, endPoint x: 1237, endPoint y: 354, distance: 60.3
click at [1241, 352] on div "player = game . spawnPlayerXY ( "raider" , 36 , 30 ) player . maxHealth = 7000 …" at bounding box center [1128, 238] width 366 height 420
type textarea "# game.defeated to the database with the key "total defeated""
click at [1064, 369] on div "player = game . spawnPlayerXY ( "raider" , 36 , 30 ) player . maxHealth = 7000 …" at bounding box center [1128, 238] width 366 height 420
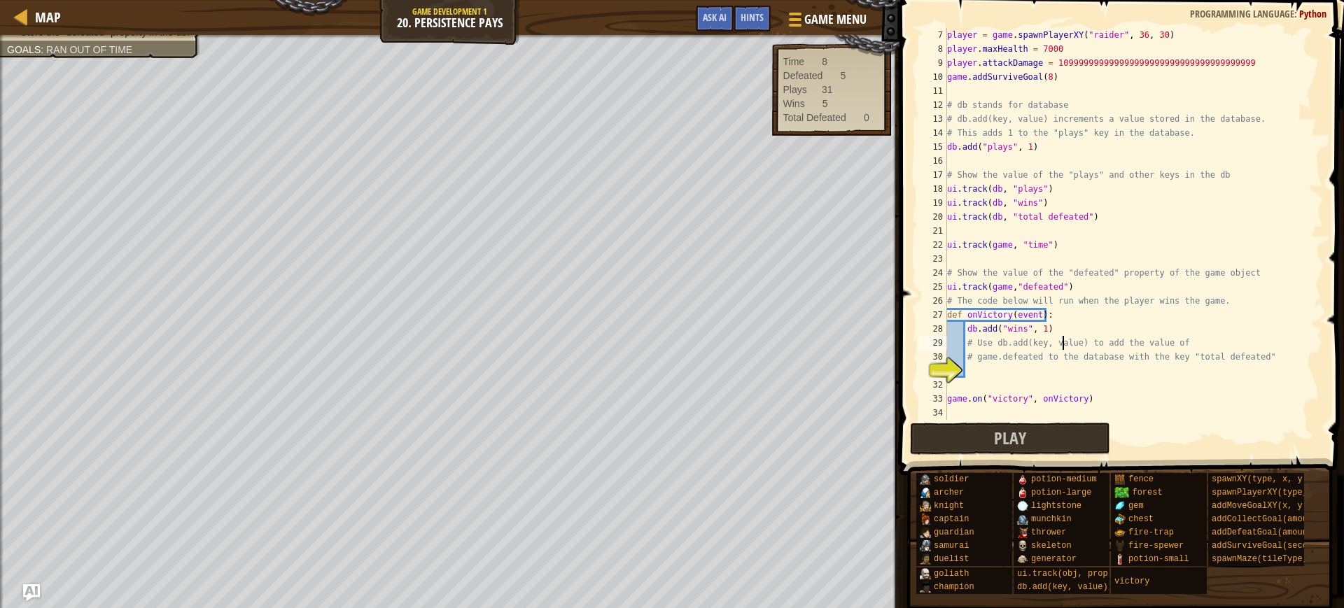
click at [1061, 341] on div "player = game . spawnPlayerXY ( "raider" , 36 , 30 ) player . maxHealth = 7000 …" at bounding box center [1128, 238] width 366 height 420
click at [1041, 328] on div "player = game . spawnPlayerXY ( "raider" , 36 , 30 ) player . maxHealth = 7000 …" at bounding box center [1128, 238] width 366 height 420
drag, startPoint x: 975, startPoint y: 352, endPoint x: 1036, endPoint y: 361, distance: 61.6
click at [1036, 361] on div "player = game . spawnPlayerXY ( "raider" , 36 , 30 ) player . maxHealth = 7000 …" at bounding box center [1128, 238] width 366 height 420
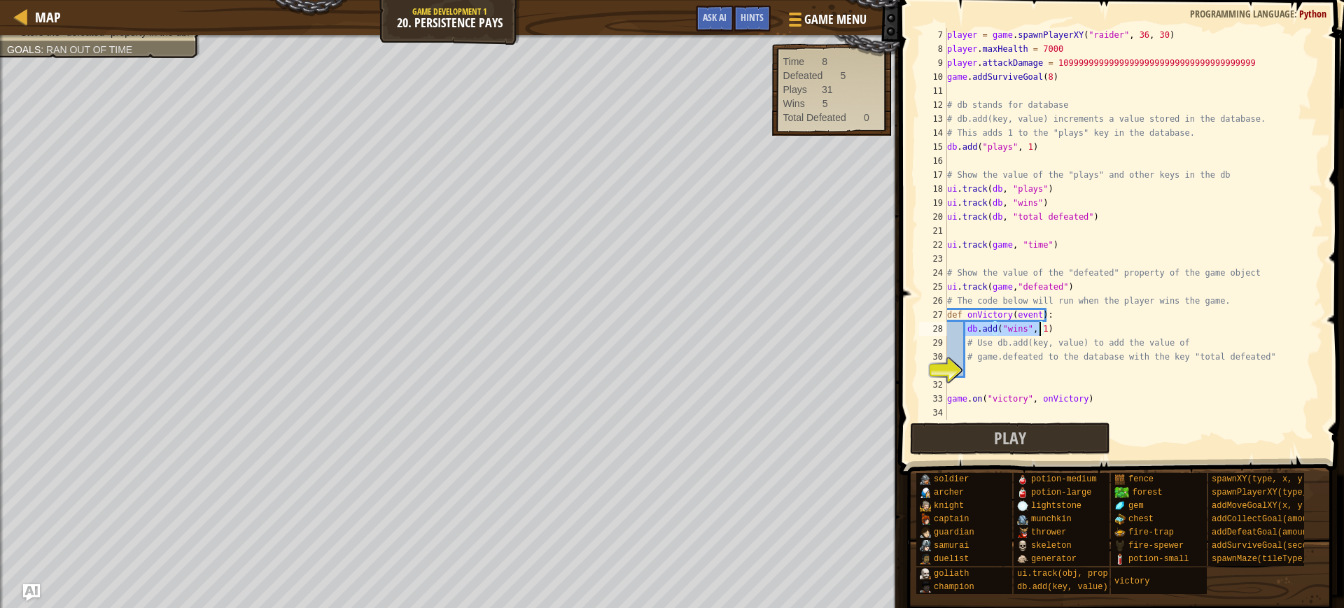
drag, startPoint x: 969, startPoint y: 326, endPoint x: 1041, endPoint y: 328, distance: 71.4
click at [1041, 328] on div "player = game . spawnPlayerXY ( "raider" , 36 , 30 ) player . maxHealth = 7000 …" at bounding box center [1128, 238] width 366 height 420
click at [1005, 328] on div "player = game . spawnPlayerXY ( "raider" , 36 , 30 ) player . maxHealth = 7000 …" at bounding box center [1128, 224] width 366 height 392
click at [1004, 326] on div "player = game . spawnPlayerXY ( "raider" , 36 , 30 ) player . maxHealth = 7000 …" at bounding box center [1128, 238] width 366 height 420
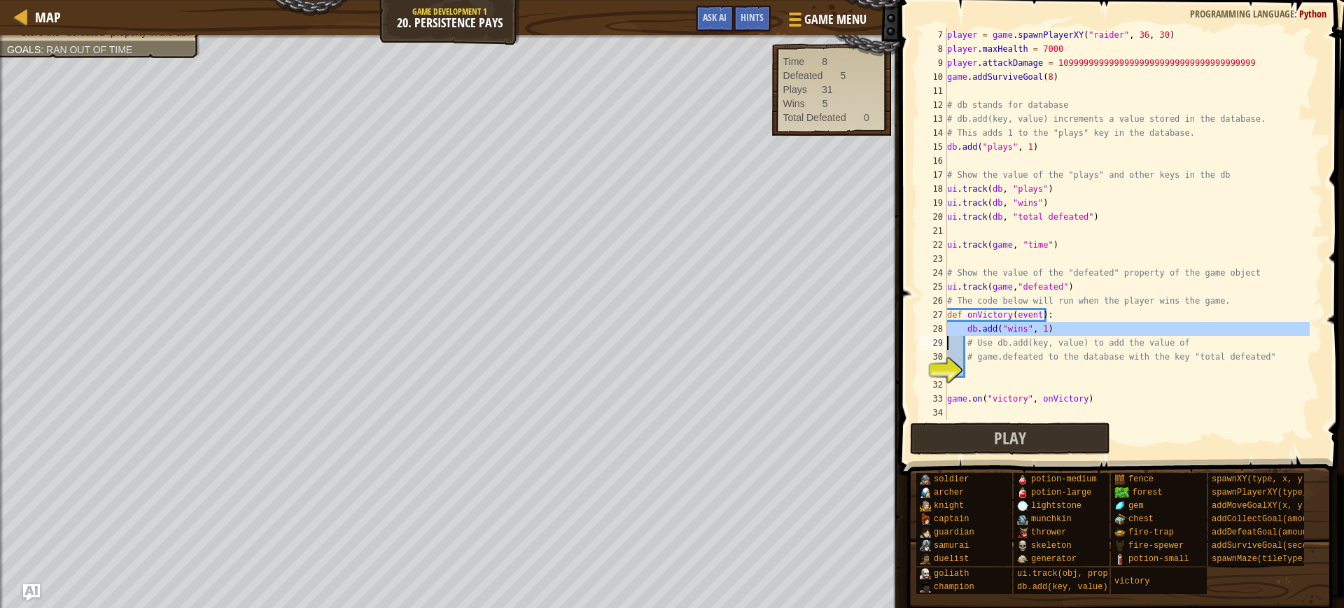
click at [1003, 326] on div "player = game . spawnPlayerXY ( "raider" , 36 , 30 ) player . maxHealth = 7000 …" at bounding box center [1128, 224] width 366 height 392
click at [1003, 326] on div "player = game . spawnPlayerXY ( "raider" , 36 , 30 ) player . maxHealth = 7000 …" at bounding box center [1128, 238] width 366 height 420
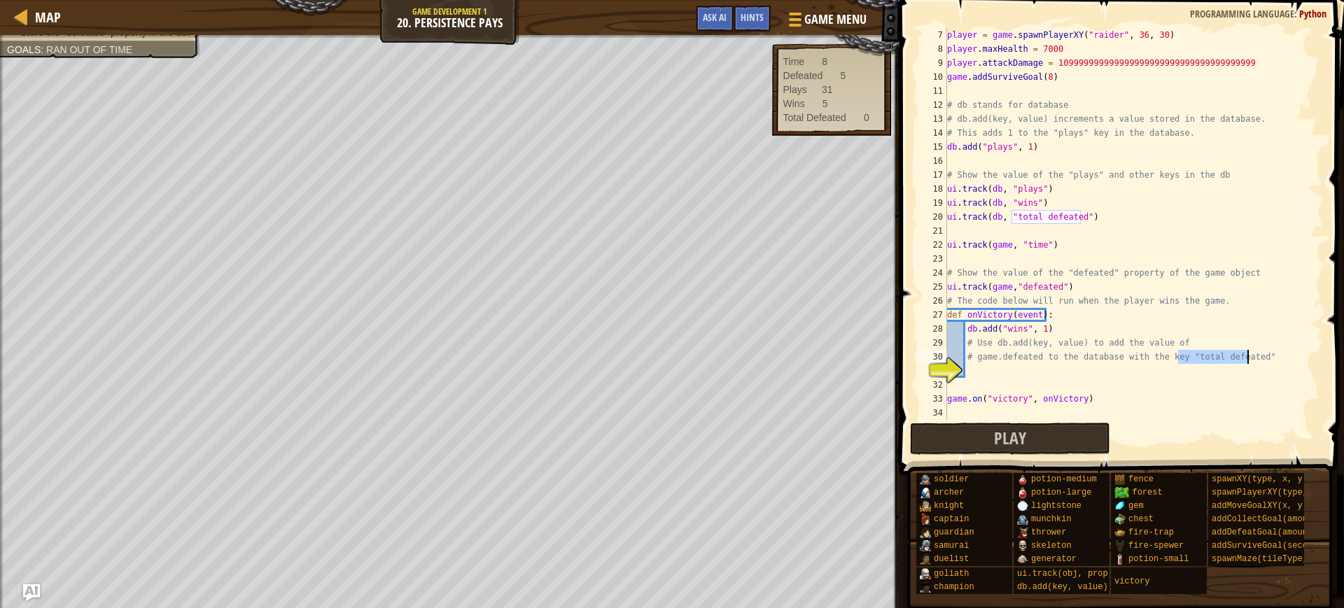
drag, startPoint x: 1181, startPoint y: 350, endPoint x: 1247, endPoint y: 355, distance: 66.7
click at [1247, 355] on div "player = game . spawnPlayerXY ( "raider" , 36 , 30 ) player . maxHealth = 7000 …" at bounding box center [1128, 238] width 366 height 420
click at [1036, 328] on div "player = game . spawnPlayerXY ( "raider" , 36 , 30 ) player . maxHealth = 7000 …" at bounding box center [1128, 238] width 366 height 420
drag, startPoint x: 975, startPoint y: 356, endPoint x: 1040, endPoint y: 350, distance: 64.7
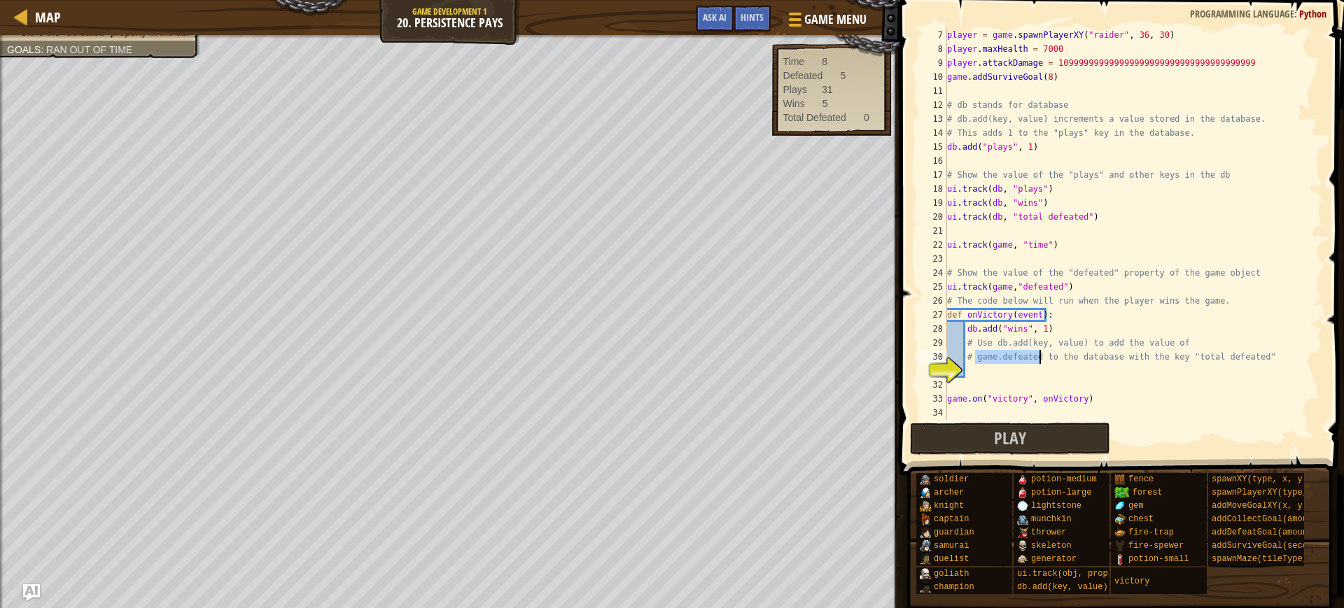
click at [1040, 350] on div "player = game . spawnPlayerXY ( "raider" , 36 , 30 ) player . maxHealth = 7000 …" at bounding box center [1128, 238] width 366 height 420
type textarea "# game.defeated to the database with the key "total defeated""
click at [1024, 367] on div "player = game . spawnPlayerXY ( "raider" , 36 , 30 ) player . maxHealth = 7000 …" at bounding box center [1128, 238] width 366 height 420
drag, startPoint x: 994, startPoint y: 330, endPoint x: 963, endPoint y: 331, distance: 30.1
click at [963, 331] on div "player = game . spawnPlayerXY ( "raider" , 36 , 30 ) player . maxHealth = 7000 …" at bounding box center [1128, 238] width 366 height 420
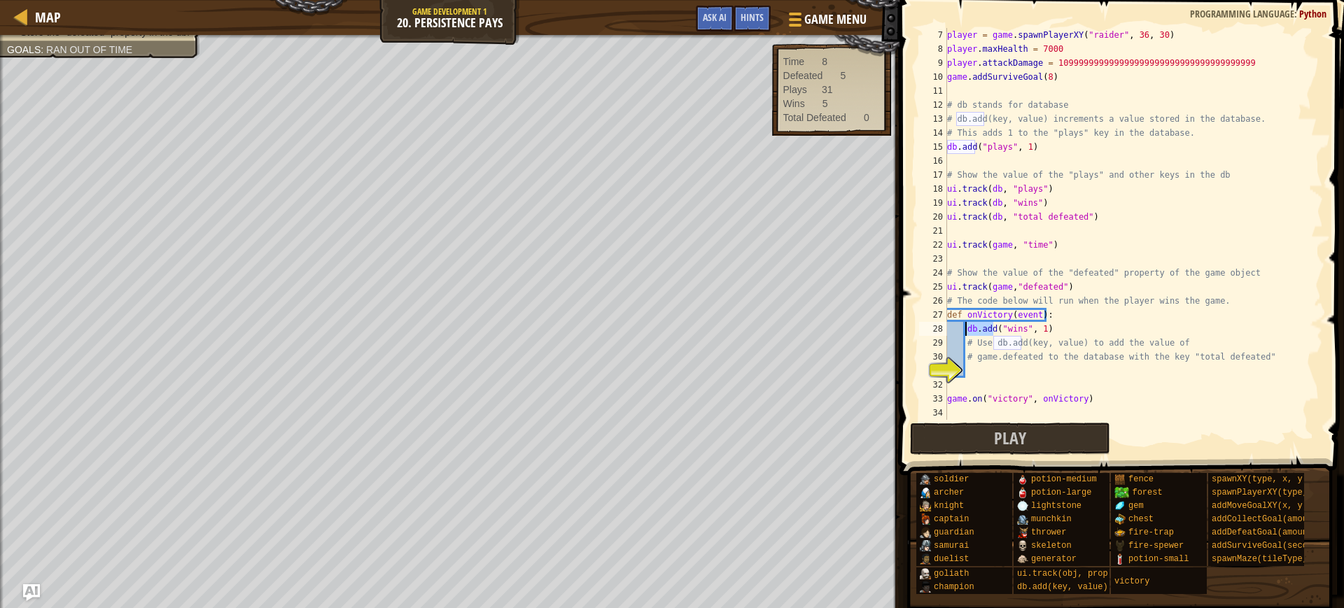
type textarea "db.add("wins", 1)"
click at [977, 372] on div "player = game . spawnPlayerXY ( "raider" , 36 , 30 ) player . maxHealth = 7000 …" at bounding box center [1128, 238] width 366 height 420
click at [982, 369] on div "player = game . spawnPlayerXY ( "raider" , 36 , 30 ) player . maxHealth = 7000 …" at bounding box center [1128, 238] width 366 height 420
type textarea "db.add("wins", 1)"
click at [968, 375] on div "player = game . spawnPlayerXY ( "raider" , 36 , 30 ) player . maxHealth = 7000 …" at bounding box center [1128, 238] width 366 height 420
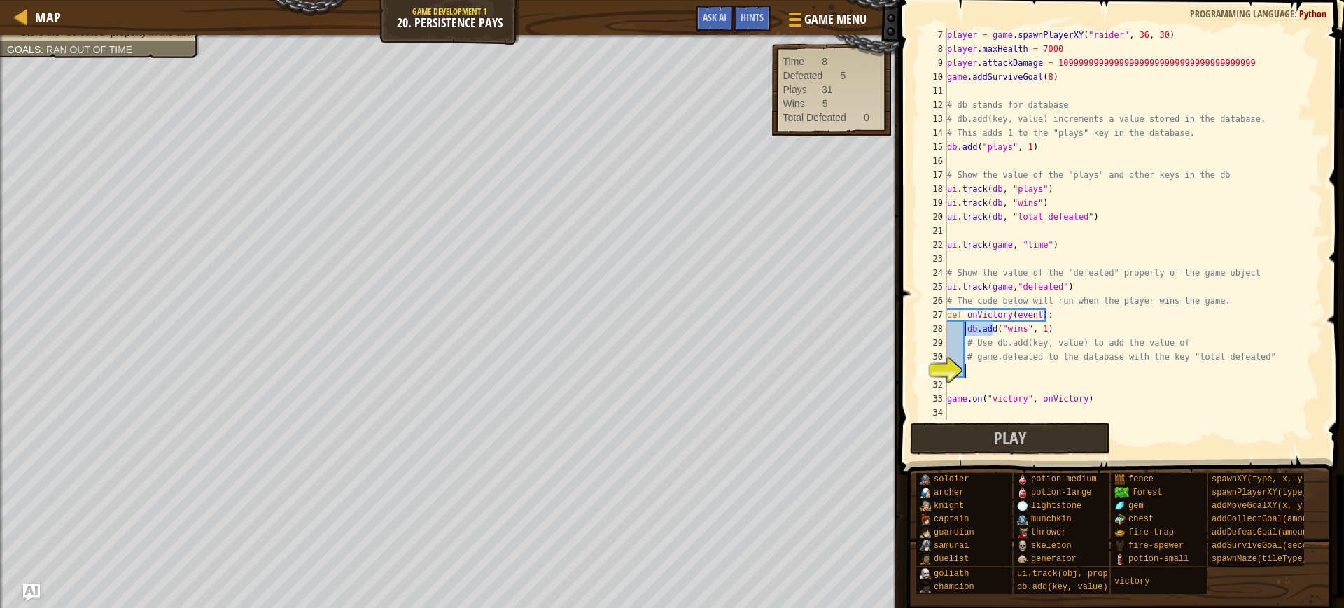
click at [969, 376] on div "player = game . spawnPlayerXY ( "raider" , 36 , 30 ) player . maxHealth = 7000 …" at bounding box center [1128, 238] width 366 height 420
type textarea "db.add("wins", 1)"
click at [973, 371] on div "player = game . spawnPlayerXY ( "raider" , 36 , 30 ) player . maxHealth = 7000 …" at bounding box center [1128, 238] width 366 height 420
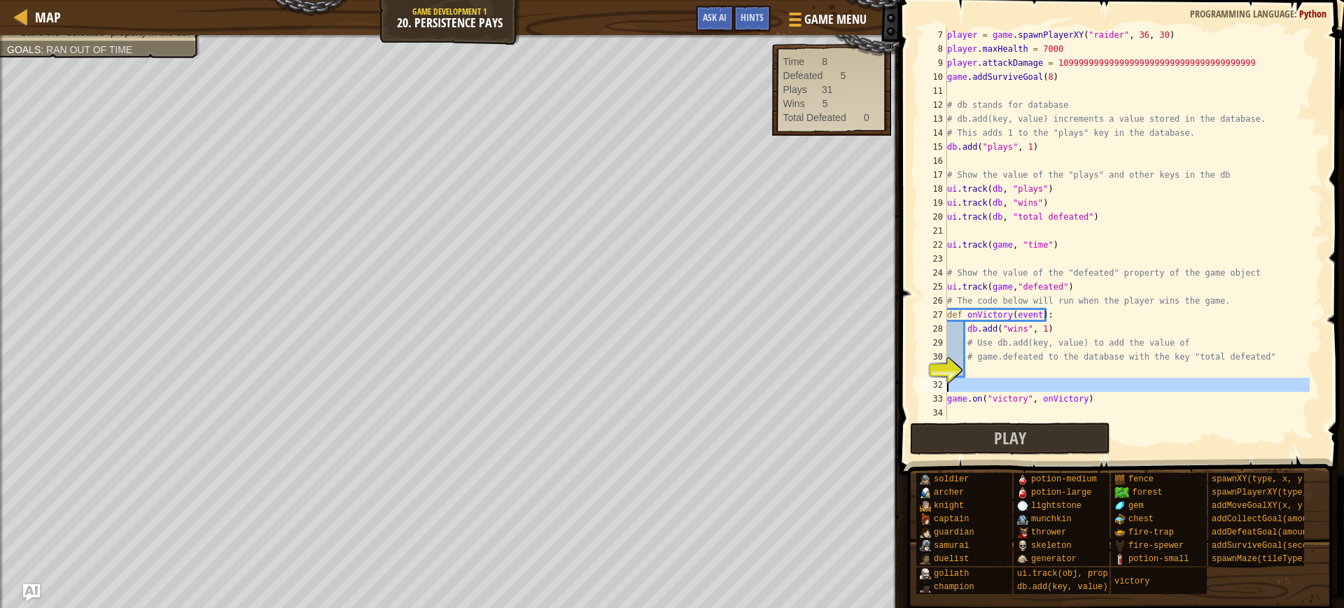
click at [947, 378] on div "31" at bounding box center [933, 371] width 28 height 14
type textarea "game.on("victory", onVictory)"
paste textarea "db.add"
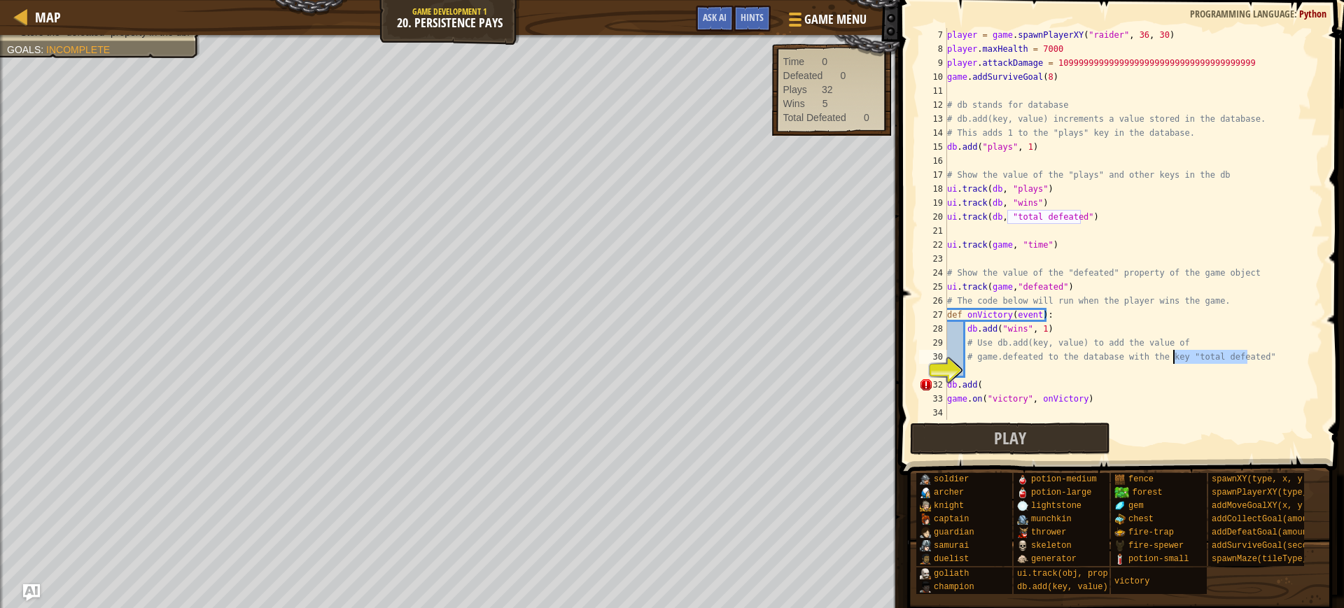
drag, startPoint x: 1255, startPoint y: 358, endPoint x: 1171, endPoint y: 356, distance: 83.4
click at [1171, 356] on div "player = game . spawnPlayerXY ( "raider" , 36 , 30 ) player . maxHealth = 7000 …" at bounding box center [1128, 238] width 366 height 420
click at [1304, 283] on div "player = game . spawnPlayerXY ( "raider" , 36 , 30 ) player . maxHealth = 7000 …" at bounding box center [1128, 238] width 366 height 420
drag, startPoint x: 1251, startPoint y: 354, endPoint x: 1174, endPoint y: 361, distance: 76.6
click at [1174, 361] on div "player = game . spawnPlayerXY ( "raider" , 36 , 30 ) player . maxHealth = 7000 …" at bounding box center [1128, 238] width 366 height 420
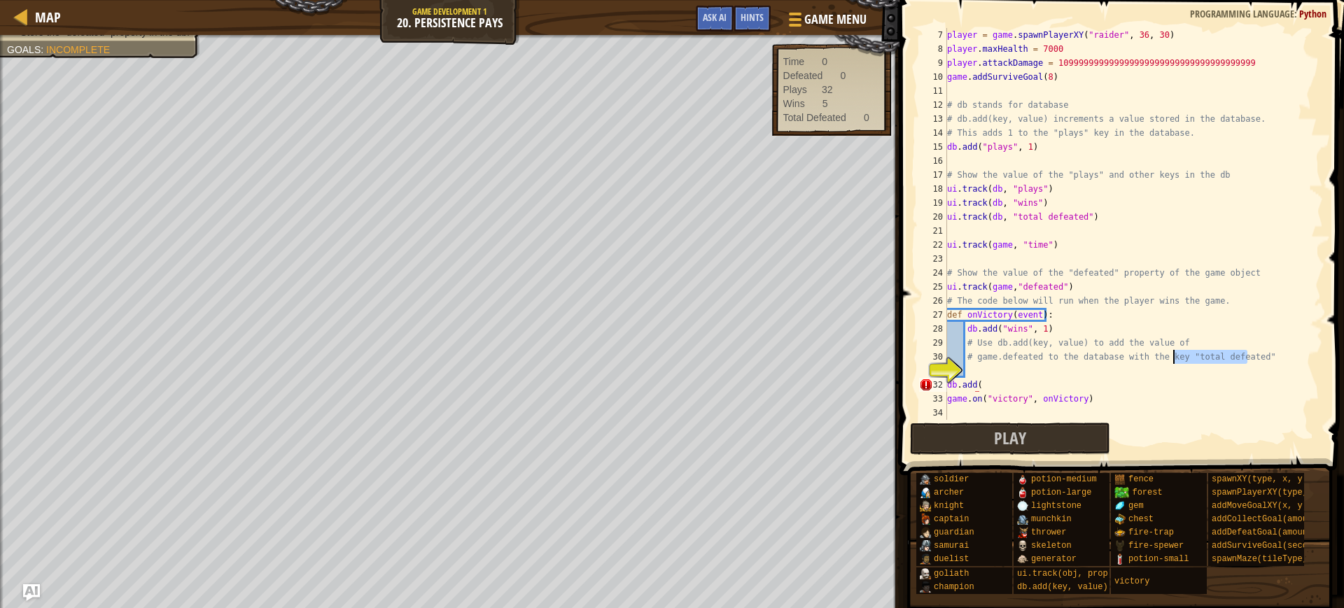
click at [989, 386] on div "player = game . spawnPlayerXY ( "raider" , 36 , 30 ) player . maxHealth = 7000 …" at bounding box center [1128, 238] width 366 height 420
paste textarea ""total defeated""
click at [1223, 391] on div "player = game . spawnPlayerXY ( "raider" , 36 , 30 ) player . maxHealth = 7000 …" at bounding box center [1128, 238] width 366 height 420
click at [1078, 47] on div "player = game . spawnPlayerXY ( "raider" , 36 , 30 ) player . maxHealth = 7000 …" at bounding box center [1128, 238] width 366 height 420
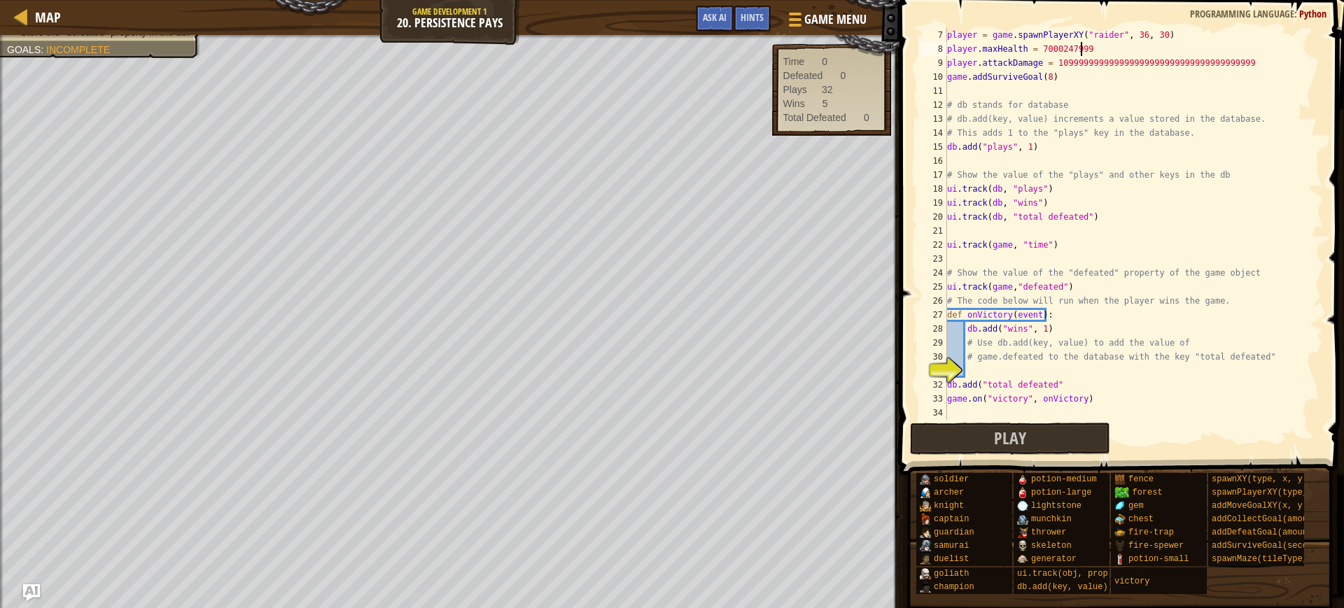
scroll to position [6, 11]
click at [1066, 387] on div "player = game . spawnPlayerXY ( "raider" , 36 , 30 ) player . maxHealth = 70002…" at bounding box center [1128, 238] width 366 height 420
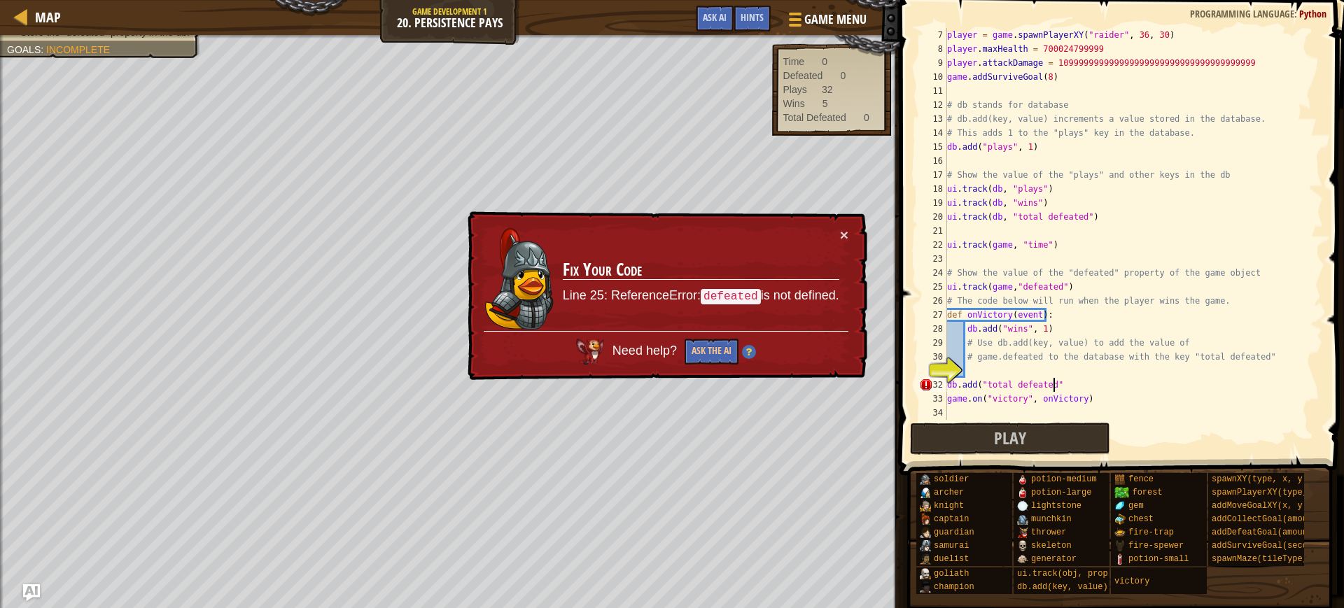
click at [948, 387] on div "player = game . spawnPlayerXY ( "raider" , 36 , 30 ) player . maxHealth = 70002…" at bounding box center [1128, 238] width 366 height 420
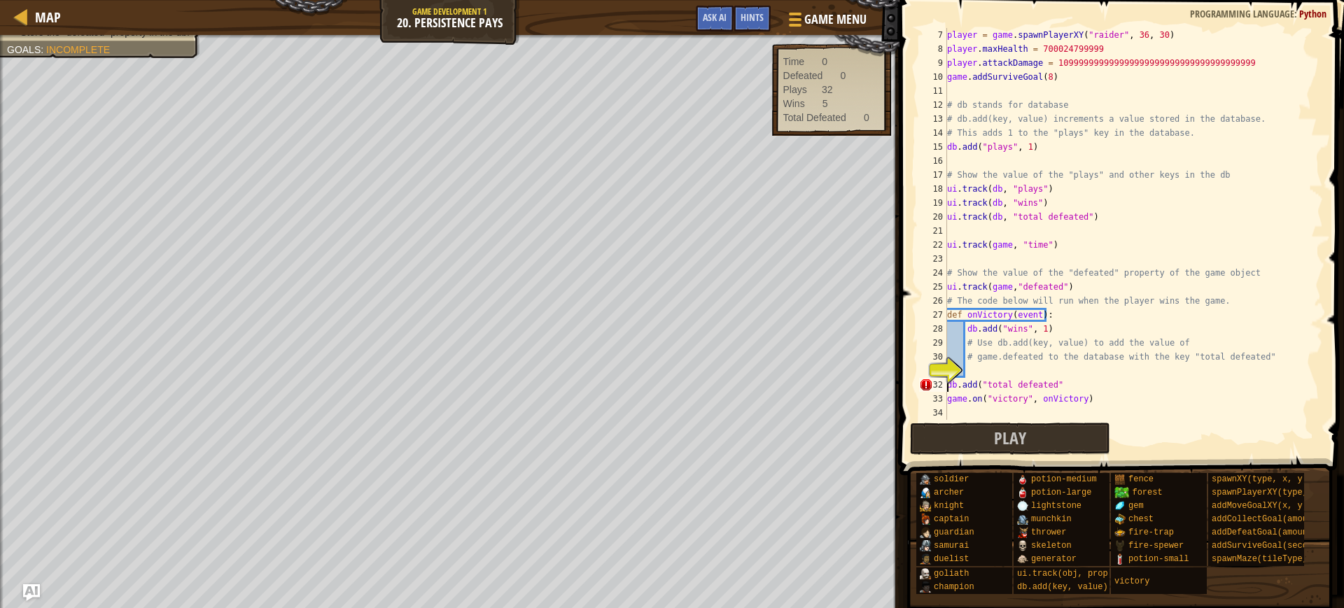
scroll to position [70, 0]
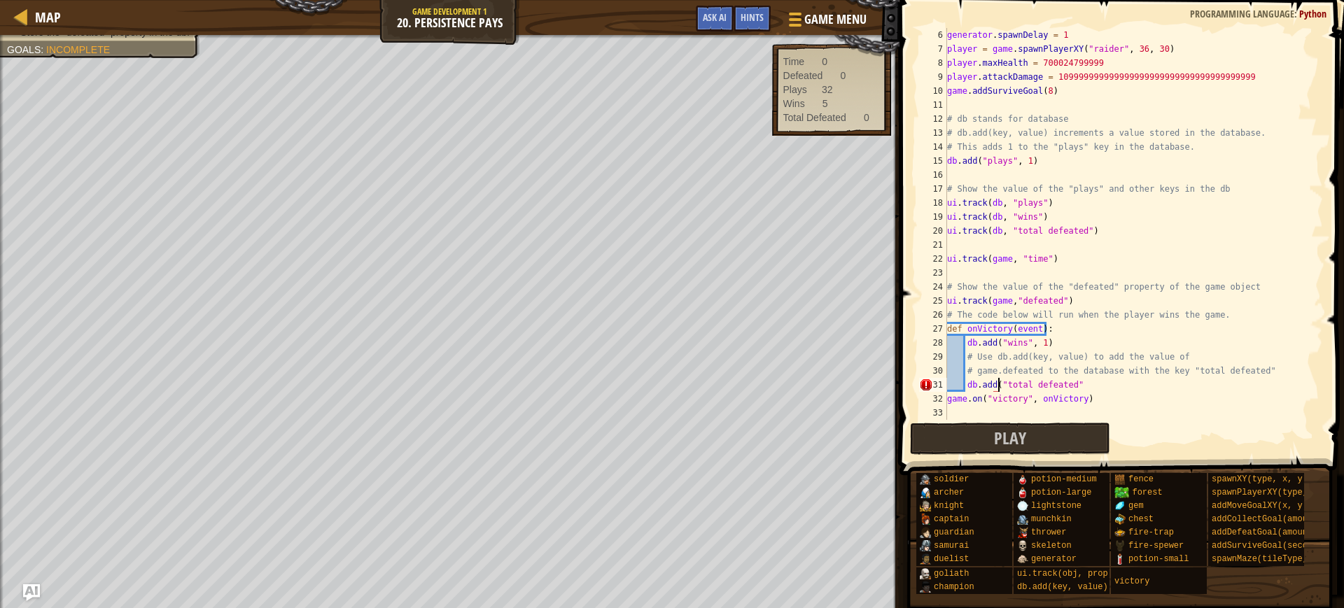
click at [1080, 382] on div "generator . spawnDelay = 1 player = game . spawnPlayerXY ( "raider" , 36 , 30 )…" at bounding box center [1128, 238] width 366 height 420
drag, startPoint x: 1034, startPoint y: 371, endPoint x: 977, endPoint y: 370, distance: 56.7
click at [977, 370] on div "generator . spawnDelay = 1 player = game . spawnPlayerXY ( "raider" , 36 , 30 )…" at bounding box center [1128, 238] width 366 height 420
click at [1081, 382] on div "generator . spawnDelay = 1 player = game . spawnPlayerXY ( "raider" , 36 , 30 )…" at bounding box center [1128, 238] width 366 height 420
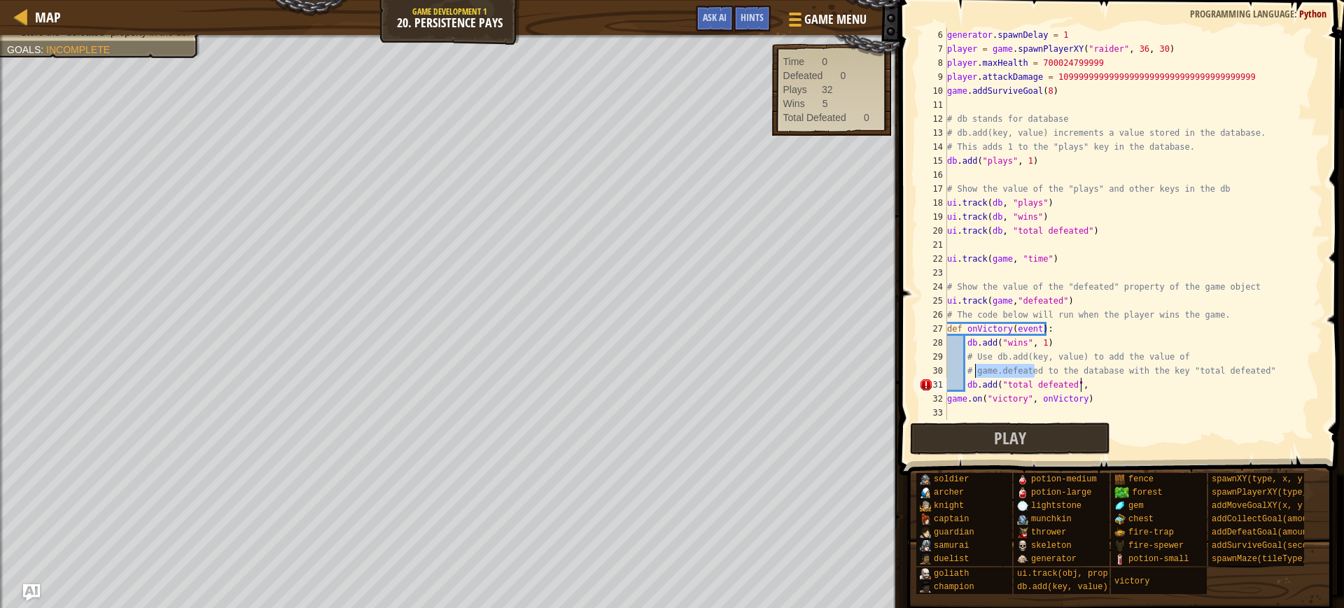
click at [1082, 383] on div "generator . spawnDelay = 1 player = game . spawnPlayerXY ( "raider" , 36 , 30 )…" at bounding box center [1128, 238] width 366 height 420
click at [1081, 386] on div "generator . spawnDelay = 1 player = game . spawnPlayerXY ( "raider" , 36 , 30 )…" at bounding box center [1128, 238] width 366 height 420
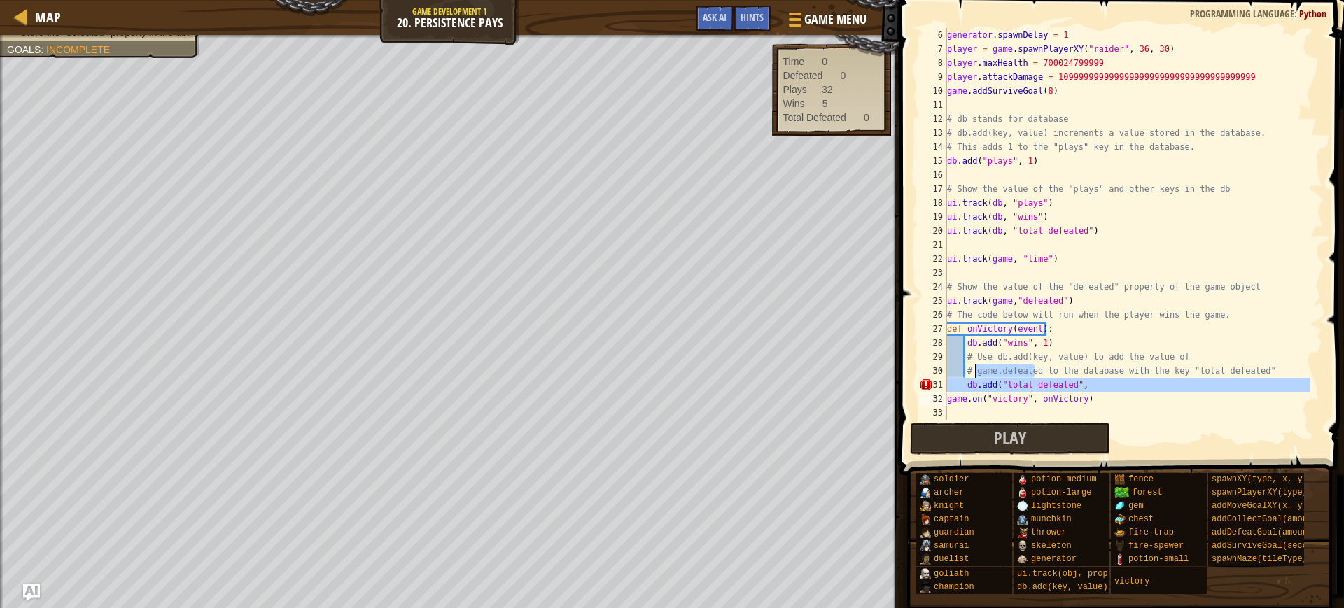
click at [1081, 386] on div "generator . spawnDelay = 1 player = game . spawnPlayerXY ( "raider" , 36 , 30 )…" at bounding box center [1128, 238] width 366 height 420
click at [1206, 401] on div "generator . spawnDelay = 1 player = game . spawnPlayerXY ( "raider" , 36 , 30 )…" at bounding box center [1128, 238] width 366 height 420
click at [1113, 382] on div "generator . spawnDelay = 1 player = game . spawnPlayerXY ( "raider" , 36 , 30 )…" at bounding box center [1128, 238] width 366 height 420
click at [1106, 386] on div "generator . spawnDelay = 1 player = game . spawnPlayerXY ( "raider" , 36 , 30 )…" at bounding box center [1128, 238] width 366 height 420
click at [1080, 381] on div "generator . spawnDelay = 1 player = game . spawnPlayerXY ( "raider" , 36 , 30 )…" at bounding box center [1128, 238] width 366 height 420
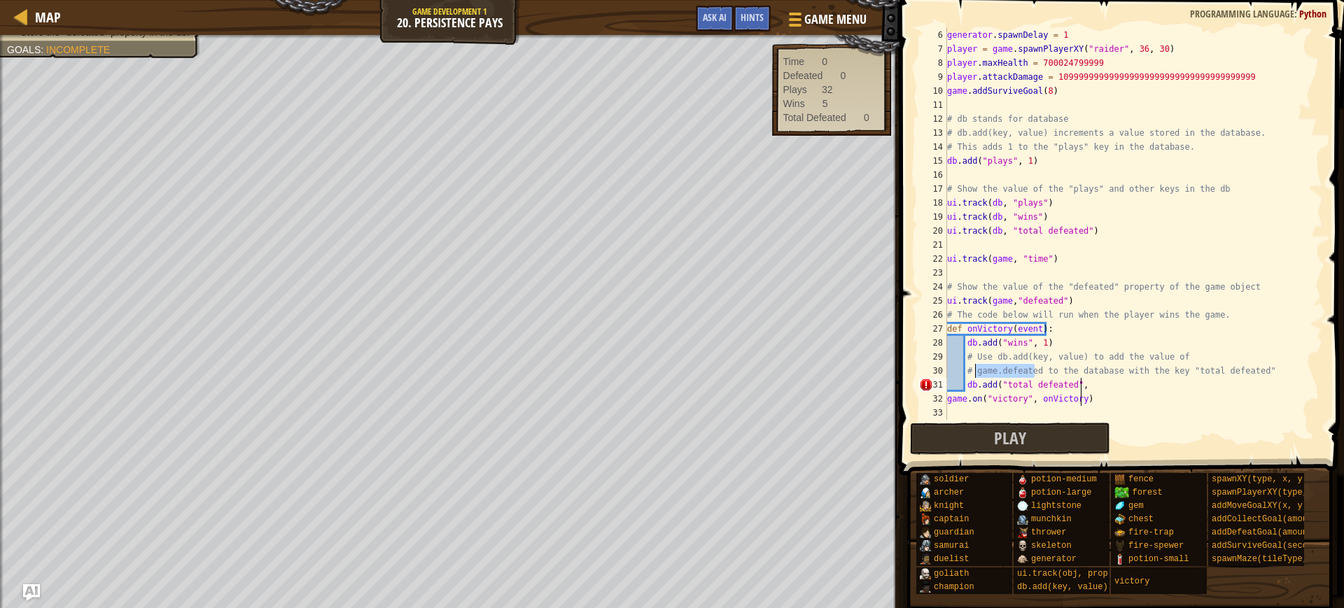
click at [1083, 396] on div "generator . spawnDelay = 1 player = game . spawnPlayerXY ( "raider" , 36 , 30 )…" at bounding box center [1128, 238] width 366 height 420
click at [978, 370] on div "generator . spawnDelay = 1 player = game . spawnPlayerXY ( "raider" , 36 , 30 )…" at bounding box center [1128, 238] width 366 height 420
click at [1107, 384] on div "generator . spawnDelay = 1 player = game . spawnPlayerXY ( "raider" , 36 , 30 )…" at bounding box center [1128, 238] width 366 height 420
click at [1084, 384] on div "generator . spawnDelay = 1 player = game . spawnPlayerXY ( "raider" , 36 , 30 )…" at bounding box center [1128, 238] width 366 height 420
click at [1075, 387] on div "generator . spawnDelay = 1 player = game . spawnPlayerXY ( "raider" , 36 , 30 )…" at bounding box center [1128, 238] width 366 height 420
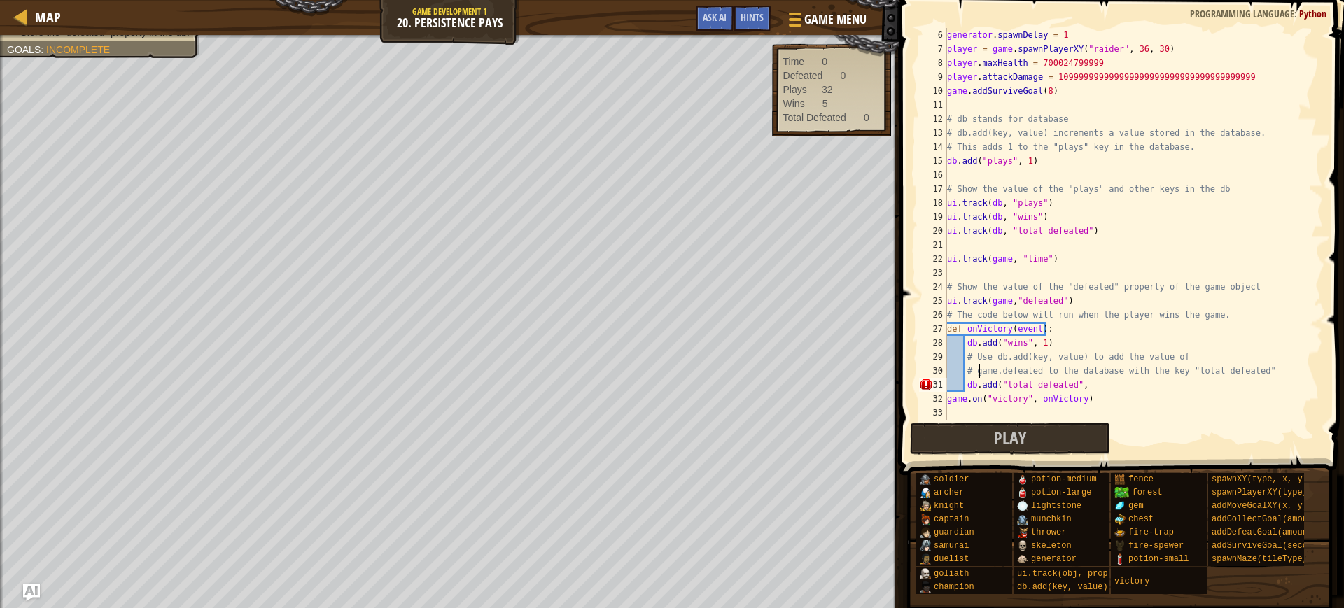
click at [1080, 388] on div "generator . spawnDelay = 1 player = game . spawnPlayerXY ( "raider" , 36 , 30 )…" at bounding box center [1128, 238] width 366 height 420
click at [1081, 384] on div "generator . spawnDelay = 1 player = game . spawnPlayerXY ( "raider" , 36 , 30 )…" at bounding box center [1128, 238] width 366 height 420
click at [1088, 383] on div "generator . spawnDelay = 1 player = game . spawnPlayerXY ( "raider" , 36 , 30 )…" at bounding box center [1128, 238] width 366 height 420
paste textarea "game.defeated"
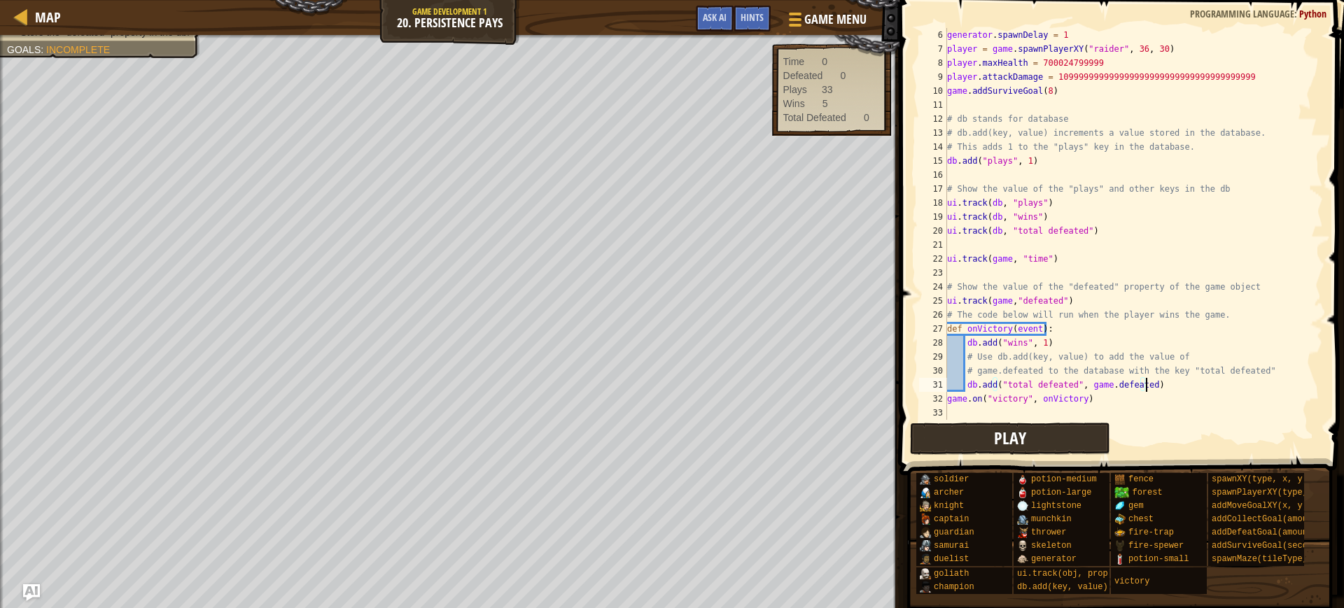
type textarea "db.add("total defeated", game.defeated)"
click at [981, 423] on button "Play" at bounding box center [1010, 439] width 200 height 32
